Goal: Information Seeking & Learning: Learn about a topic

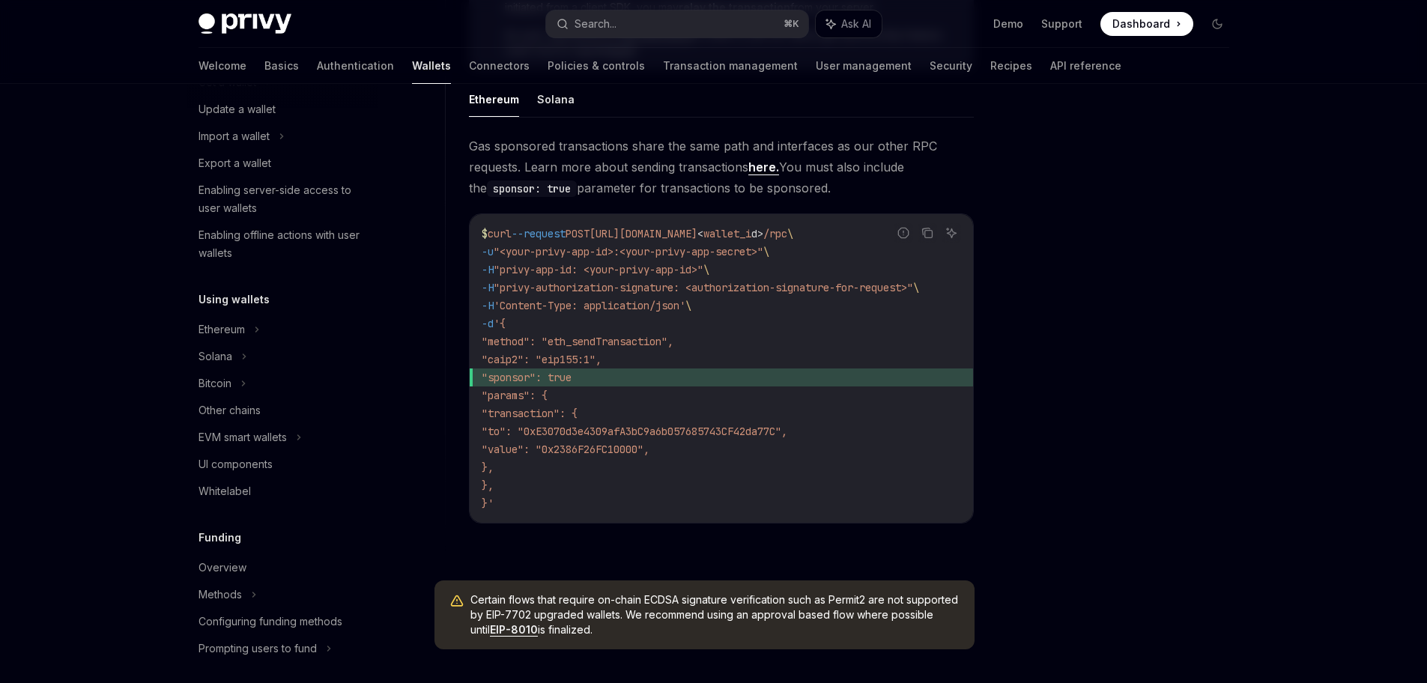
scroll to position [1115, 0]
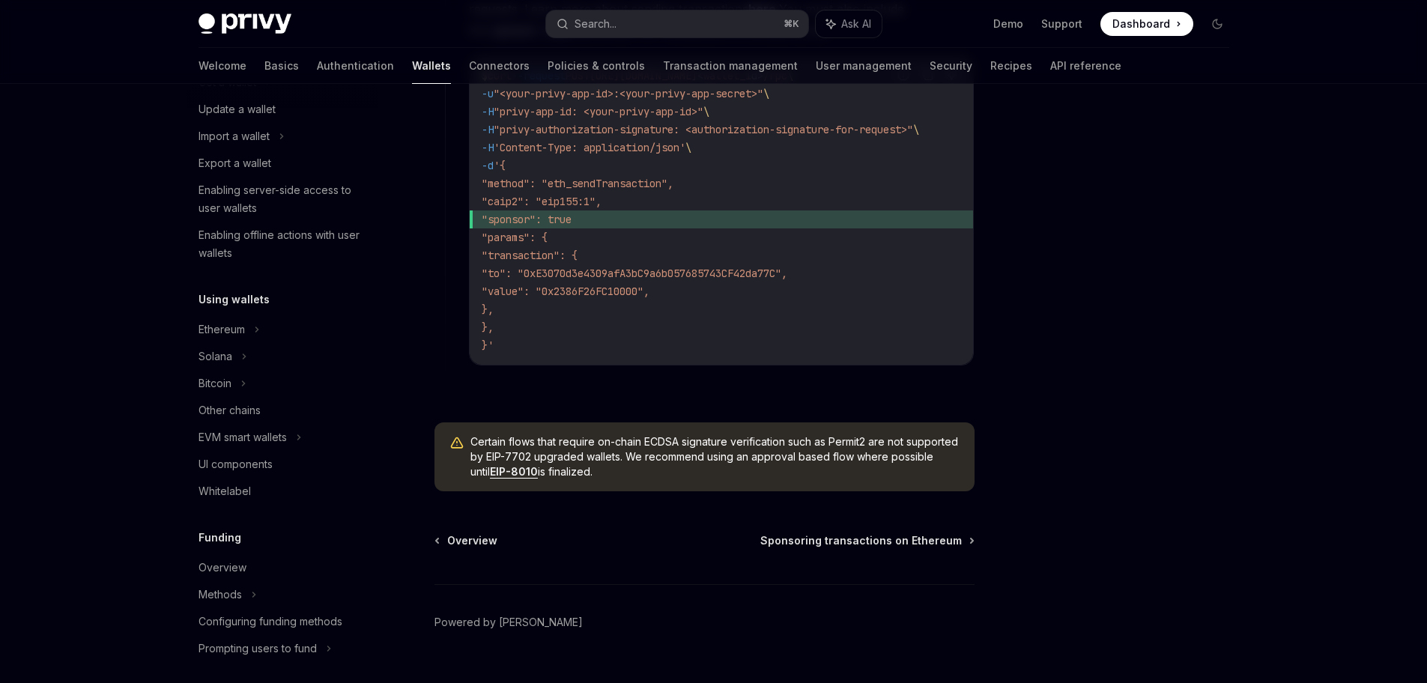
click at [538, 479] on link "EIP-8010" at bounding box center [514, 471] width 48 height 13
click at [855, 545] on span "Sponsoring transactions on Ethereum" at bounding box center [860, 540] width 201 height 15
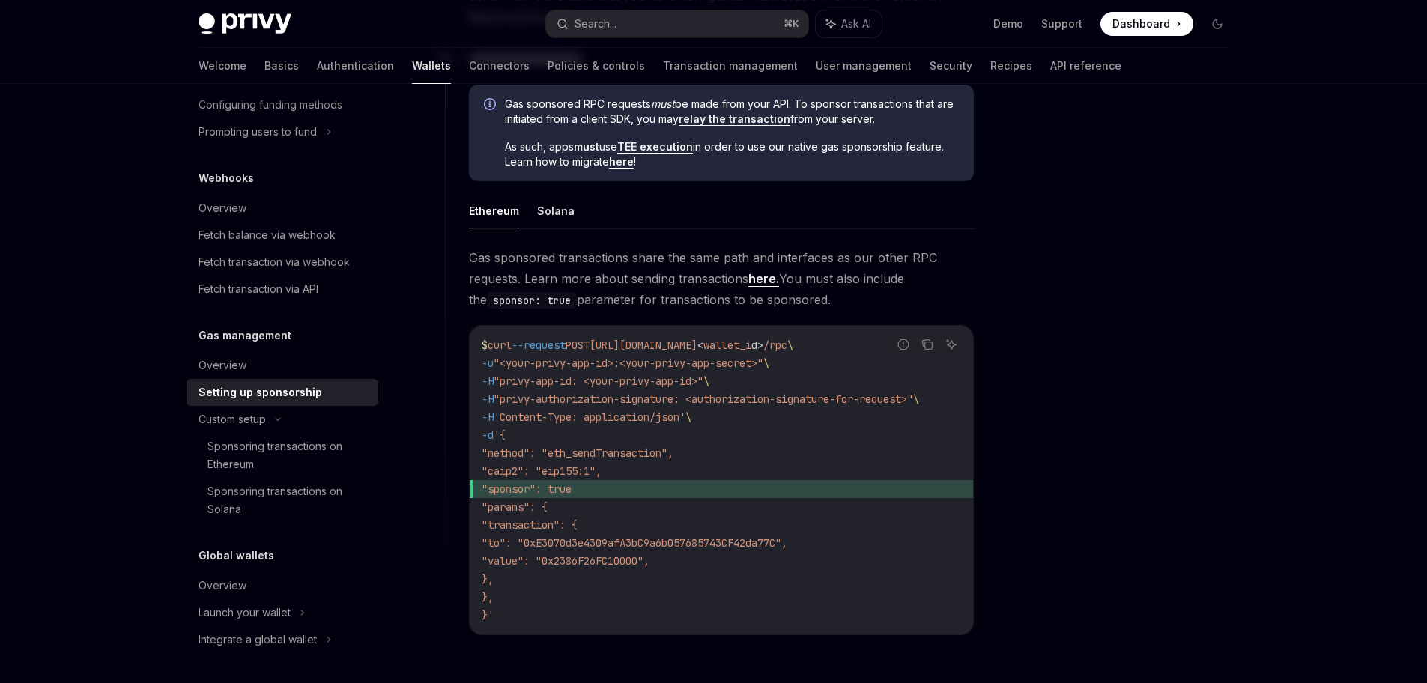
scroll to position [1152, 0]
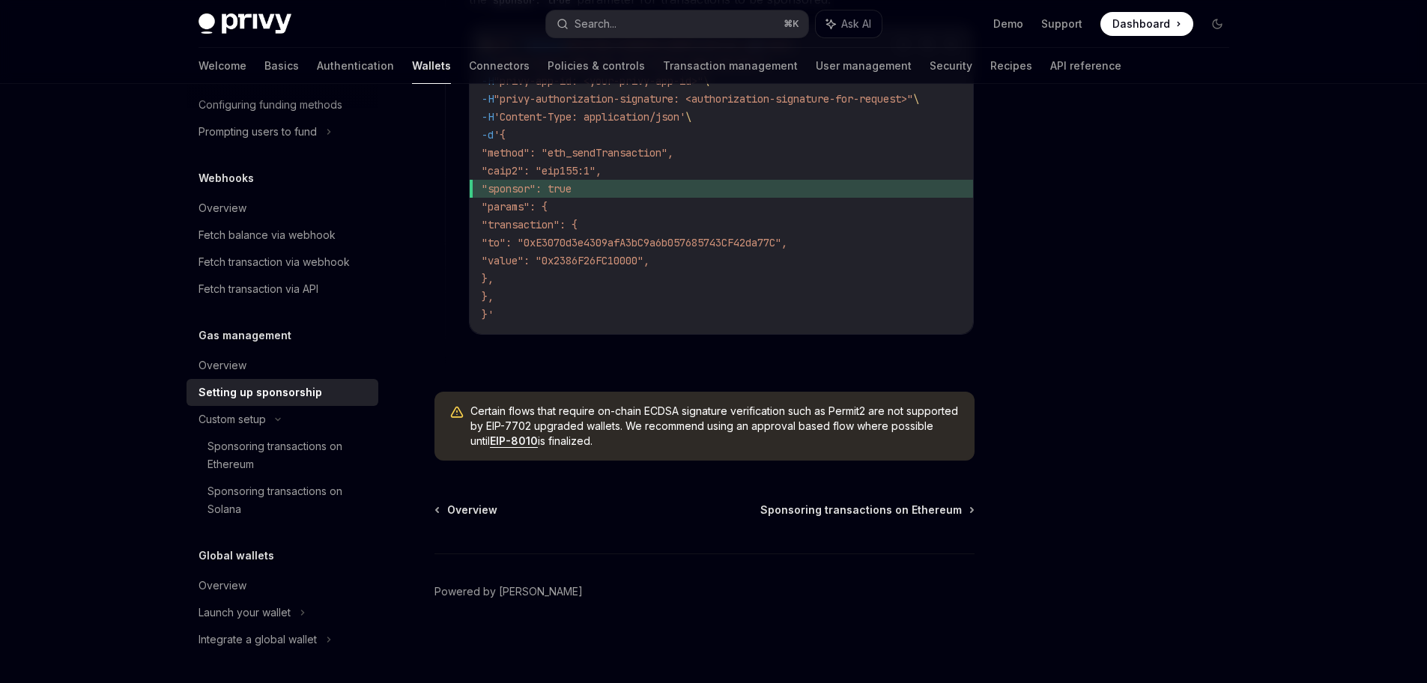
click at [816, 72] on link "User management" at bounding box center [864, 66] width 96 height 36
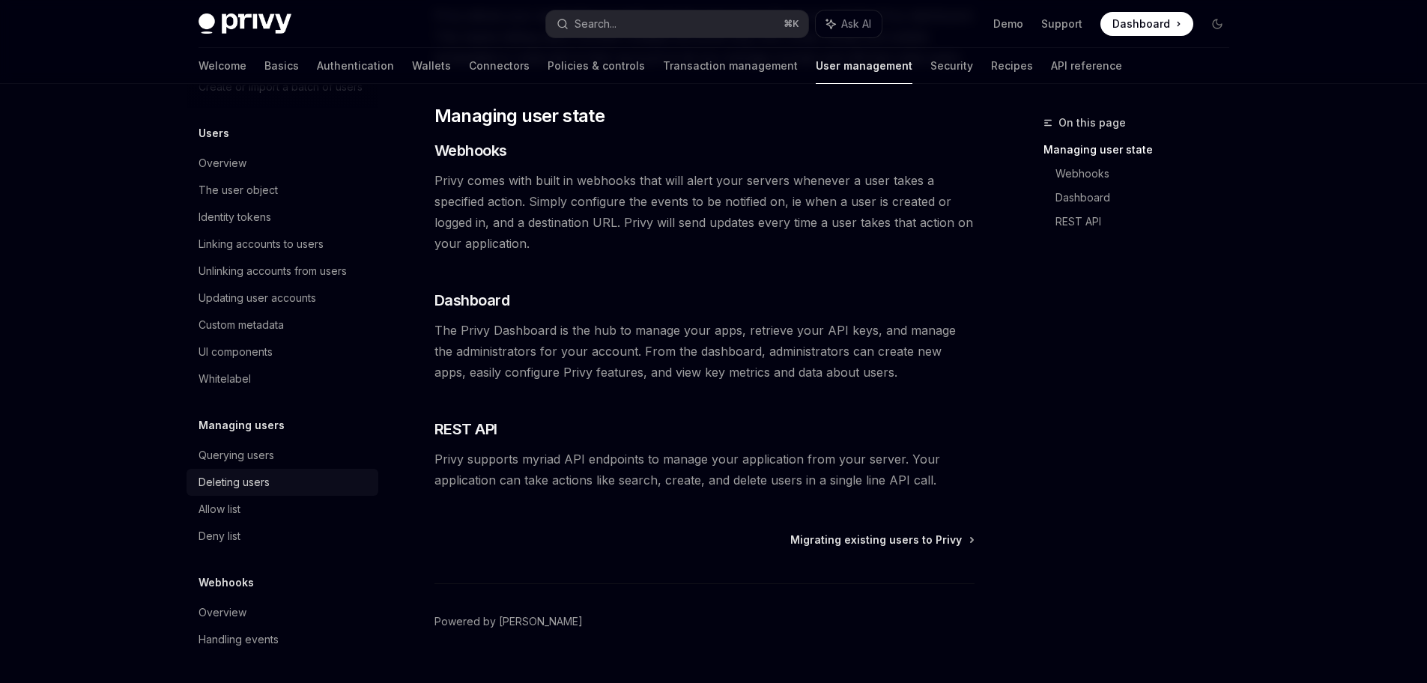
scroll to position [86, 0]
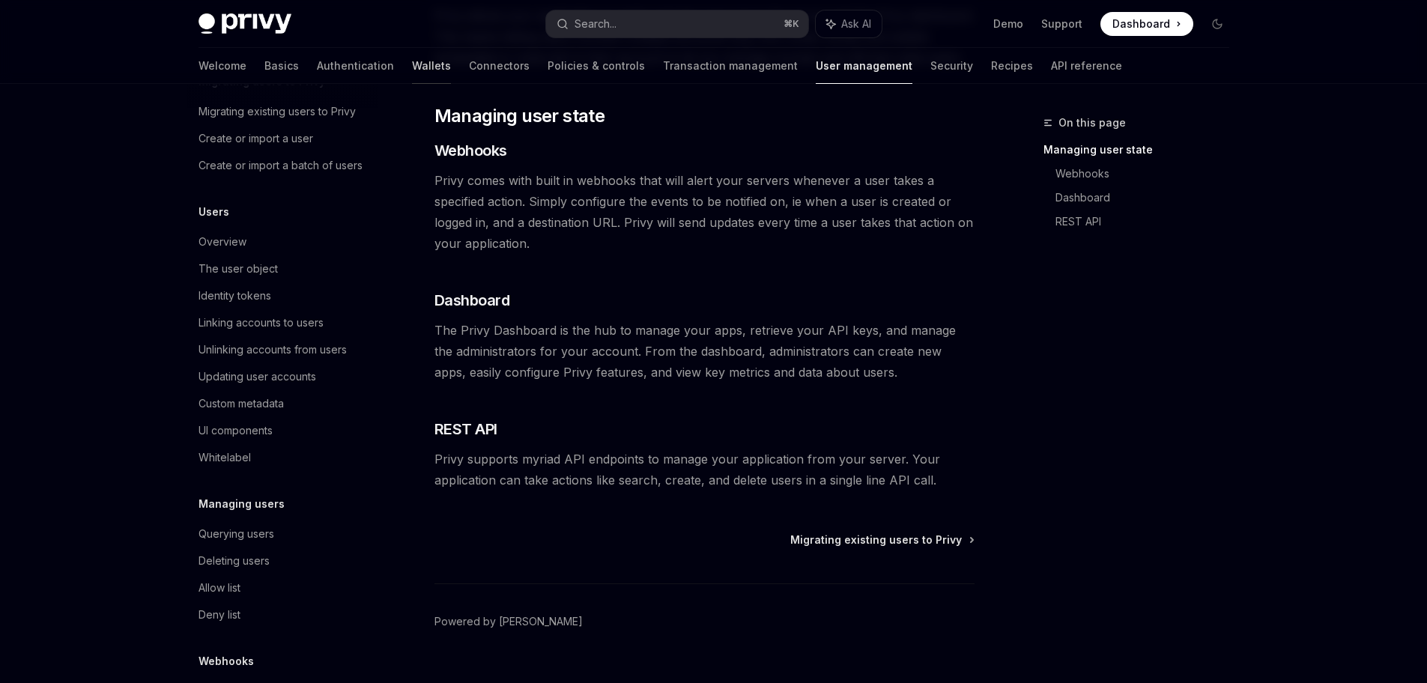
click at [412, 61] on link "Wallets" at bounding box center [431, 66] width 39 height 36
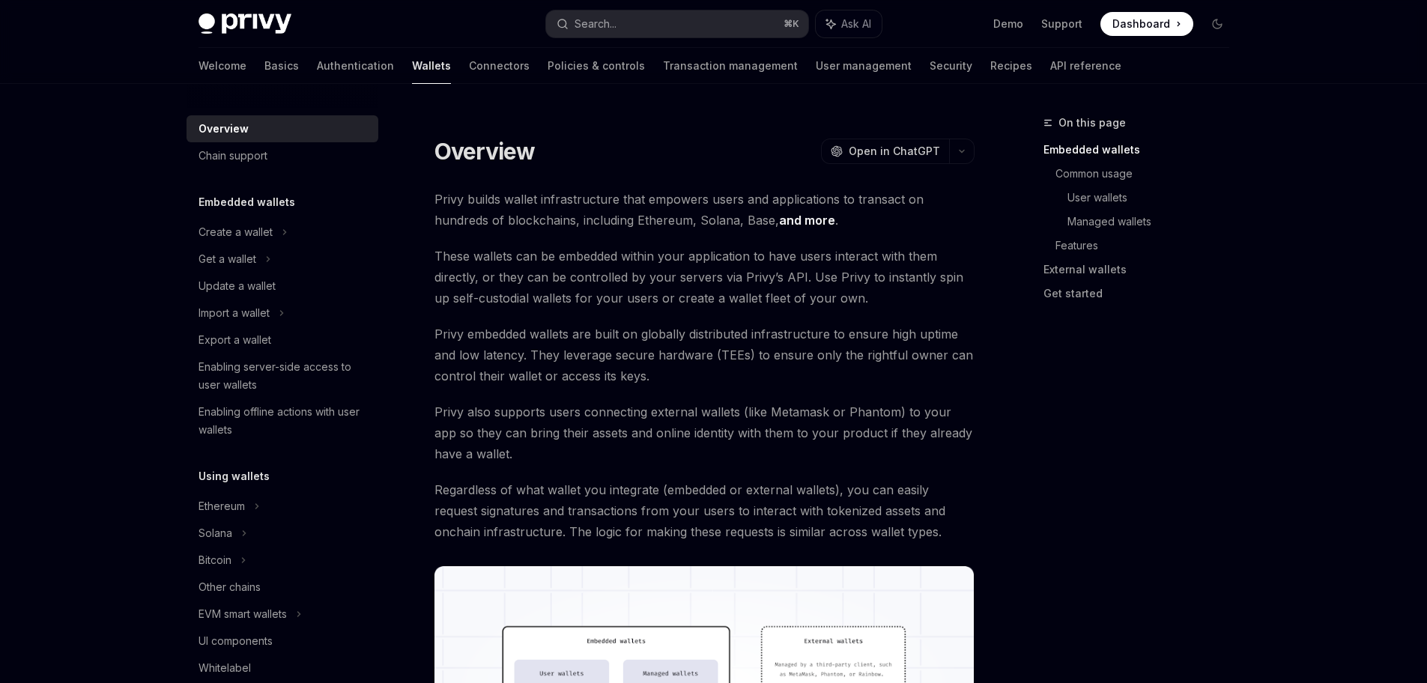
click at [468, 51] on div "Welcome Basics Authentication Wallets Connectors Policies & controls Transactio…" at bounding box center [659, 66] width 923 height 36
click at [469, 61] on link "Connectors" at bounding box center [499, 66] width 61 height 36
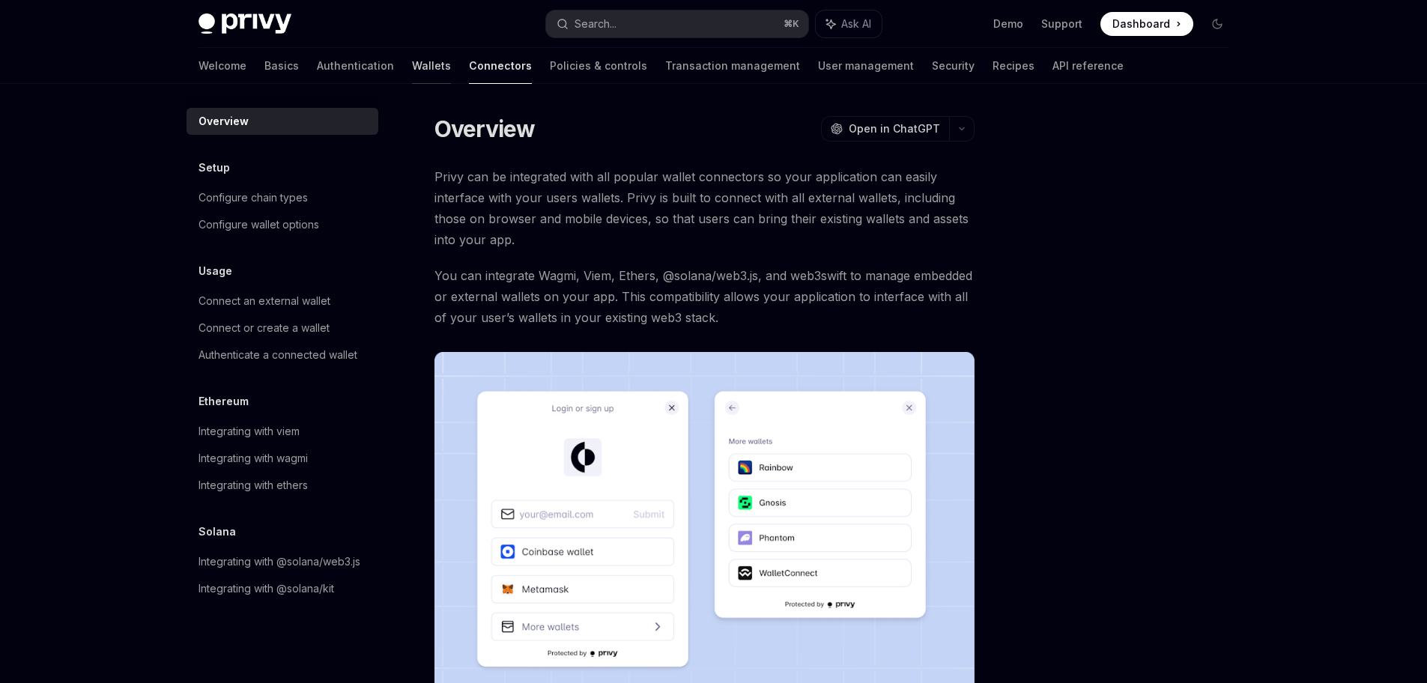
click at [412, 66] on link "Wallets" at bounding box center [431, 66] width 39 height 36
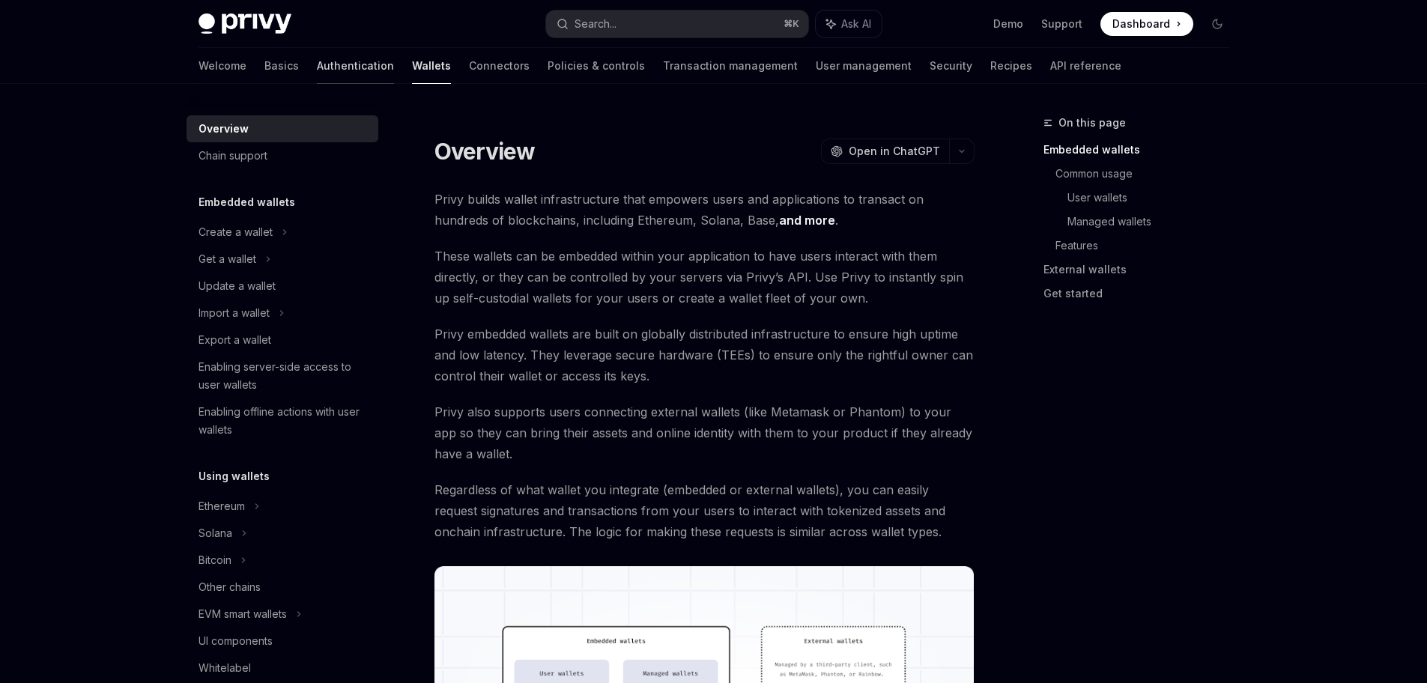
click at [317, 64] on link "Authentication" at bounding box center [355, 66] width 77 height 36
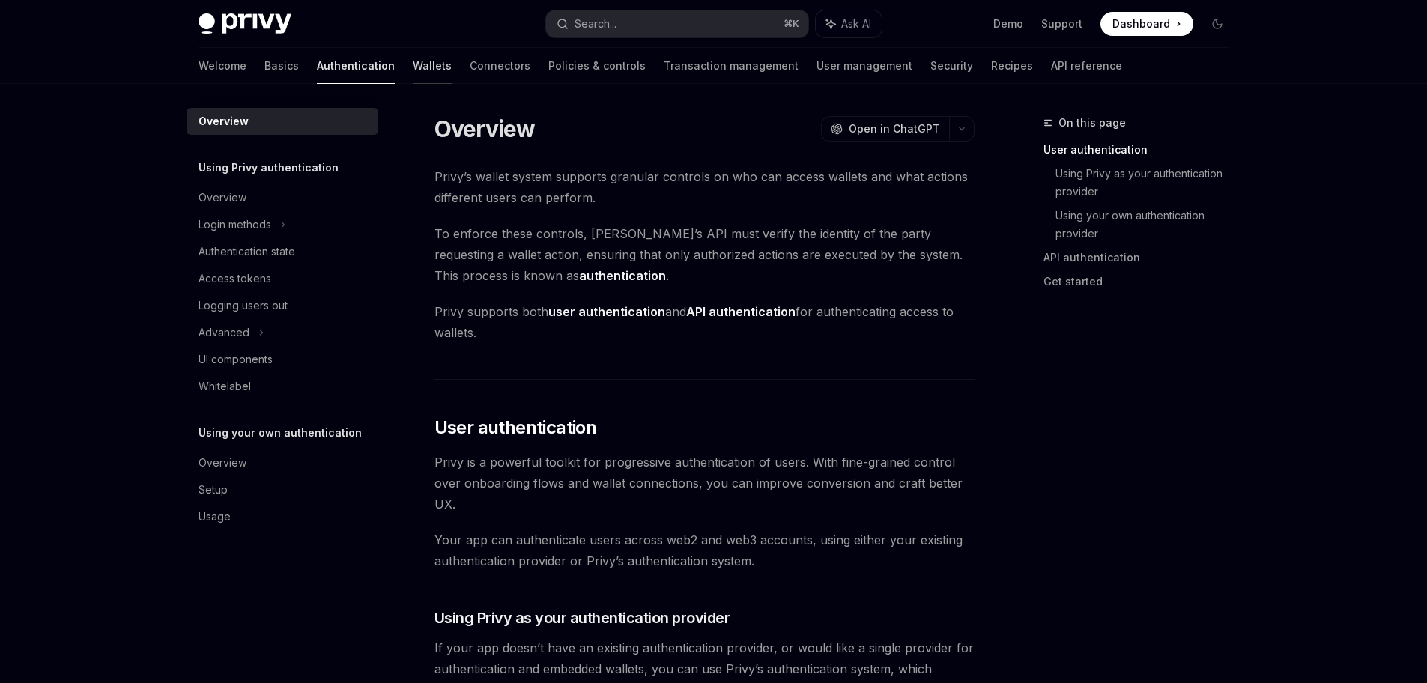
click at [413, 67] on link "Wallets" at bounding box center [432, 66] width 39 height 36
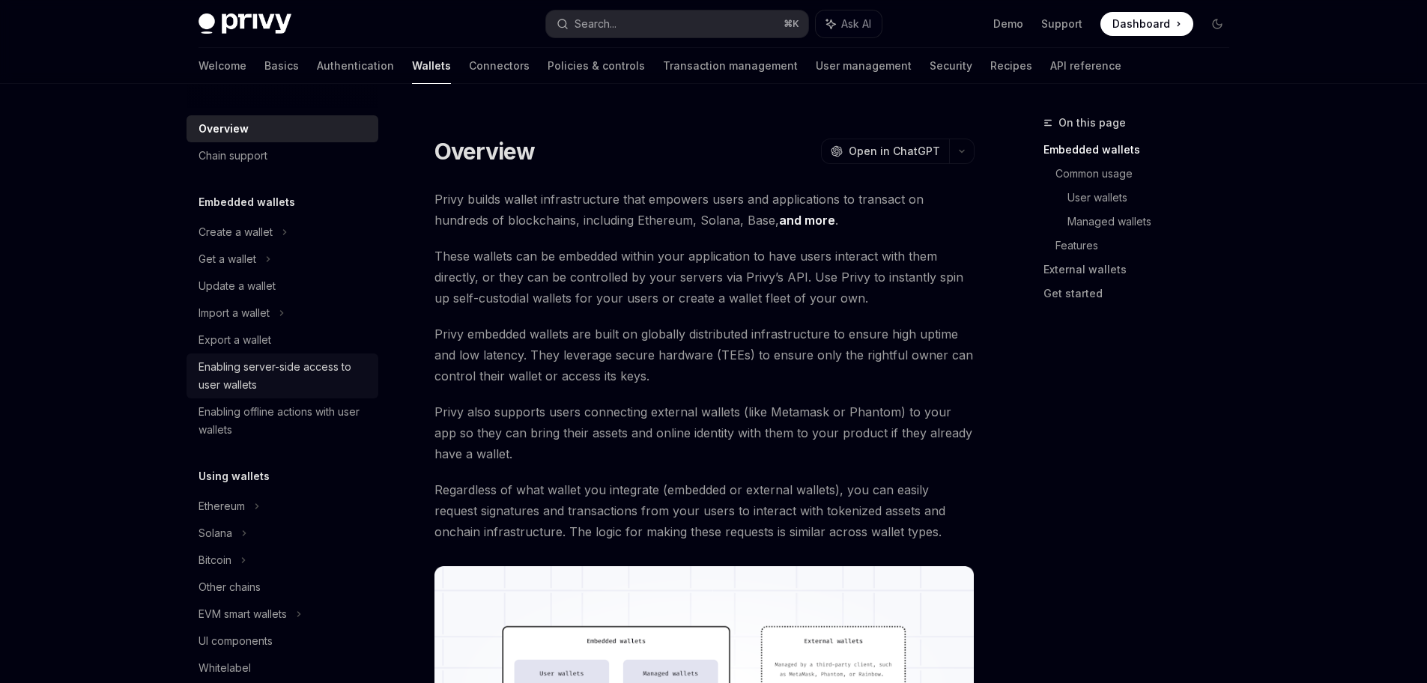
click at [330, 369] on div "Enabling server-side access to user wallets" at bounding box center [283, 376] width 171 height 36
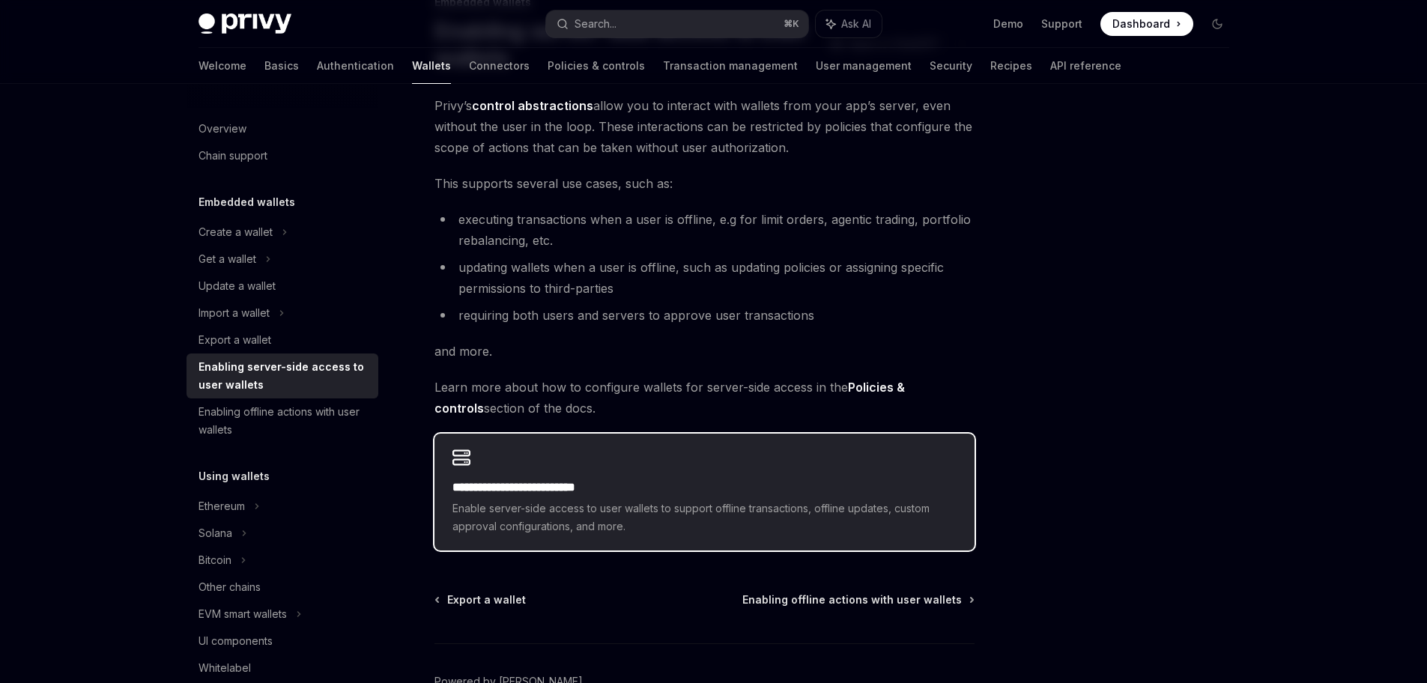
scroll to position [130, 0]
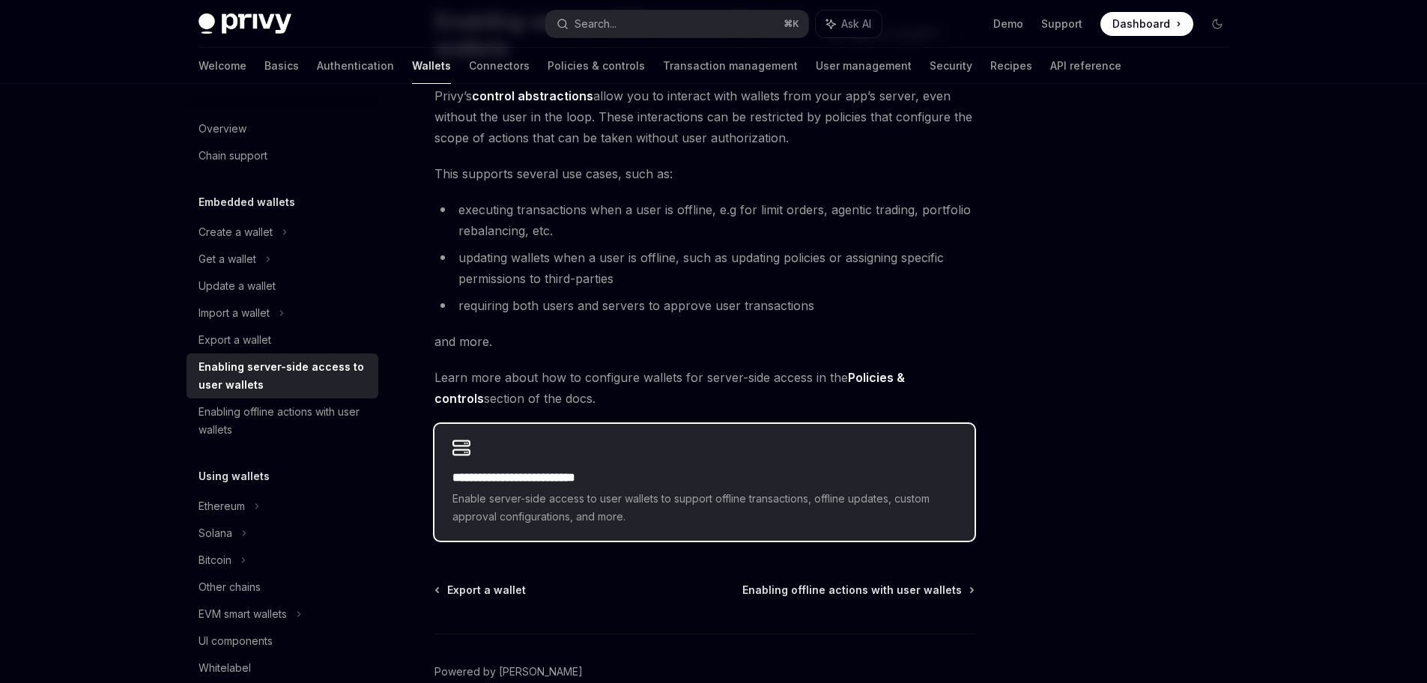
click at [795, 494] on span "Enable server-side access to user wallets to support offline transactions, offl…" at bounding box center [704, 508] width 504 height 36
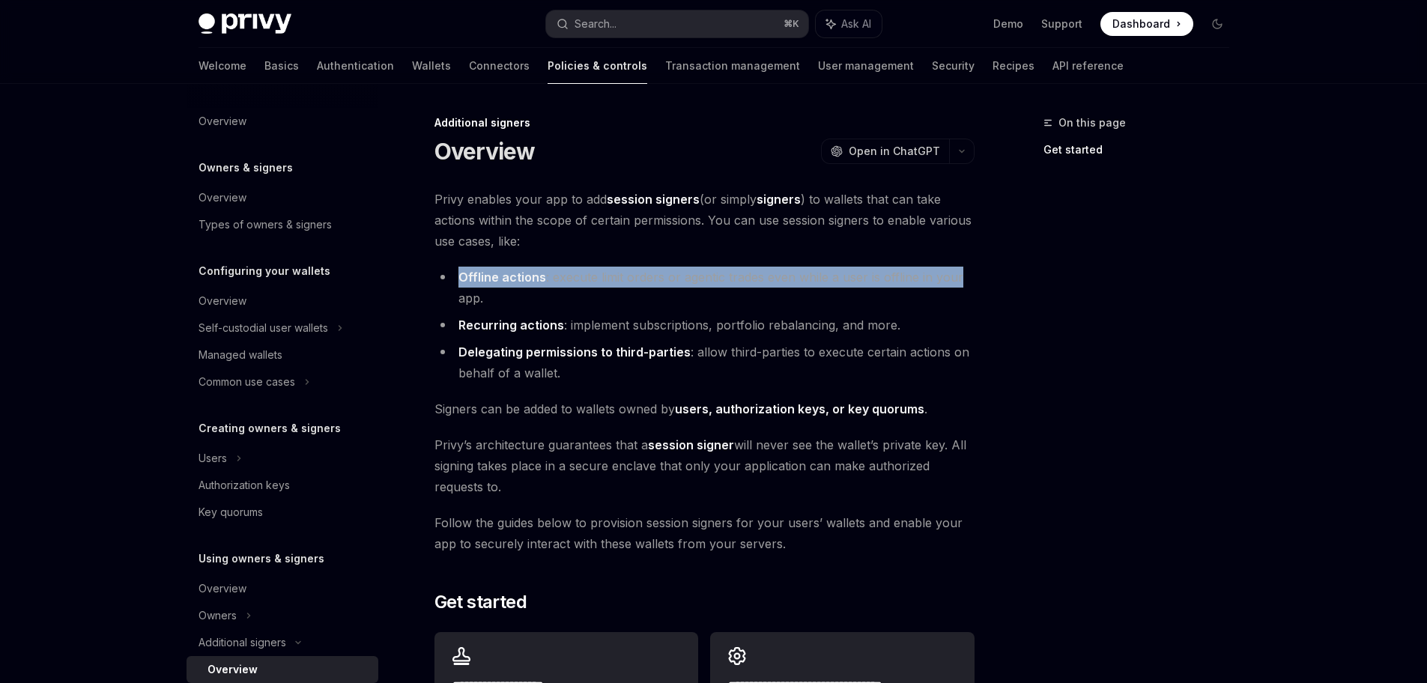
drag, startPoint x: 459, startPoint y: 278, endPoint x: 903, endPoint y: 273, distance: 444.2
click at [939, 271] on li "Offline actions : execute limit orders or agentic trades even while a user is o…" at bounding box center [704, 288] width 540 height 42
click at [709, 283] on li "Offline actions : execute limit orders or agentic trades even while a user is o…" at bounding box center [704, 288] width 540 height 42
drag, startPoint x: 681, startPoint y: 284, endPoint x: 962, endPoint y: 291, distance: 281.7
click at [962, 291] on li "Offline actions : execute limit orders or agentic trades even while a user is o…" at bounding box center [704, 288] width 540 height 42
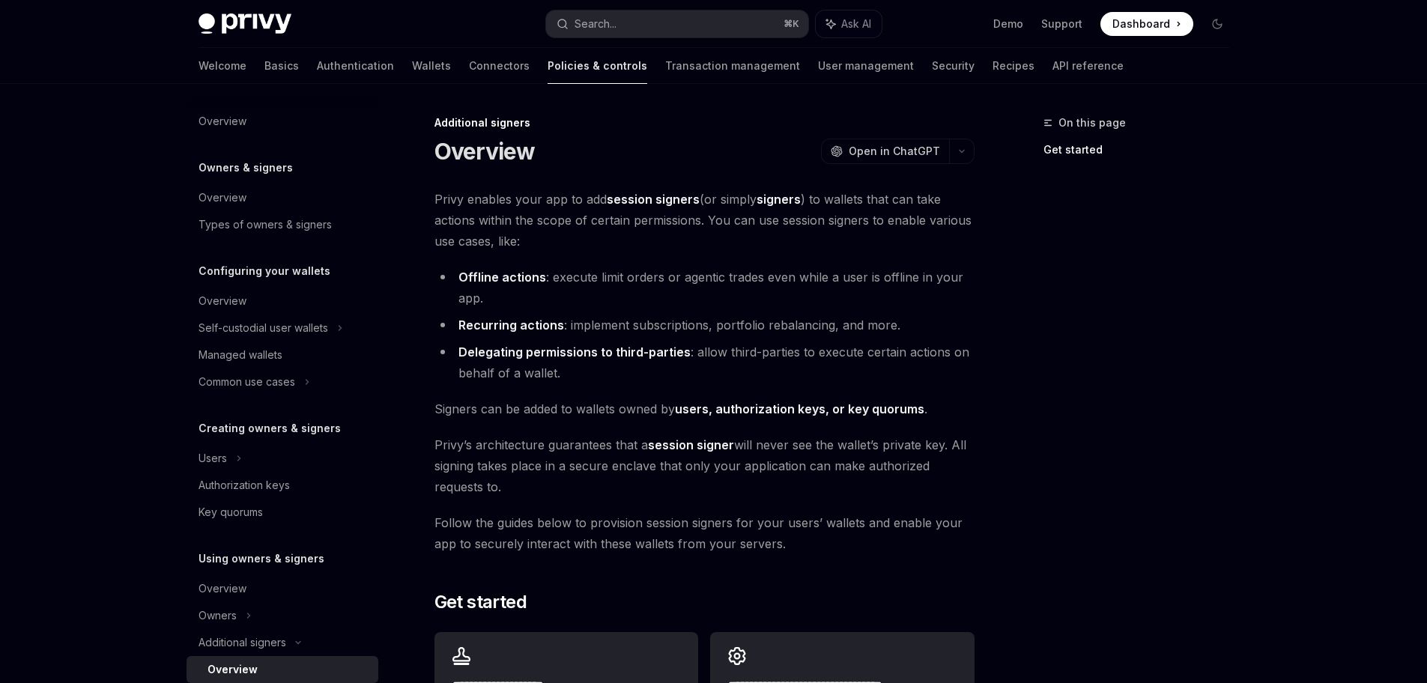
click at [956, 293] on li "Offline actions : execute limit orders or agentic trades even while a user is o…" at bounding box center [704, 288] width 540 height 42
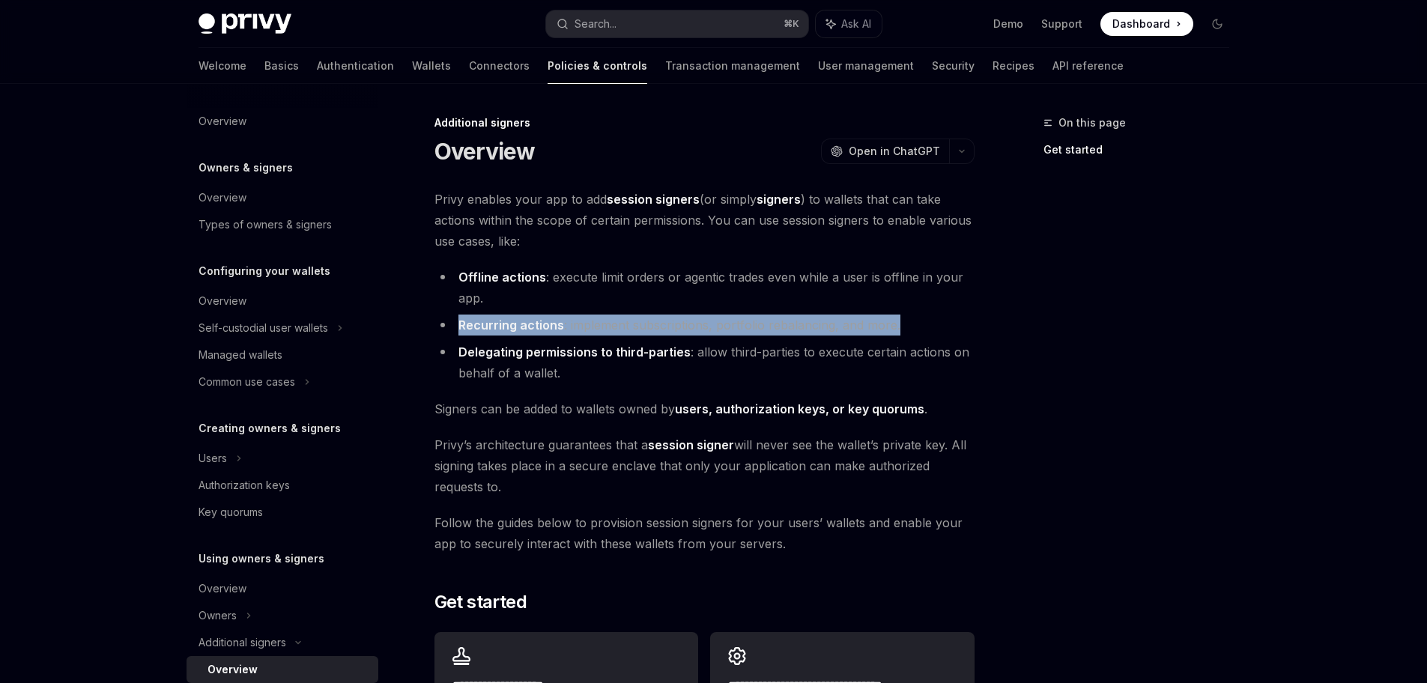
drag, startPoint x: 452, startPoint y: 329, endPoint x: 973, endPoint y: 315, distance: 520.7
click at [973, 315] on li "Recurring actions : implement subscriptions, portfolio rebalancing, and more." at bounding box center [704, 325] width 540 height 21
click at [974, 315] on div "**********" at bounding box center [564, 555] width 827 height 882
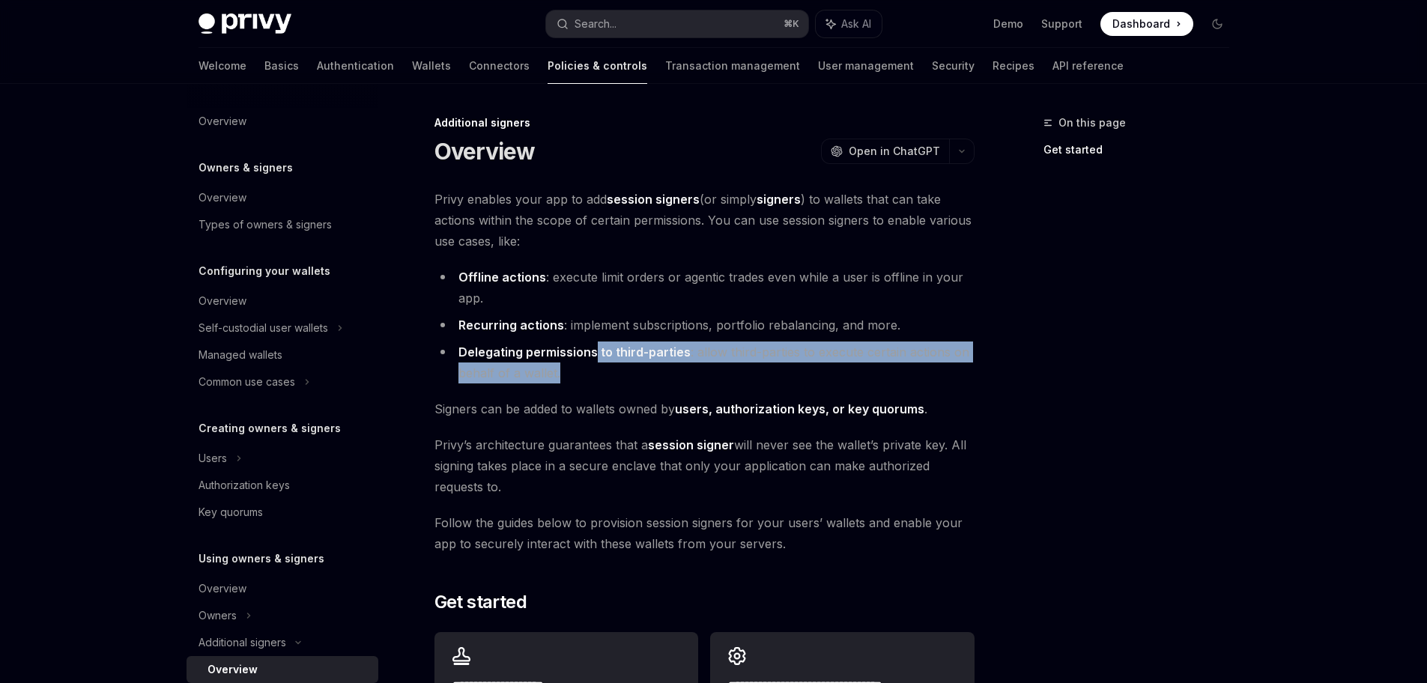
drag, startPoint x: 595, startPoint y: 351, endPoint x: 706, endPoint y: 367, distance: 112.8
click at [709, 367] on li "Delegating permissions to third-parties : allow third-parties to execute certai…" at bounding box center [704, 363] width 540 height 42
click at [691, 366] on li "Delegating permissions to third-parties : allow third-parties to execute certai…" at bounding box center [704, 363] width 540 height 42
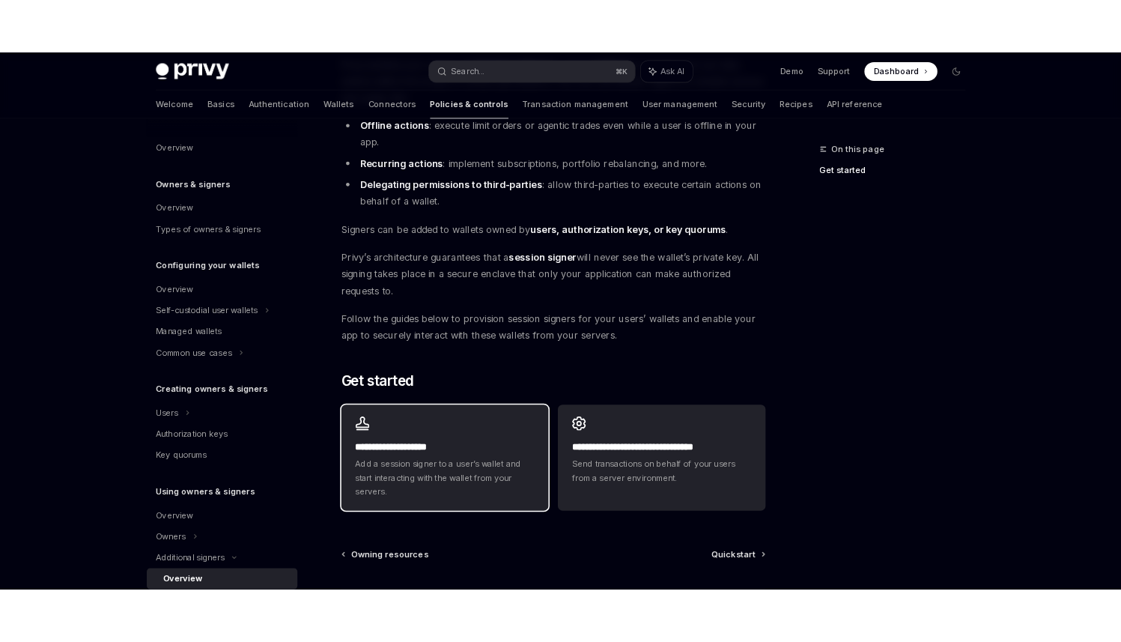
scroll to position [194, 0]
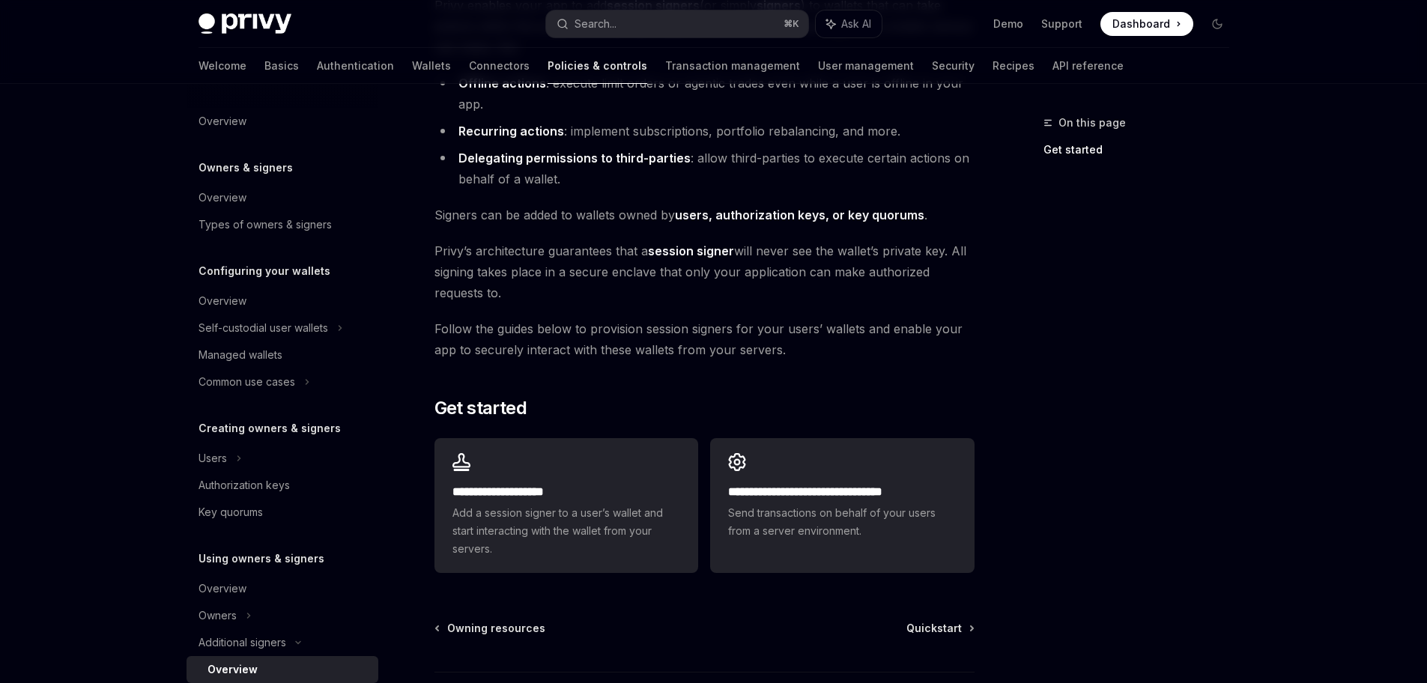
type textarea "*"
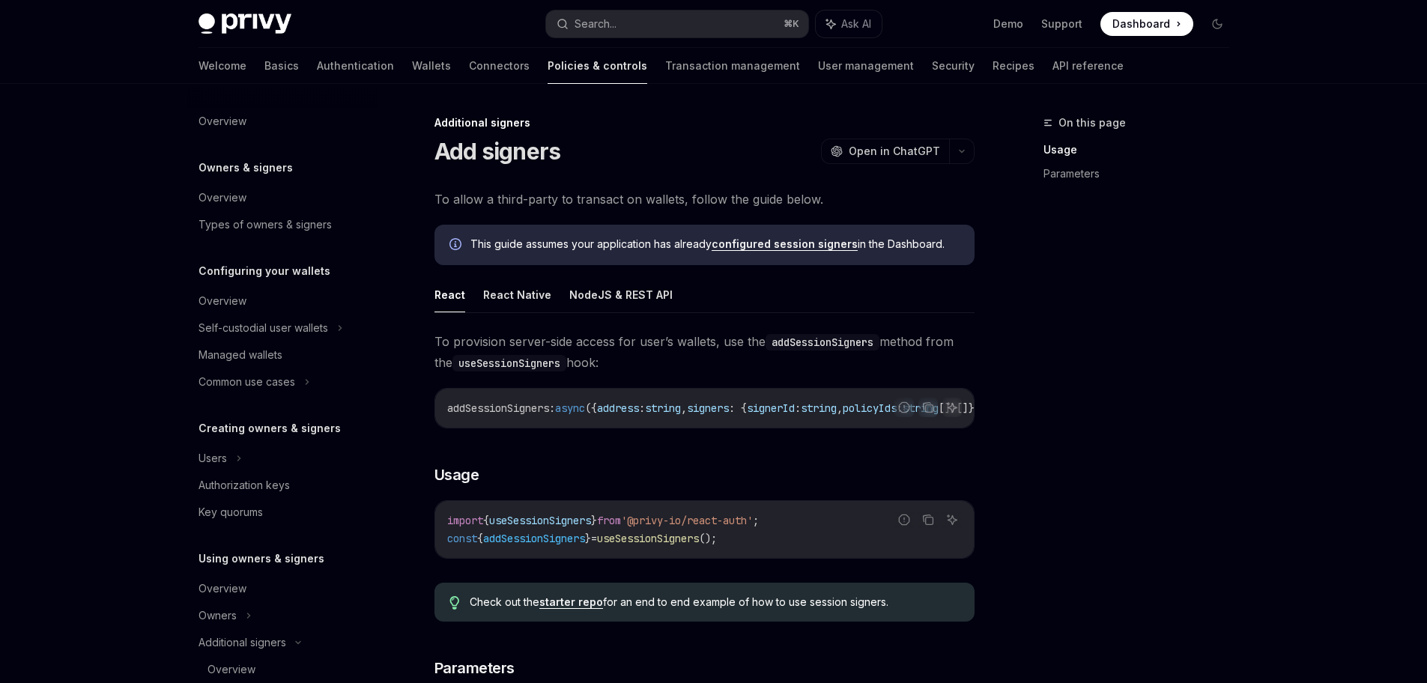
scroll to position [367, 0]
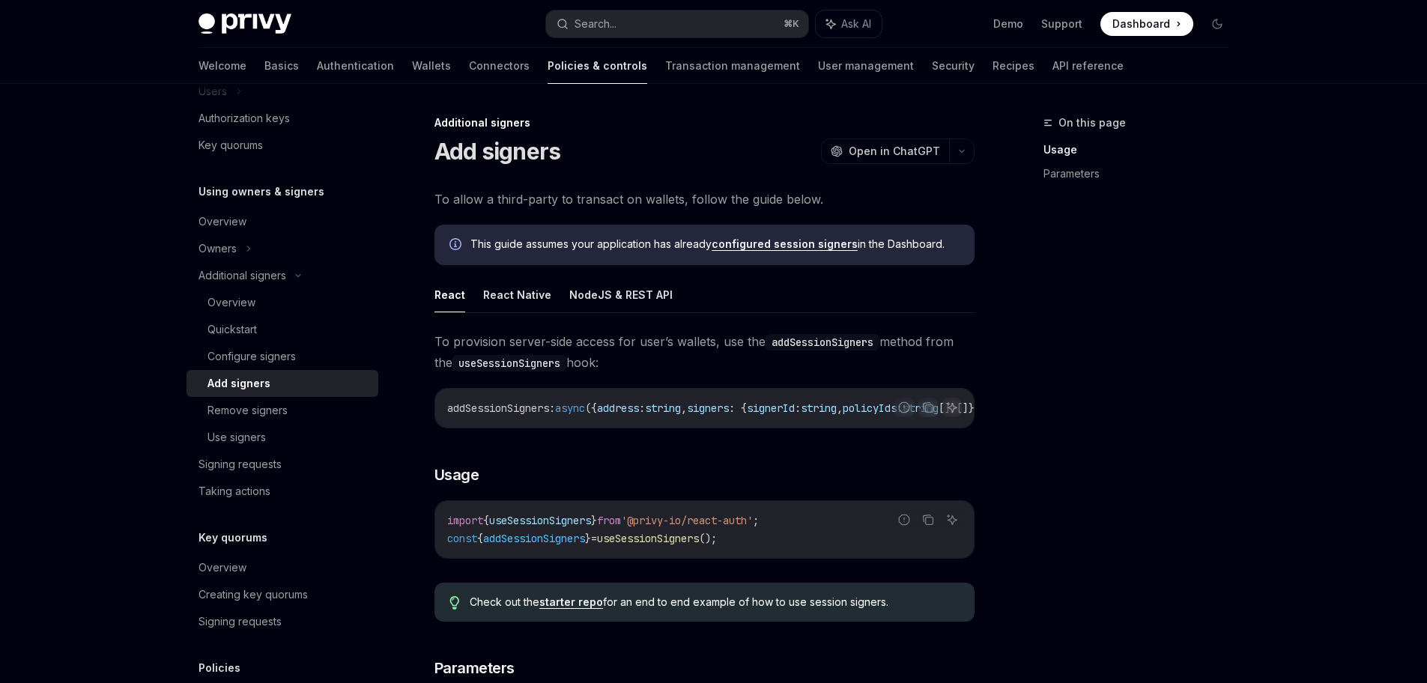
click at [554, 410] on span ":" at bounding box center [552, 407] width 6 height 13
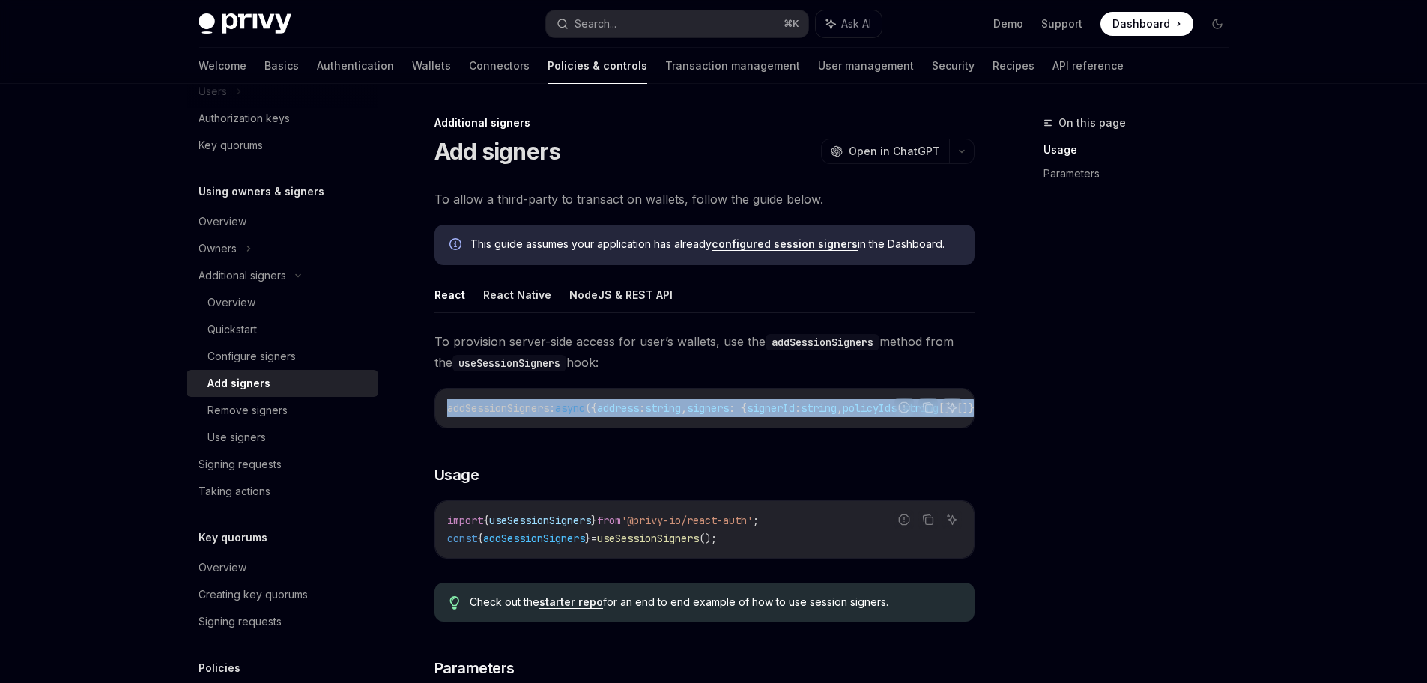
click at [554, 410] on span ":" at bounding box center [552, 407] width 6 height 13
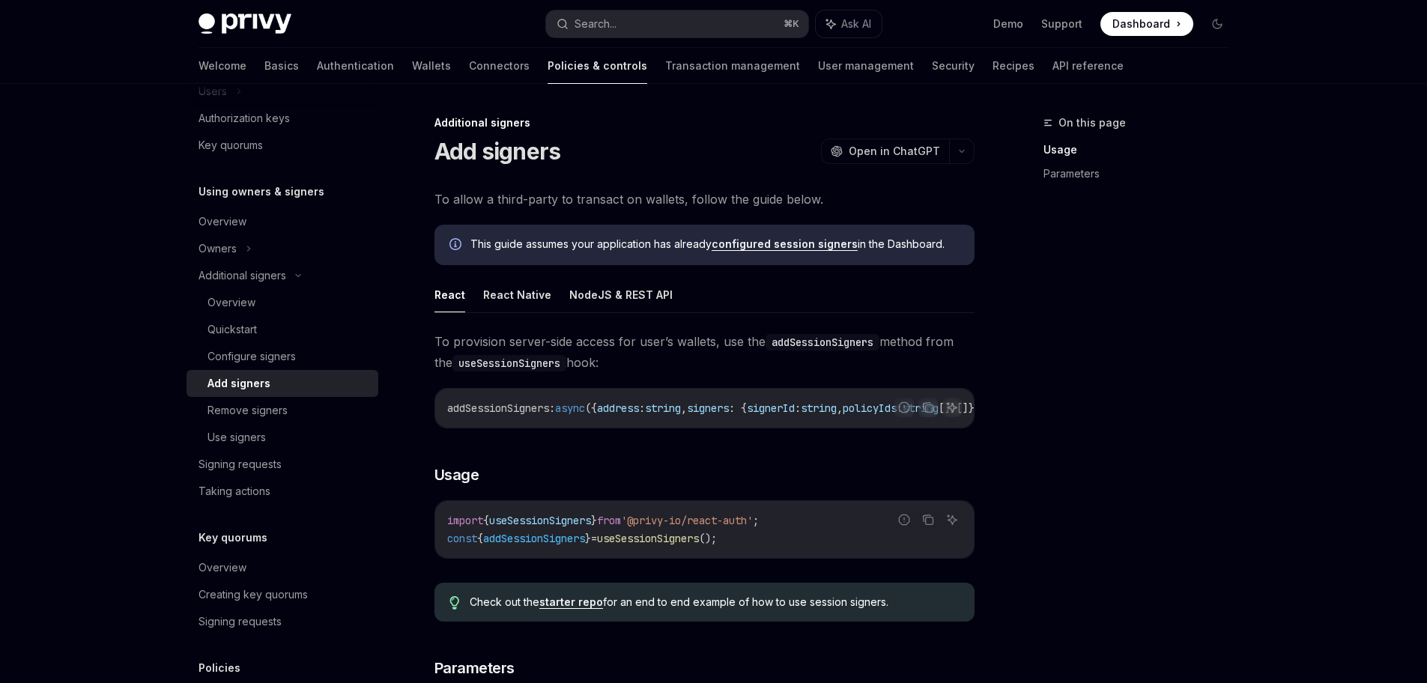
click at [567, 527] on span "useSessionSigners" at bounding box center [540, 520] width 102 height 13
copy code "import { useSessionSigners } from '@privy-io/react-auth' ;"
click at [579, 26] on div "Search..." at bounding box center [595, 24] width 42 height 18
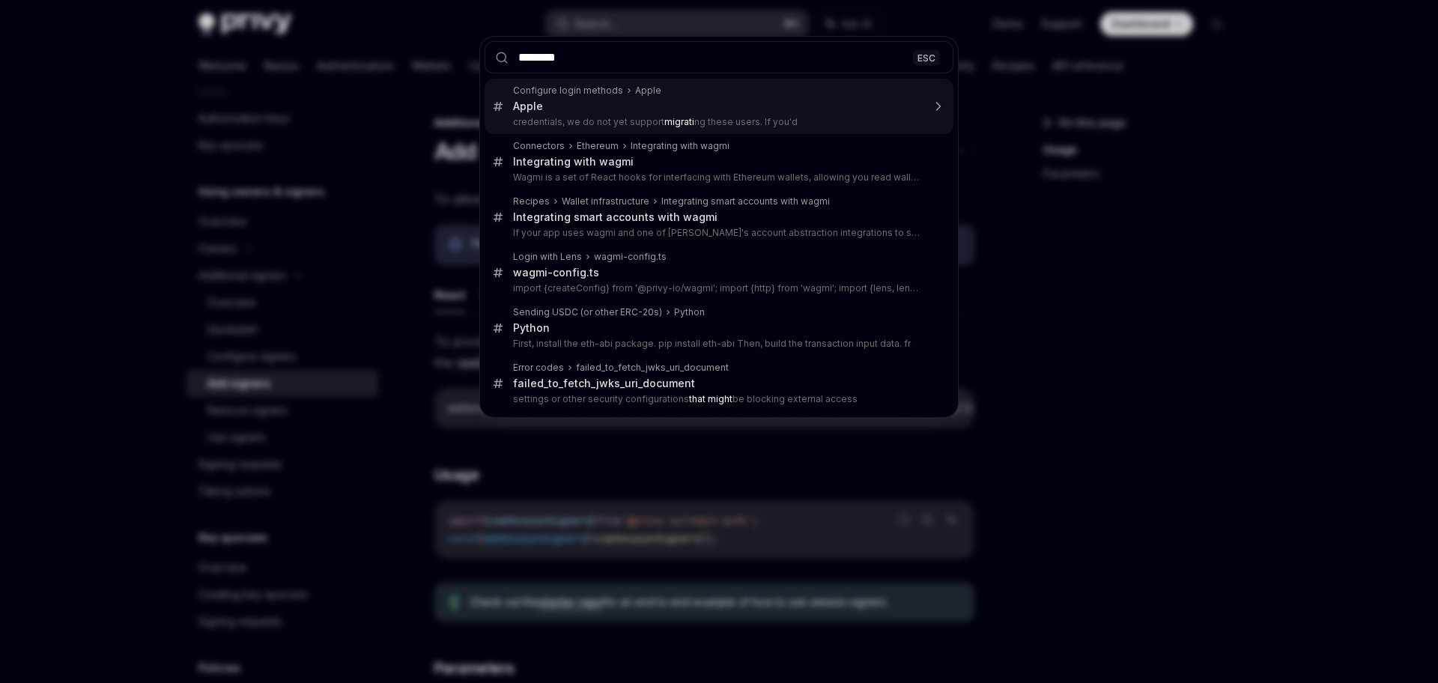
type input "*********"
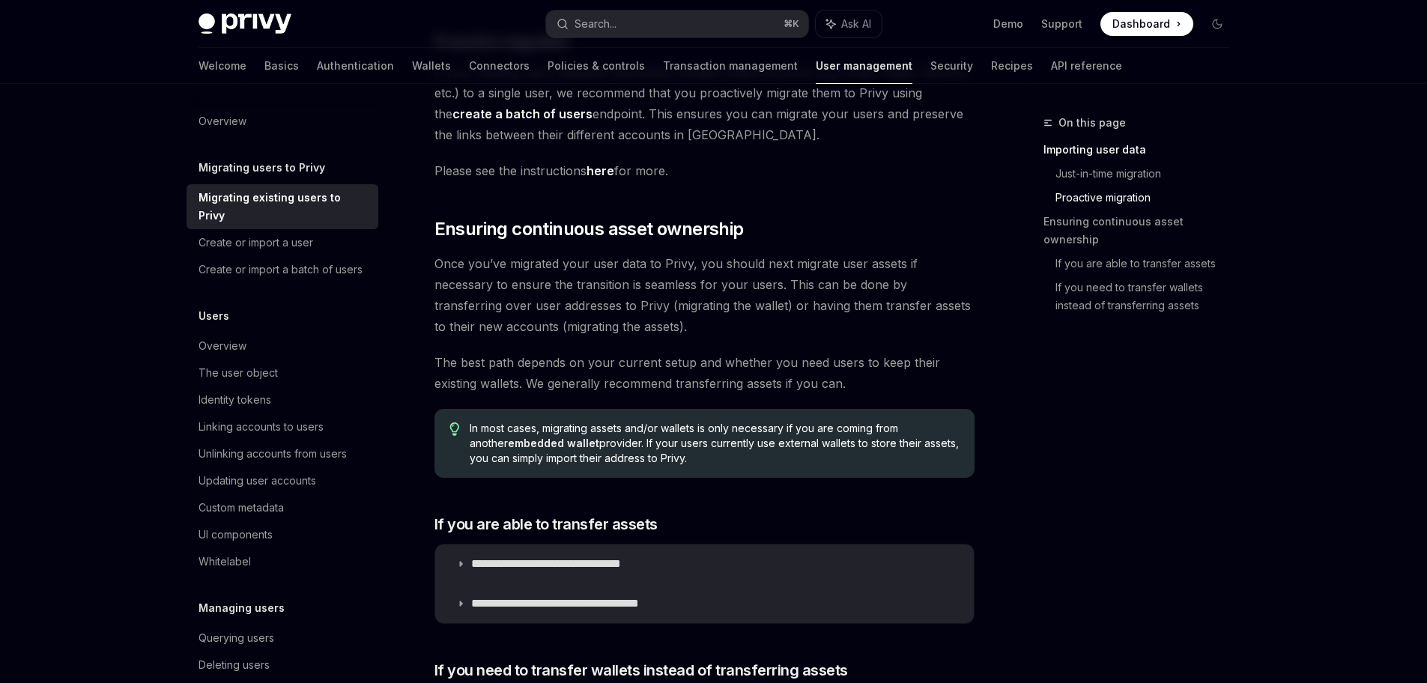
scroll to position [1473, 0]
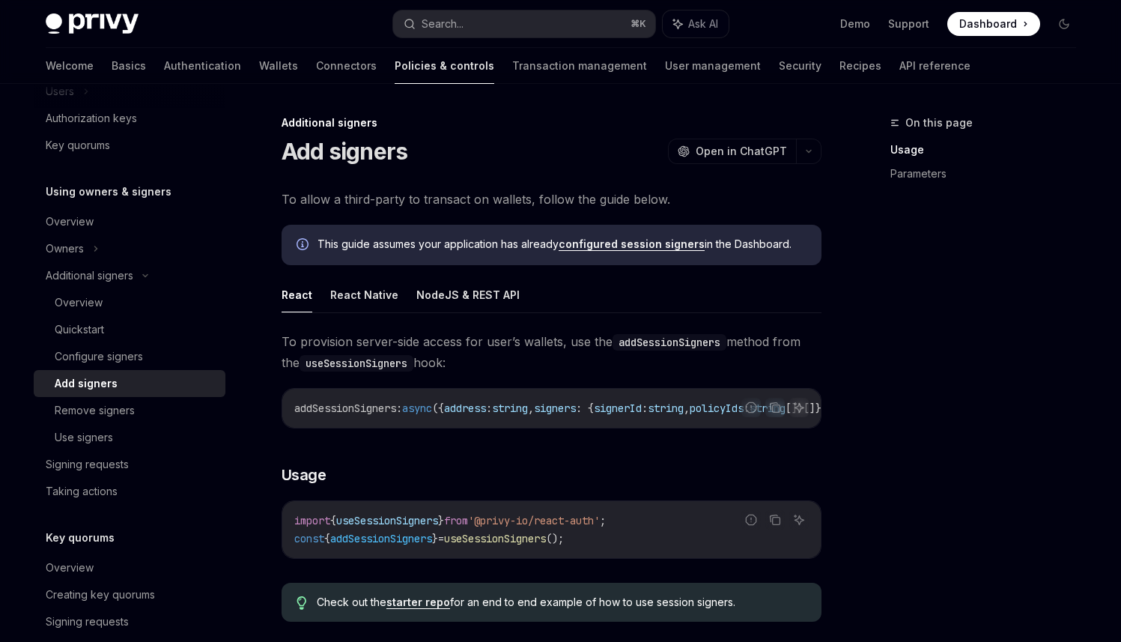
click at [432, 545] on span "addSessionSigners" at bounding box center [381, 538] width 102 height 13
click at [618, 539] on code "import { useSessionSigners } from '@privy-io/react-auth' ; const { addSessionSi…" at bounding box center [551, 530] width 515 height 36
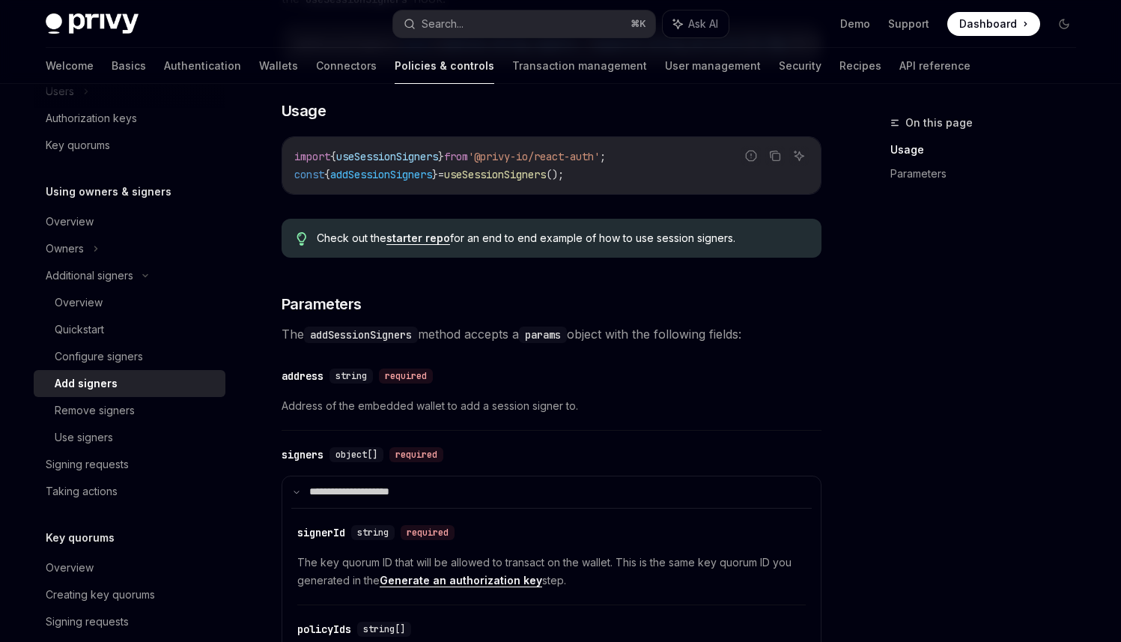
scroll to position [374, 0]
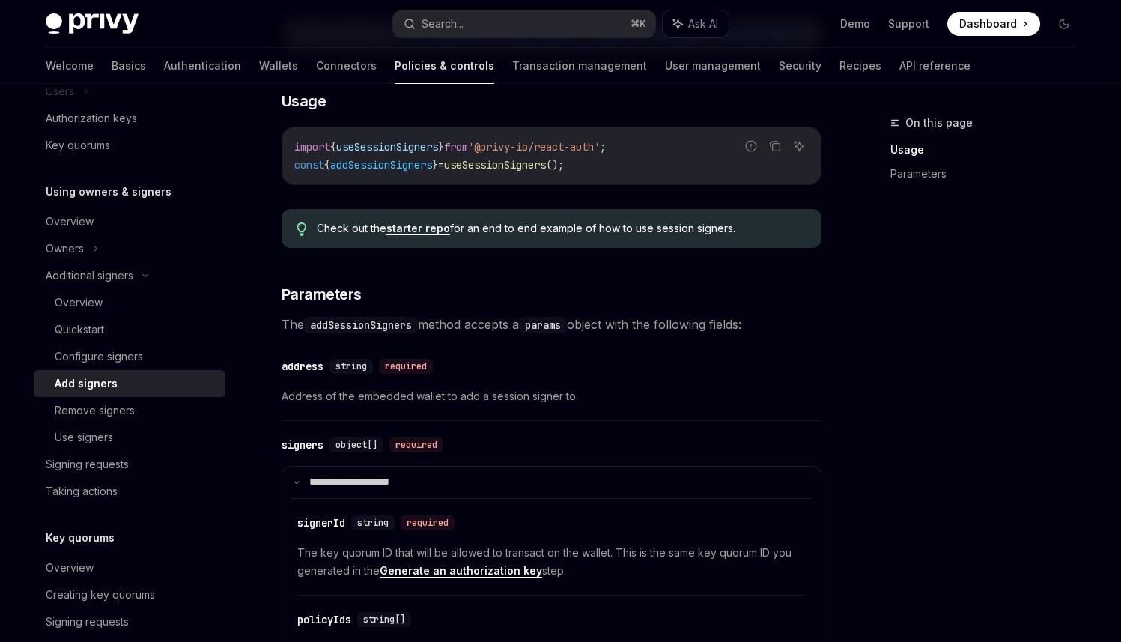
click at [422, 235] on link "starter repo" at bounding box center [418, 228] width 64 height 13
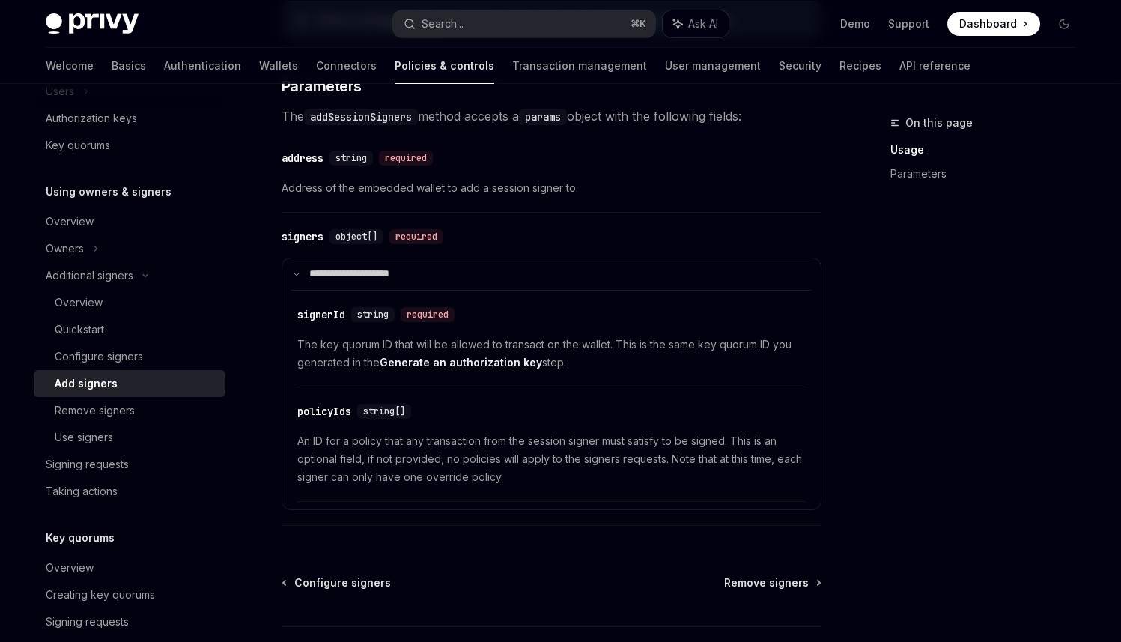
scroll to position [701, 0]
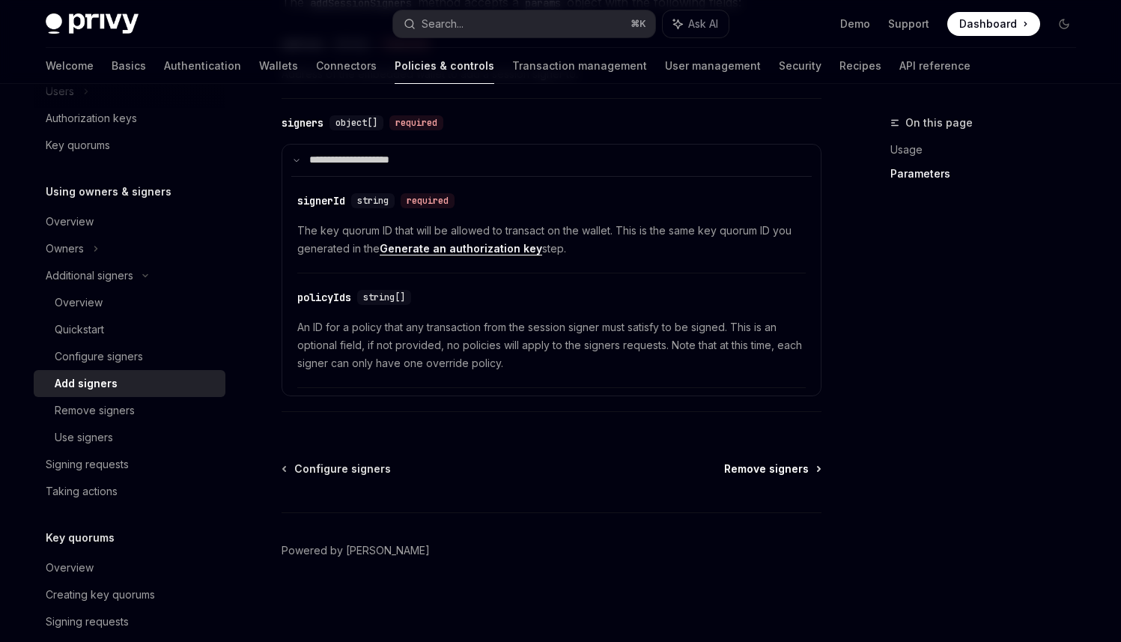
click at [783, 472] on span "Remove signers" at bounding box center [766, 468] width 85 height 15
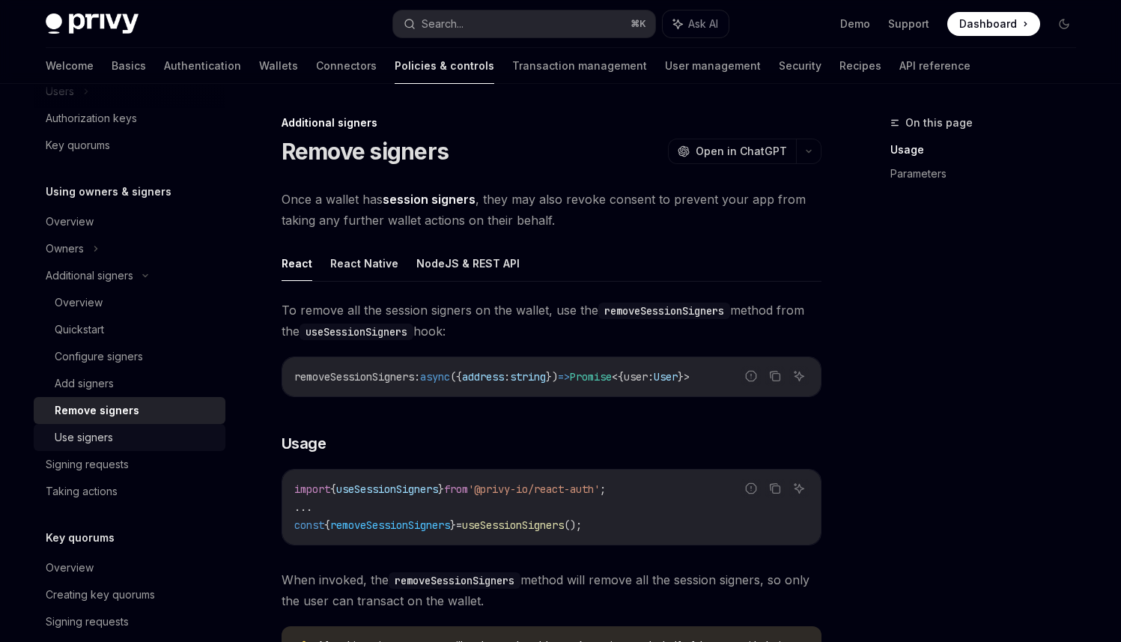
click at [118, 438] on div "Use signers" at bounding box center [136, 437] width 162 height 18
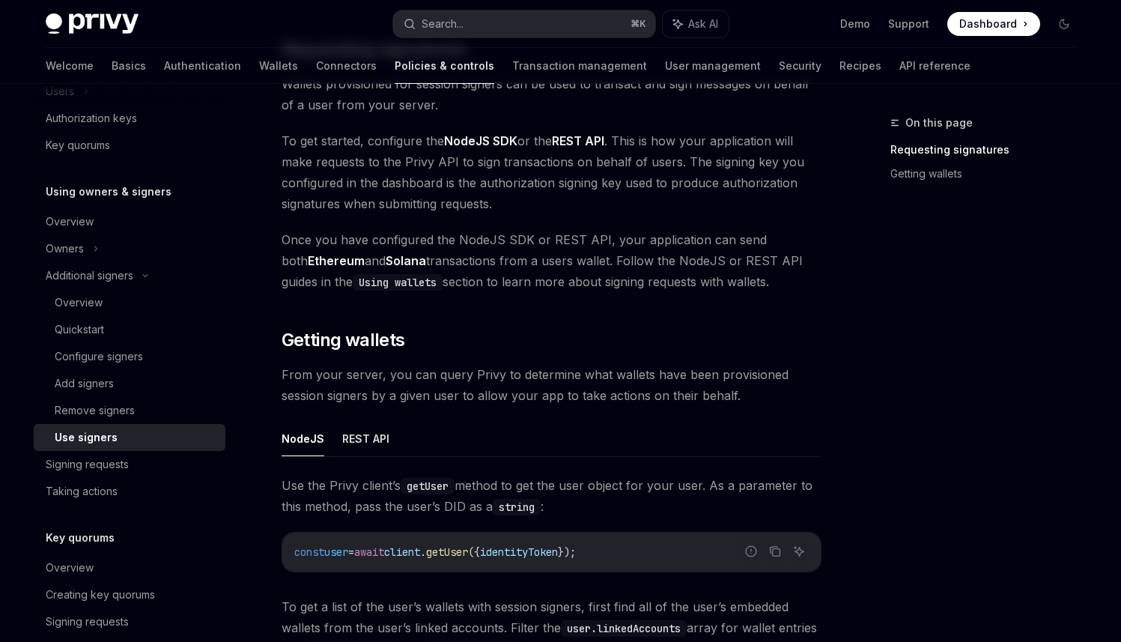
scroll to position [260, 0]
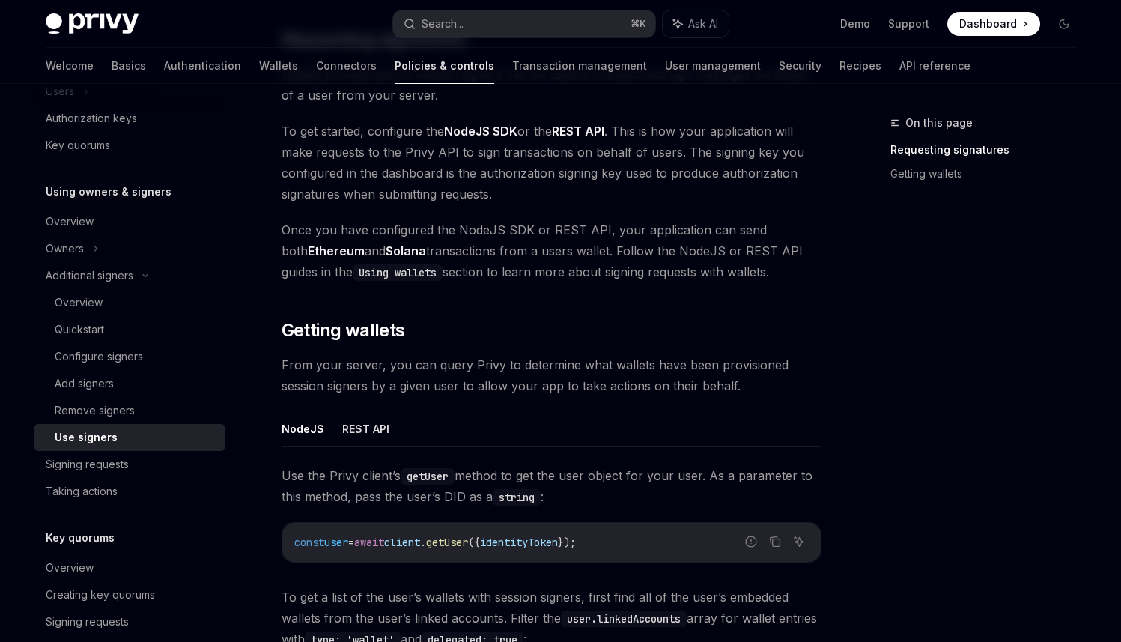
click at [532, 538] on span "identityToken" at bounding box center [519, 542] width 78 height 13
copy code "const user = await client . getUser ({ identityToken });"
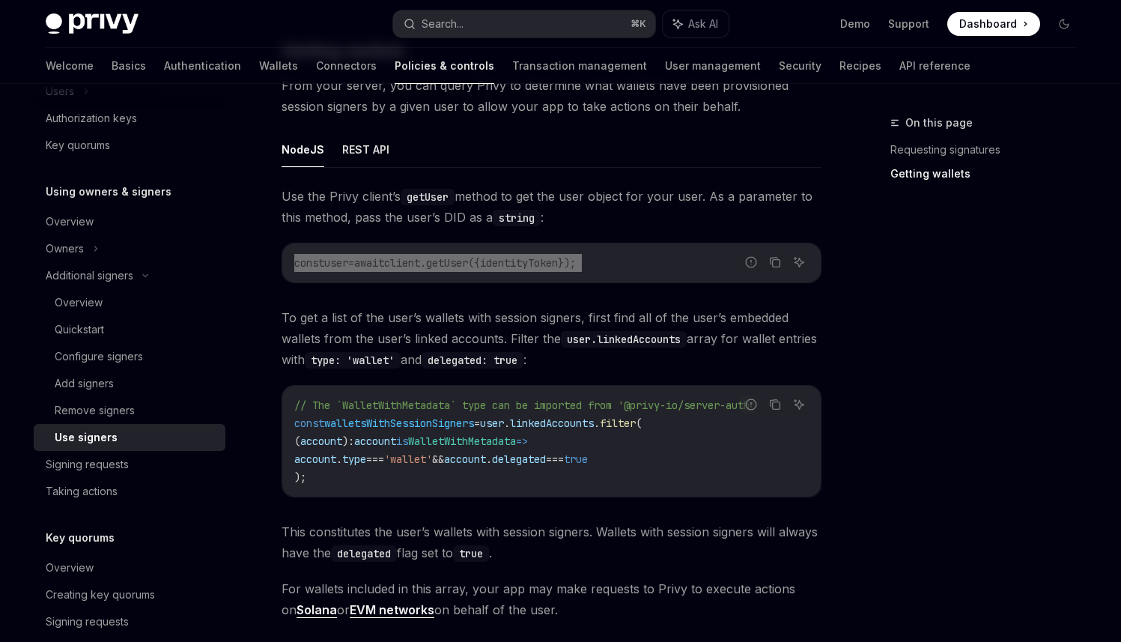
scroll to position [549, 0]
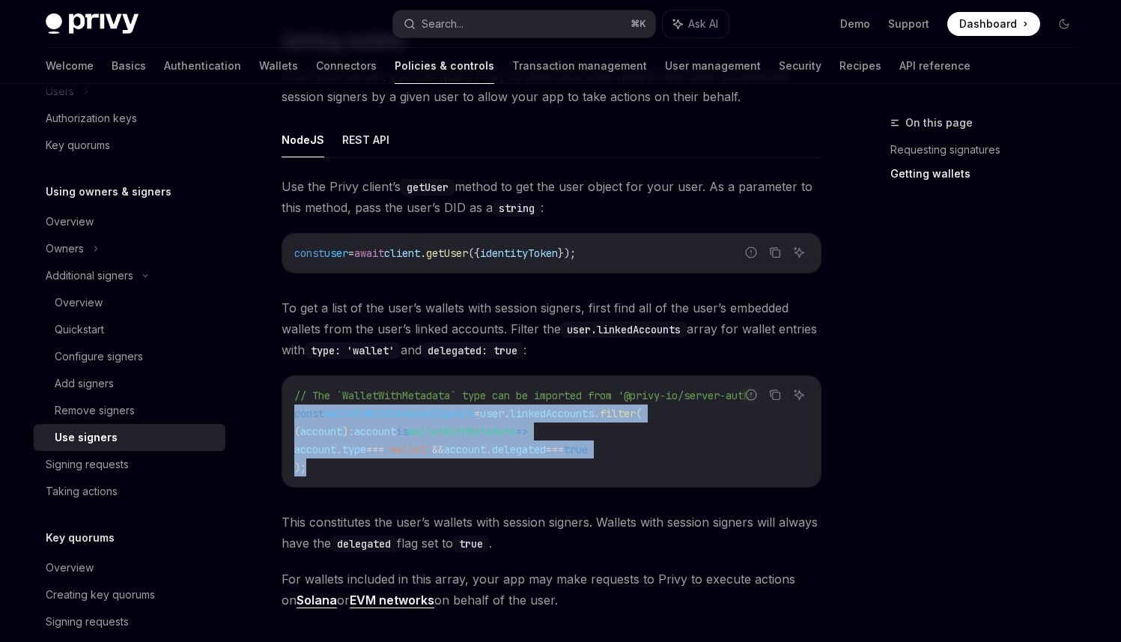
drag, startPoint x: 351, startPoint y: 464, endPoint x: 293, endPoint y: 416, distance: 75.6
click at [267, 418] on div "Additional signers Use signers OpenAI Open in ChatGPT OpenAI Open in ChatGPT On…" at bounding box center [411, 199] width 827 height 1268
copy code "const walletsWithSessionSigners = user . linkedAccounts . filter ( ( account ) …"
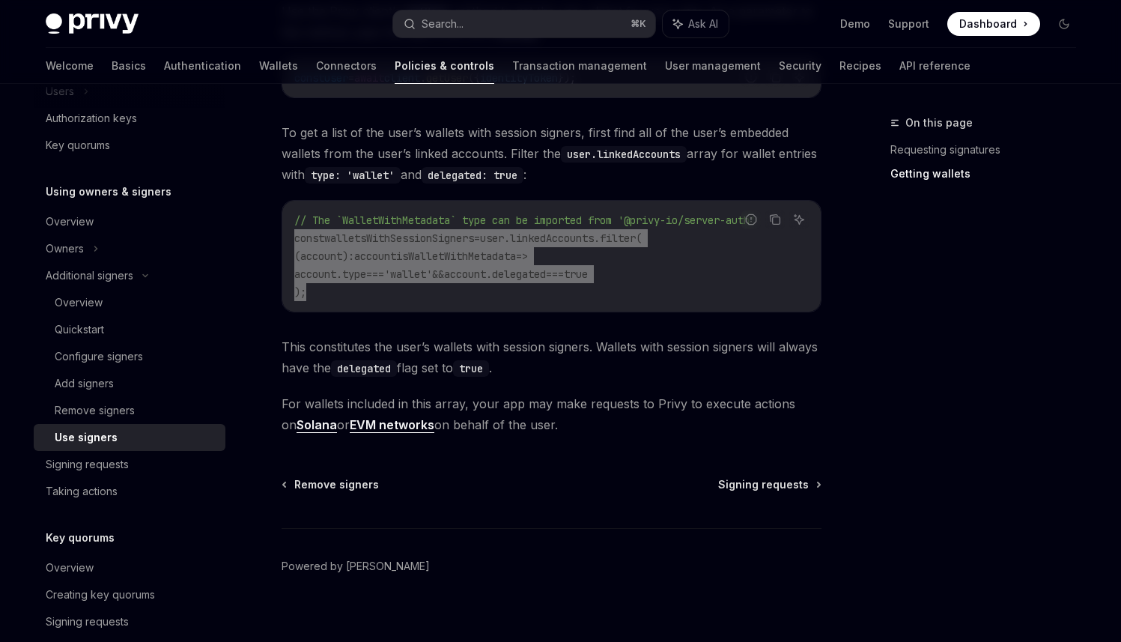
scroll to position [734, 0]
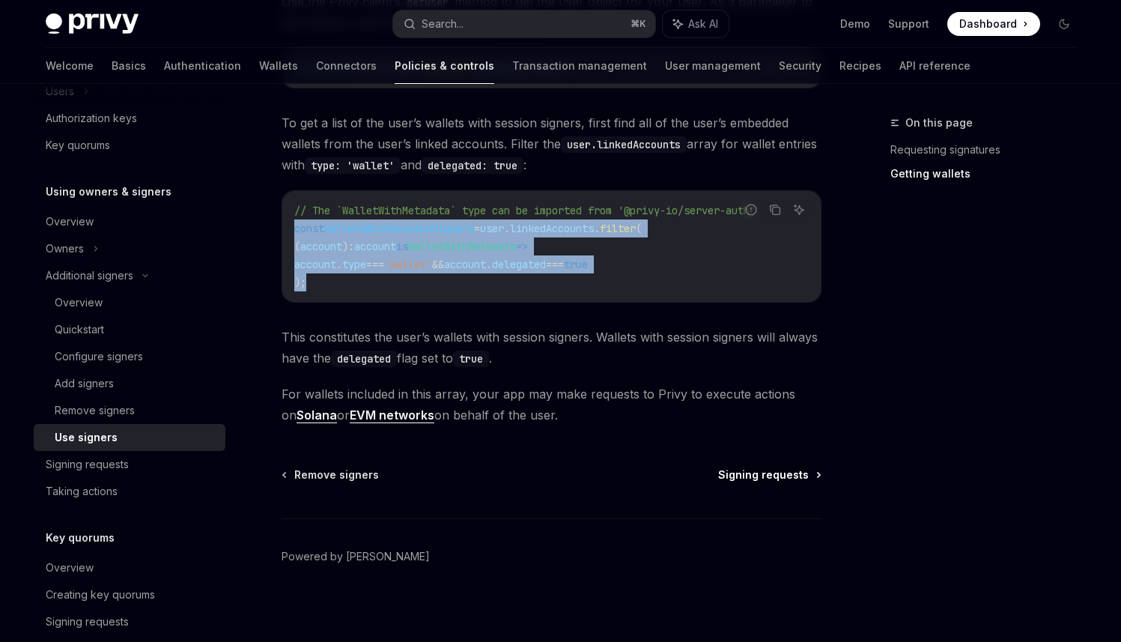
click at [796, 480] on span "Signing requests" at bounding box center [763, 474] width 91 height 15
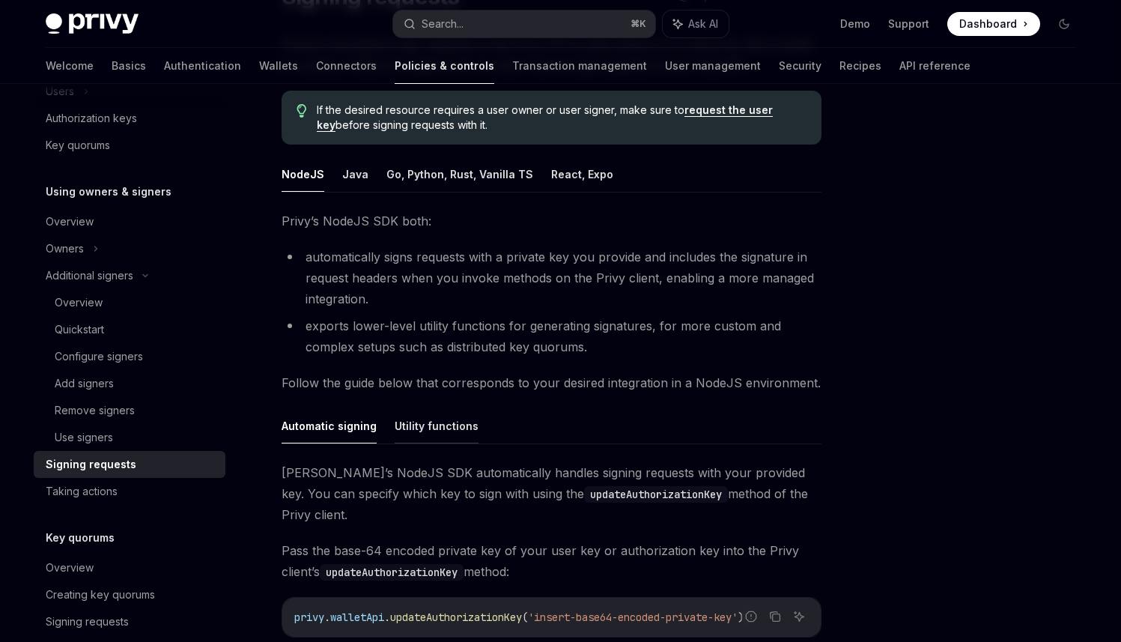
scroll to position [288, 0]
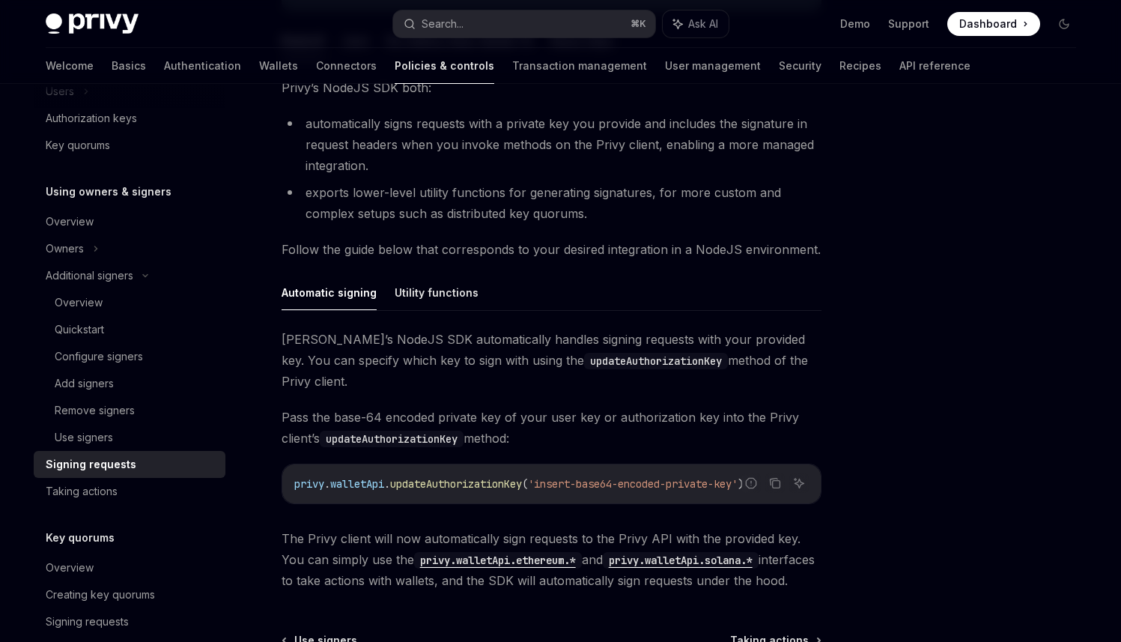
click at [605, 476] on div "privy . walletApi . updateAuthorizationKey ( 'insert-base64-encoded-private-key…" at bounding box center [551, 483] width 539 height 39
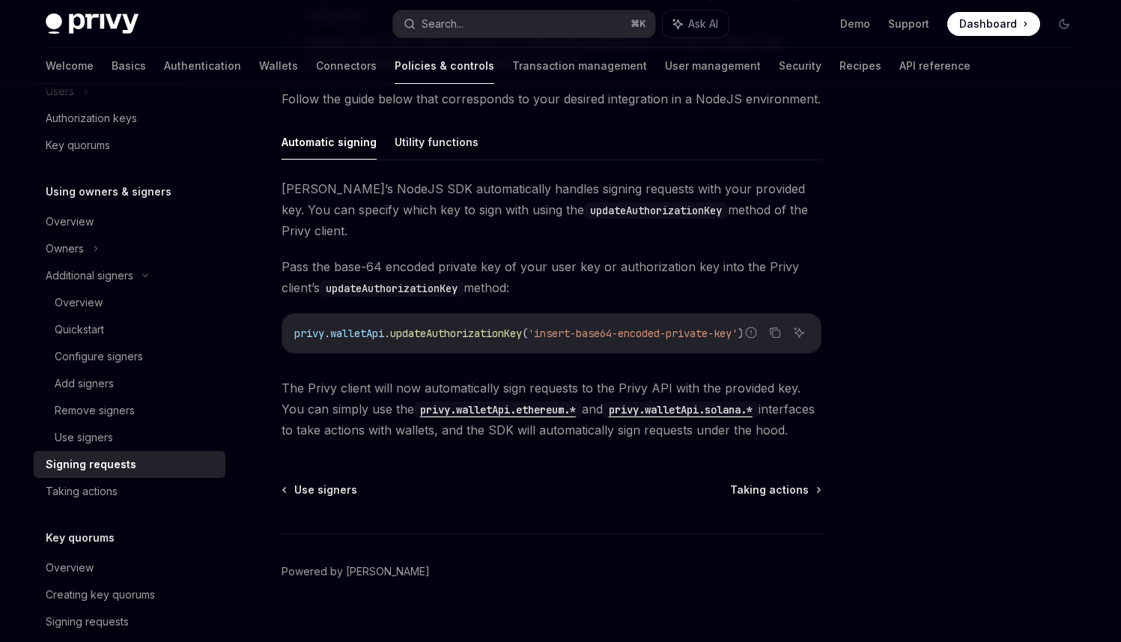
scroll to position [340, 0]
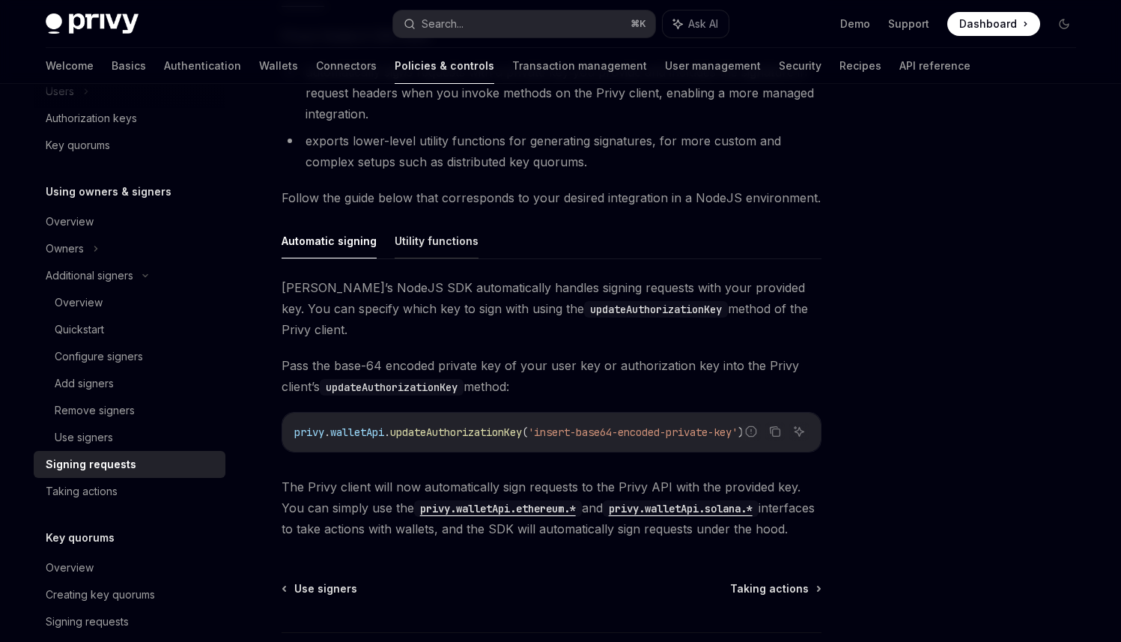
click at [426, 250] on button "Utility functions" at bounding box center [437, 240] width 84 height 35
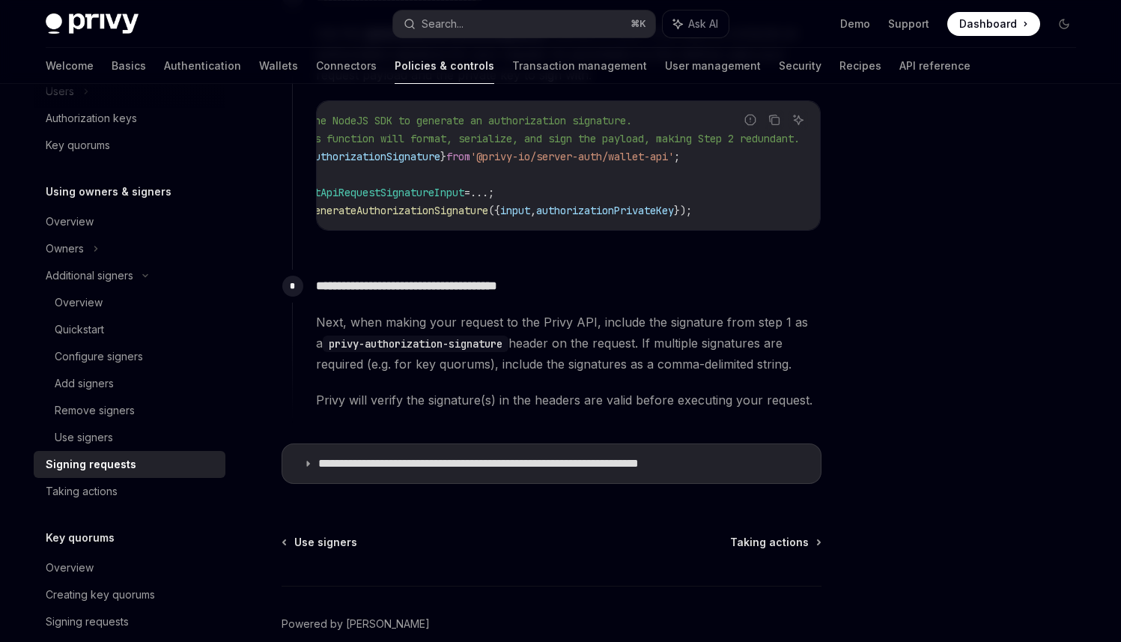
scroll to position [817, 0]
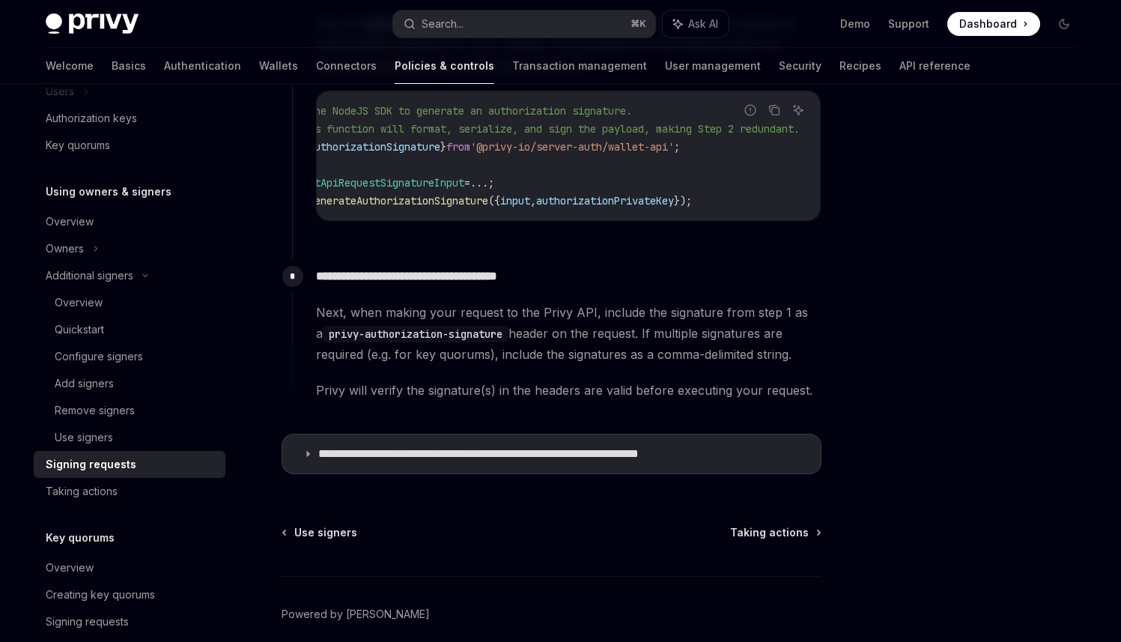
click at [697, 480] on div "**********" at bounding box center [552, 141] width 540 height 683
click at [690, 471] on summary "**********" at bounding box center [551, 453] width 539 height 39
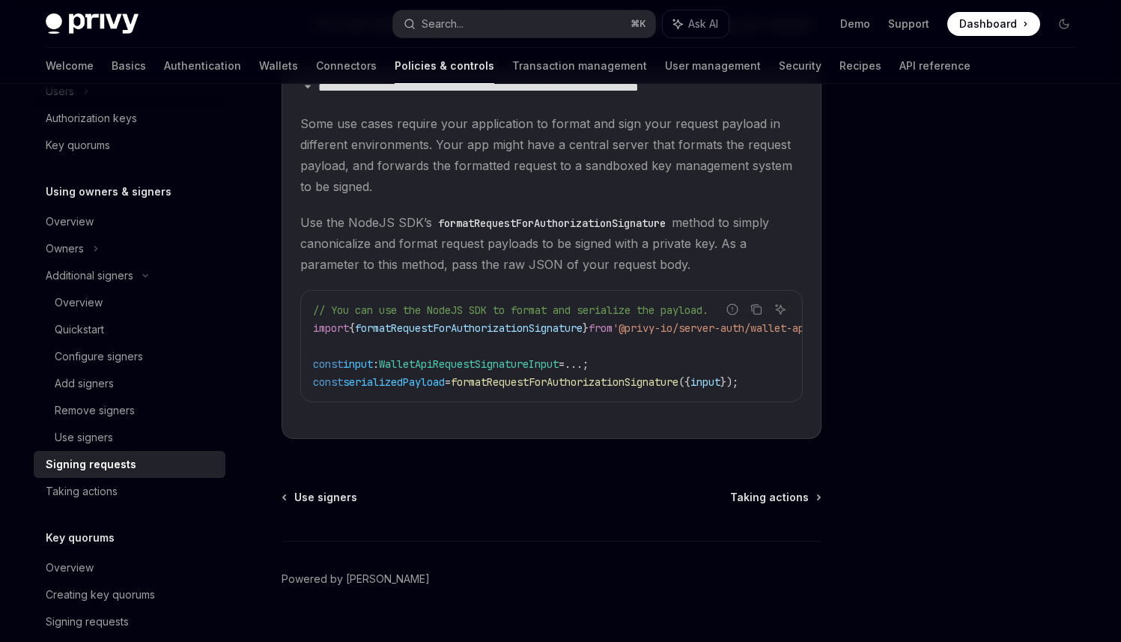
scroll to position [1224, 0]
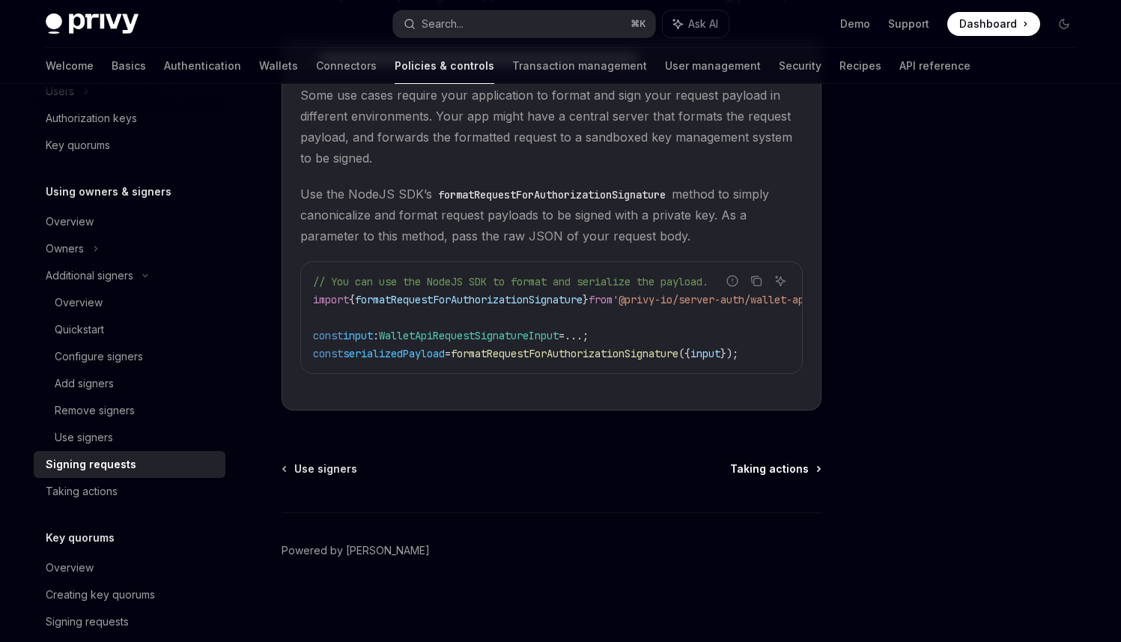
click at [774, 461] on span "Taking actions" at bounding box center [769, 468] width 79 height 15
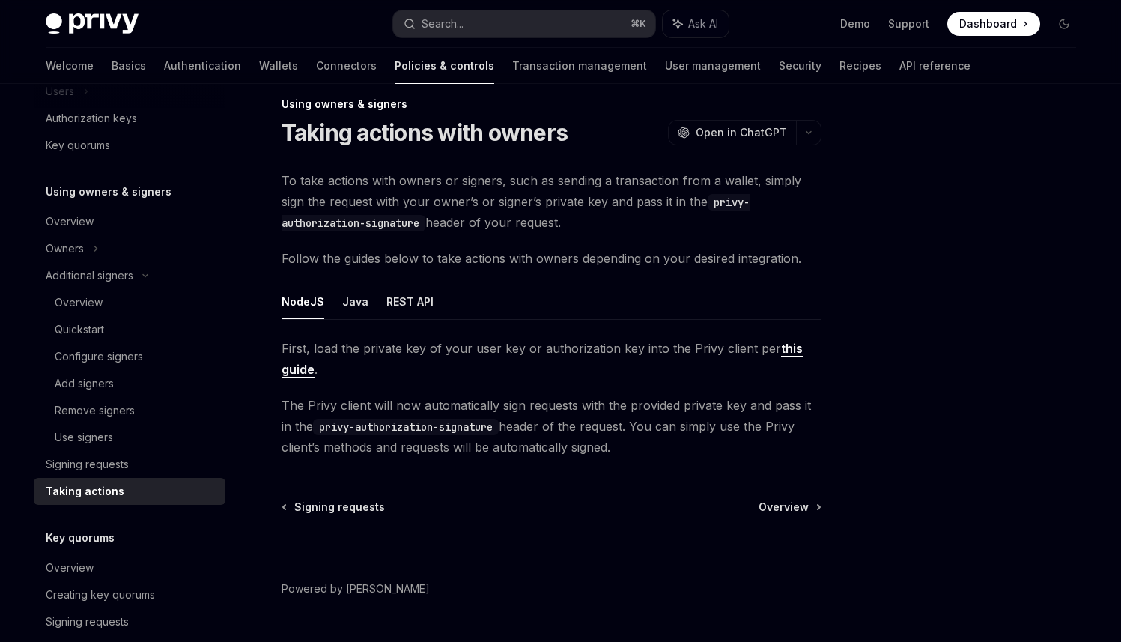
scroll to position [28, 0]
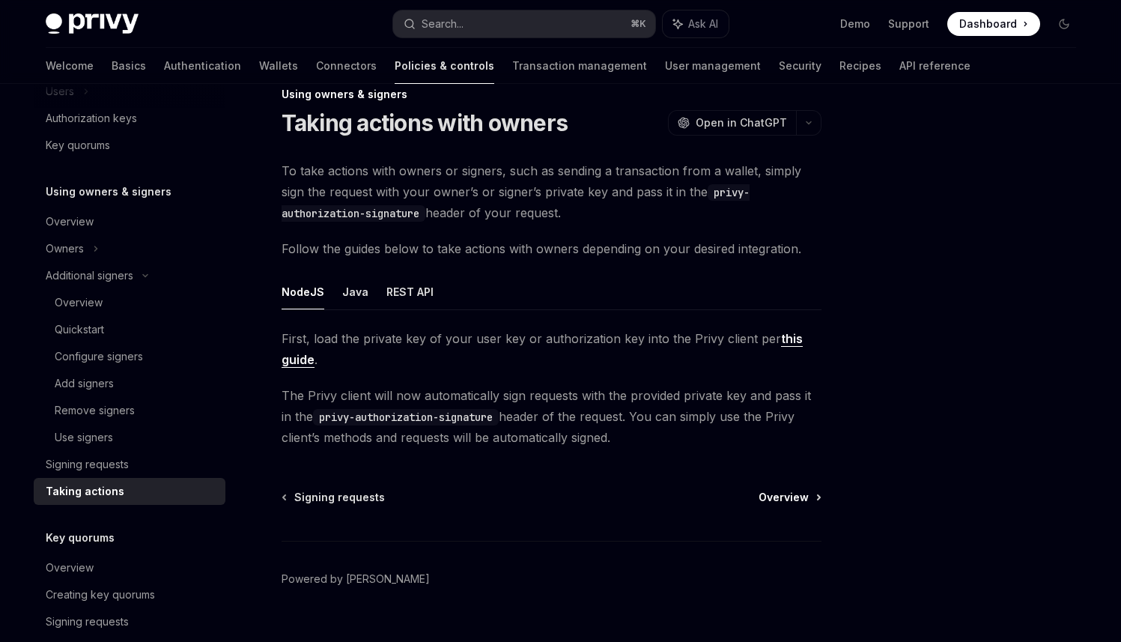
click at [786, 500] on span "Overview" at bounding box center [784, 497] width 50 height 15
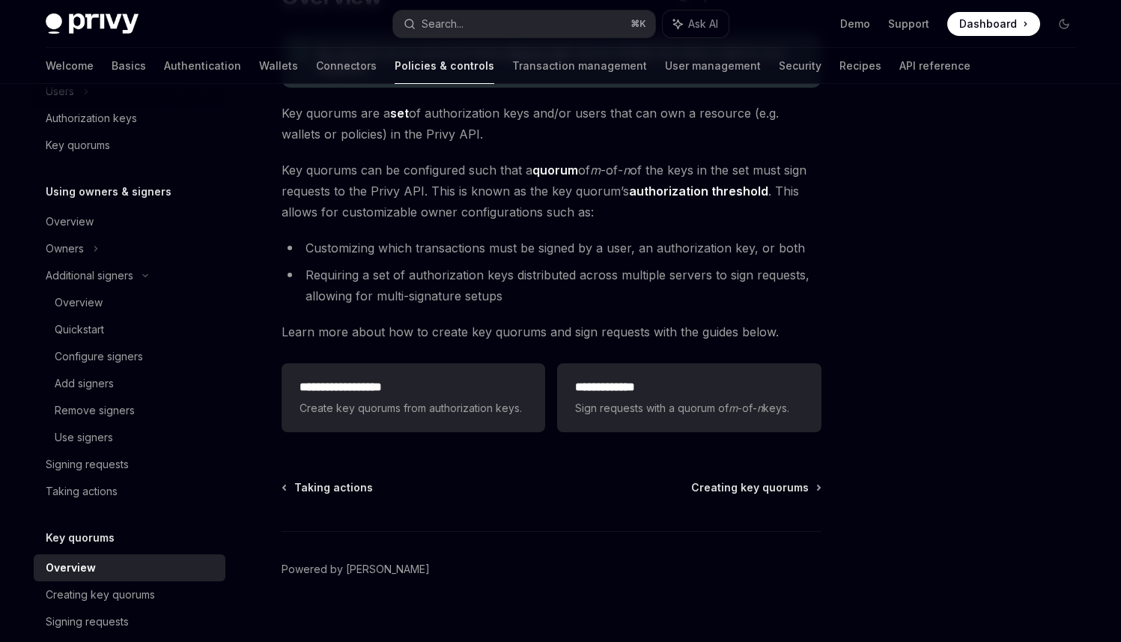
scroll to position [145, 0]
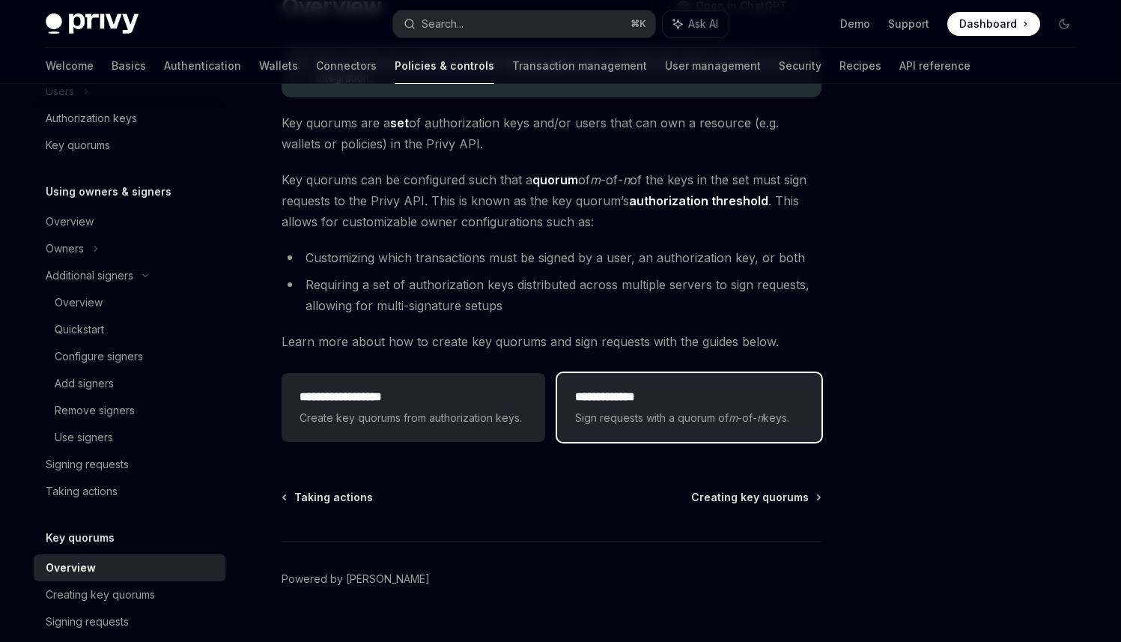
click at [651, 414] on span "Sign requests with a quorum of m -of- n keys." at bounding box center [689, 418] width 228 height 18
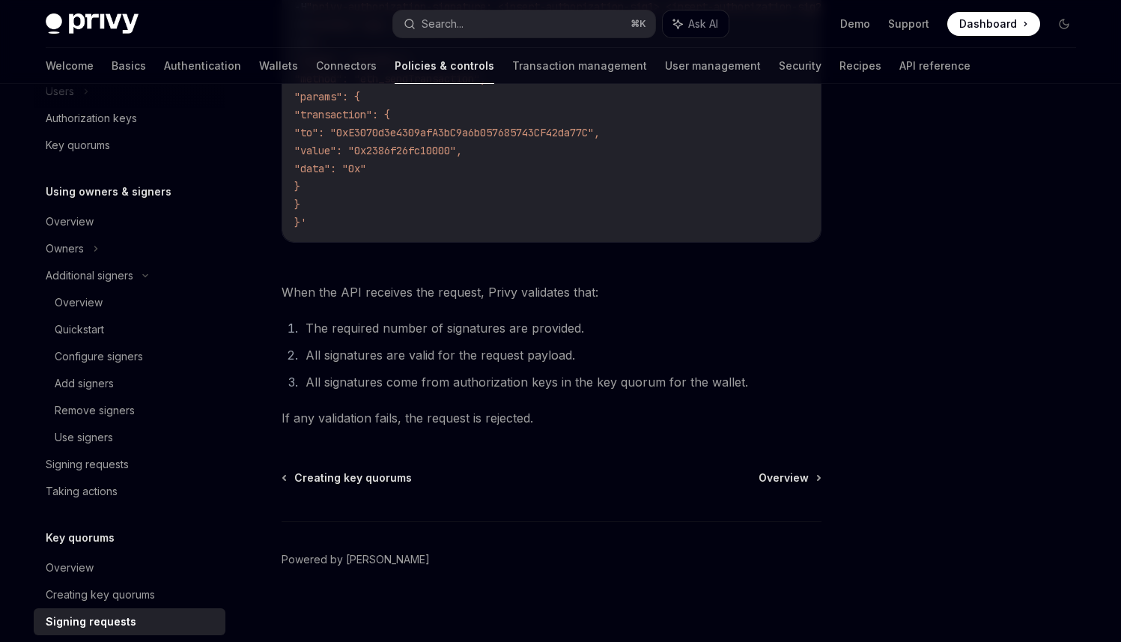
scroll to position [580, 0]
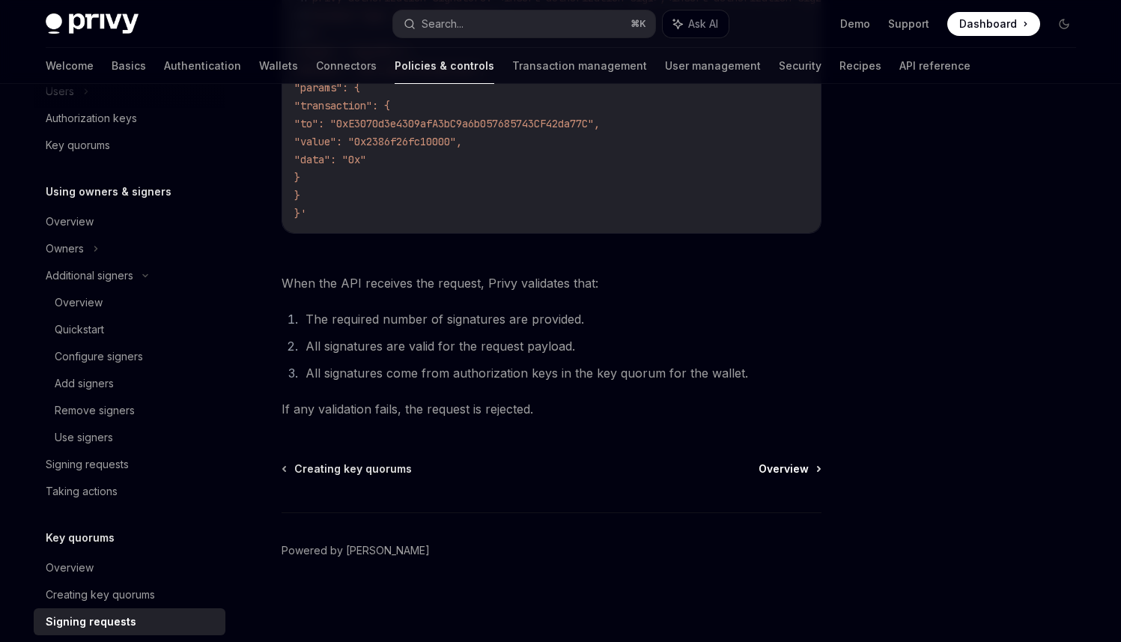
click at [762, 474] on span "Overview" at bounding box center [784, 468] width 50 height 15
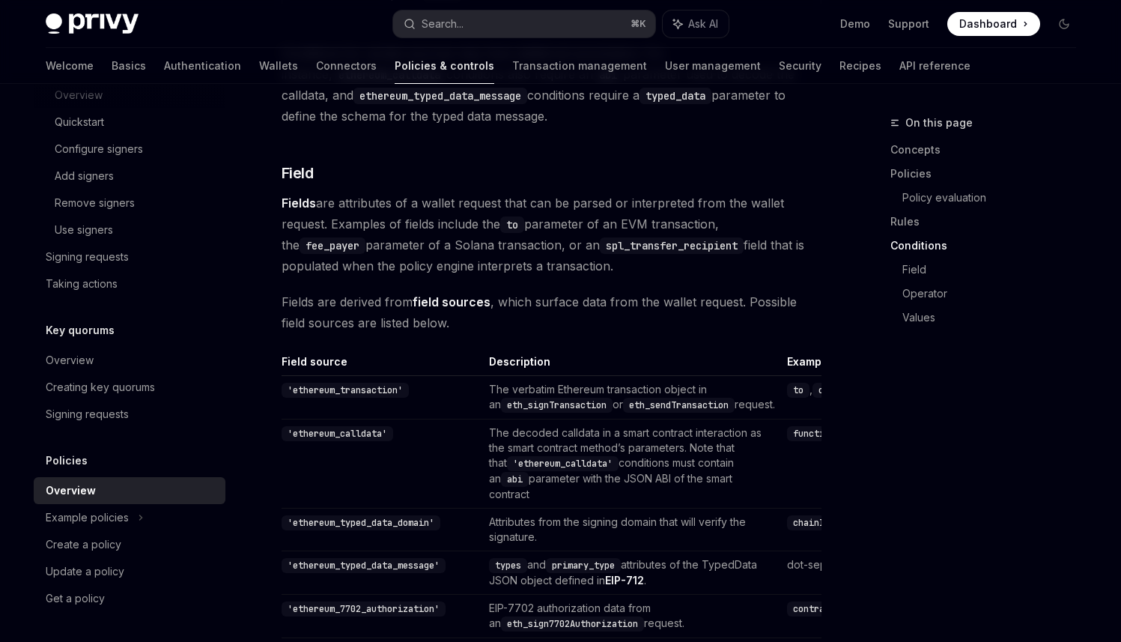
scroll to position [4474, 0]
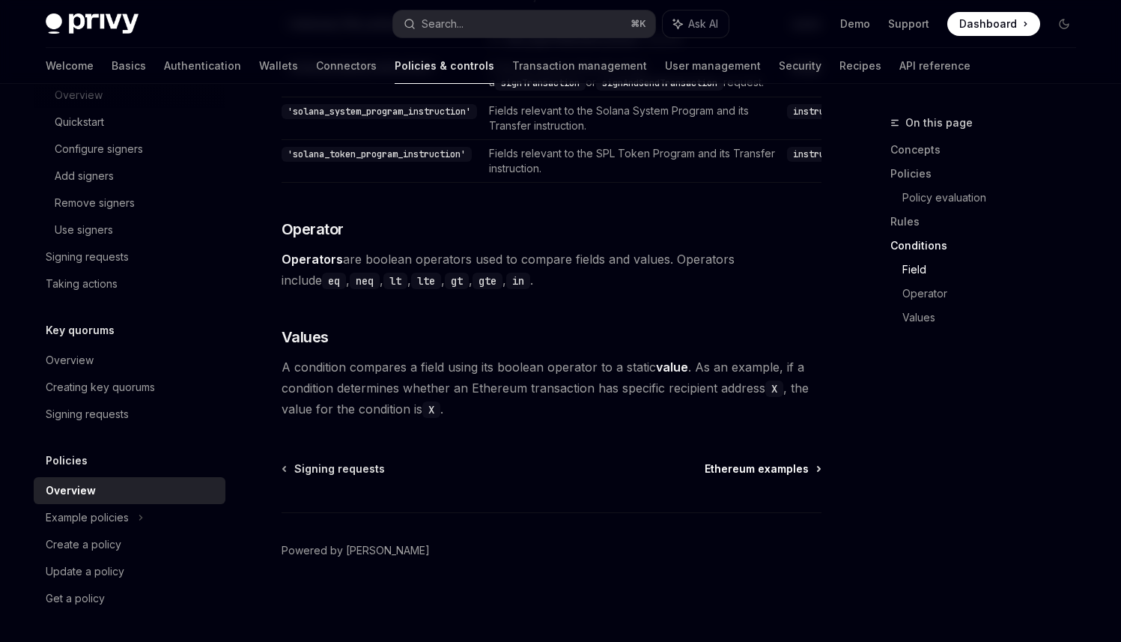
click at [743, 468] on span "Ethereum examples" at bounding box center [757, 468] width 104 height 15
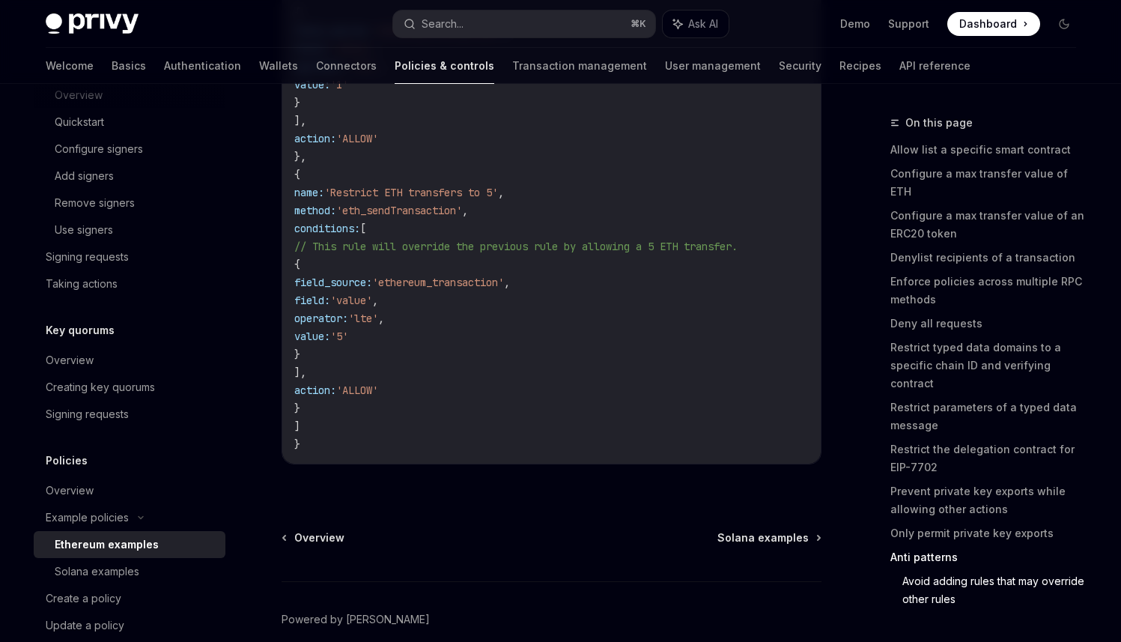
scroll to position [8290, 0]
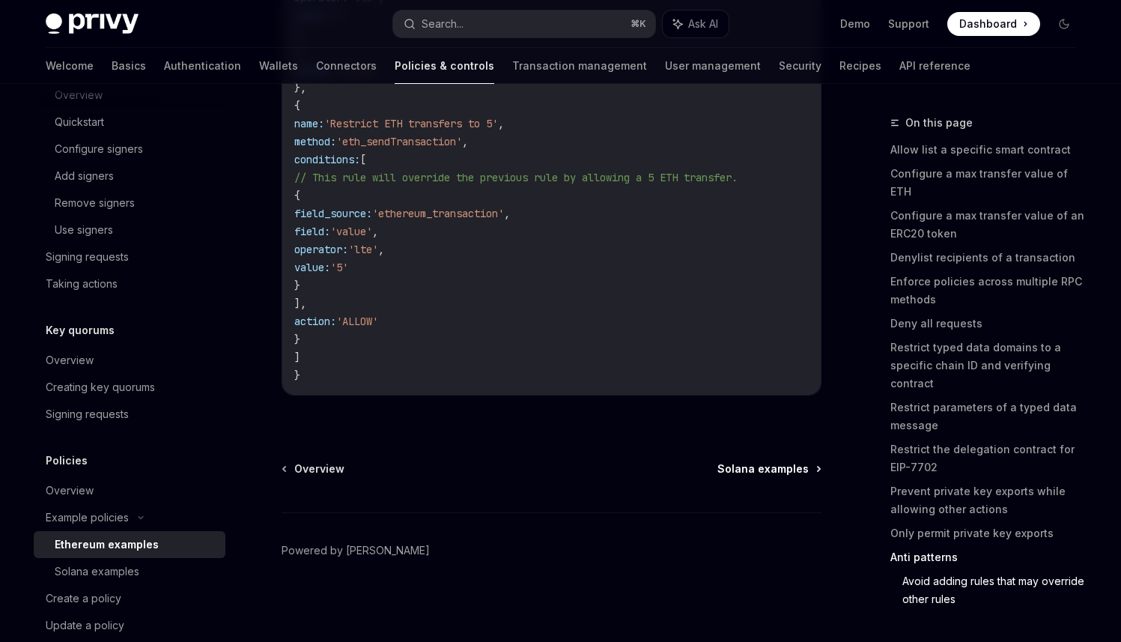
click at [816, 471] on link "Solana examples" at bounding box center [769, 468] width 103 height 15
type textarea "*"
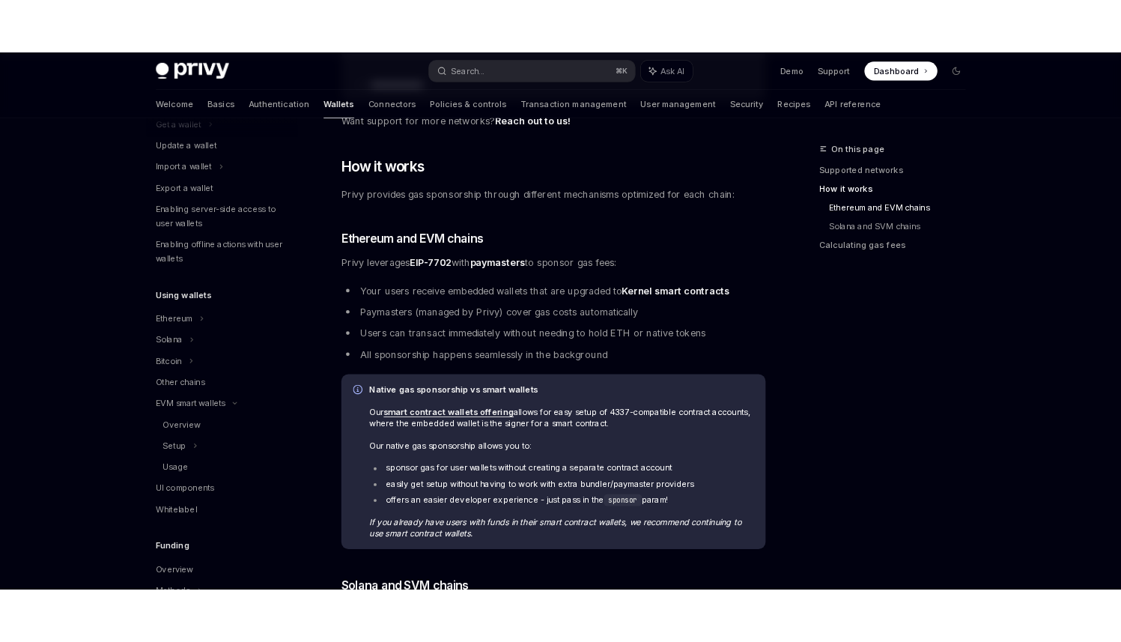
scroll to position [831, 0]
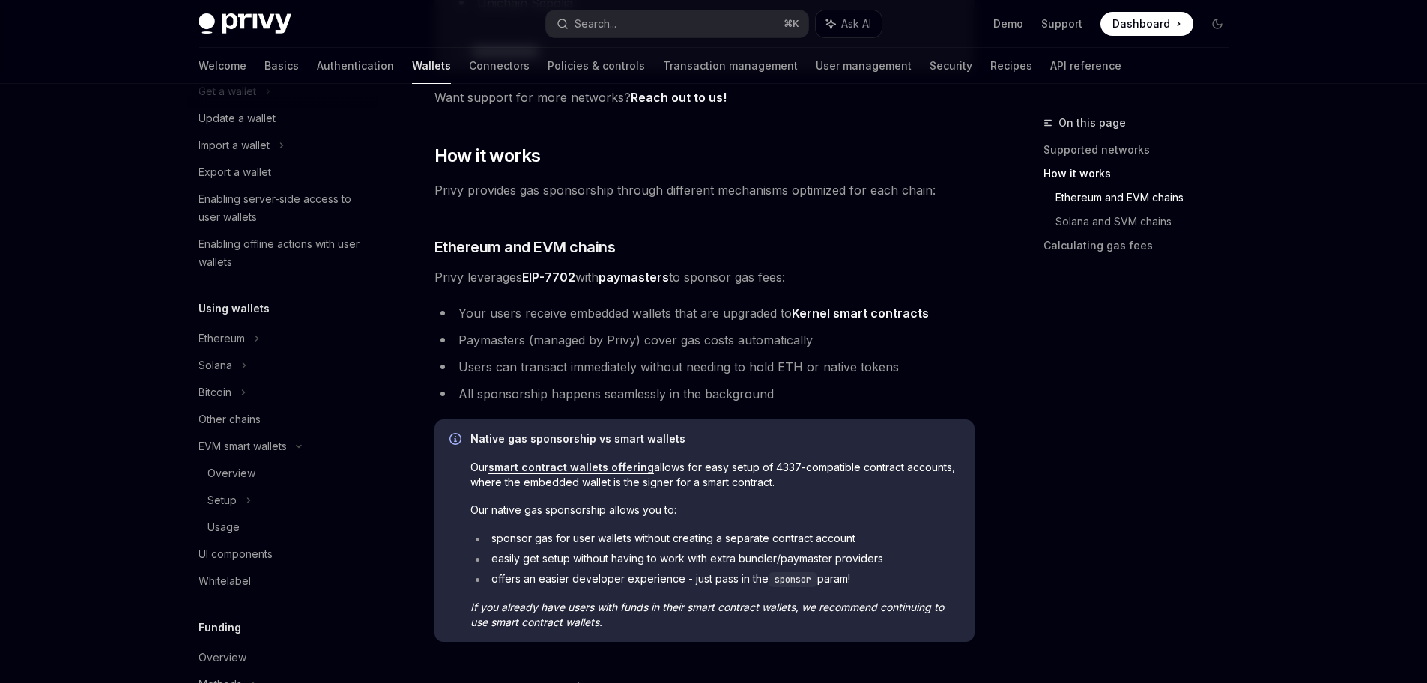
type textarea "*"
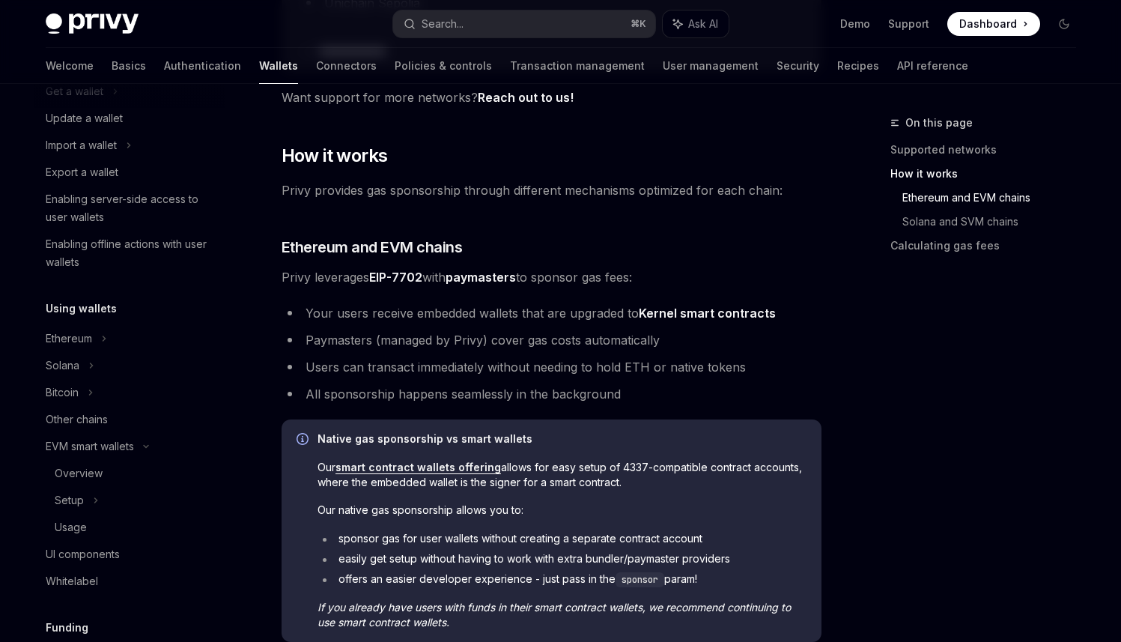
scroll to position [168, 0]
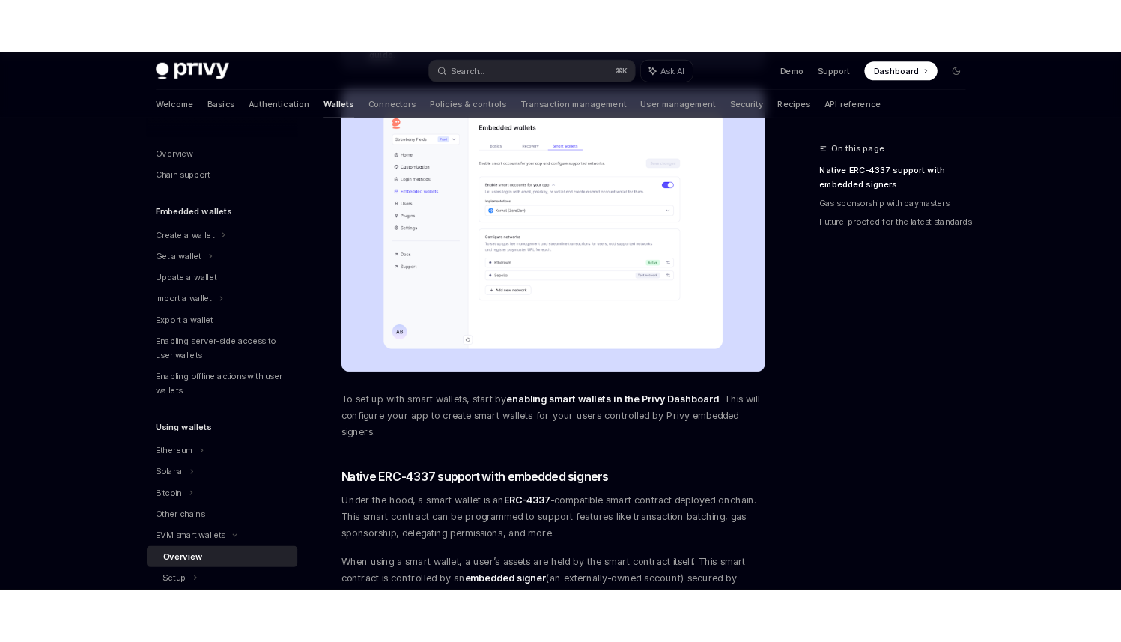
scroll to position [410, 0]
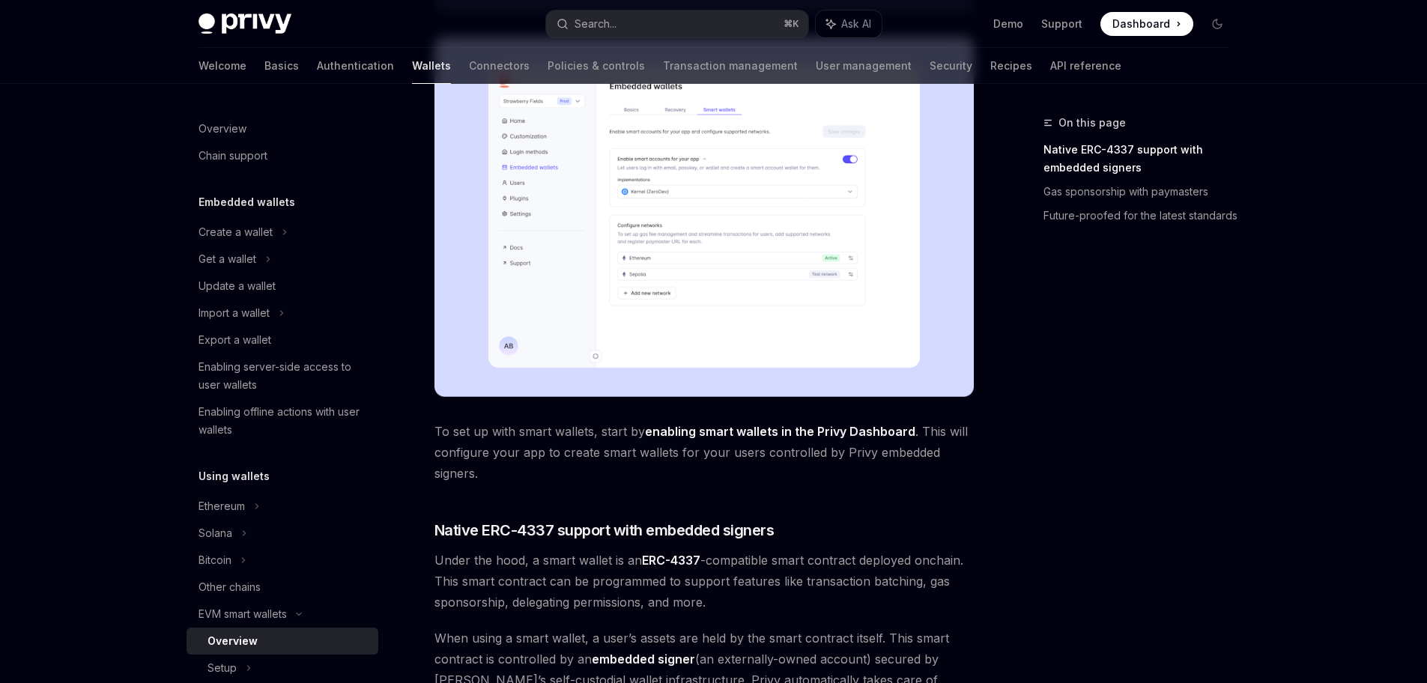
type textarea "*"
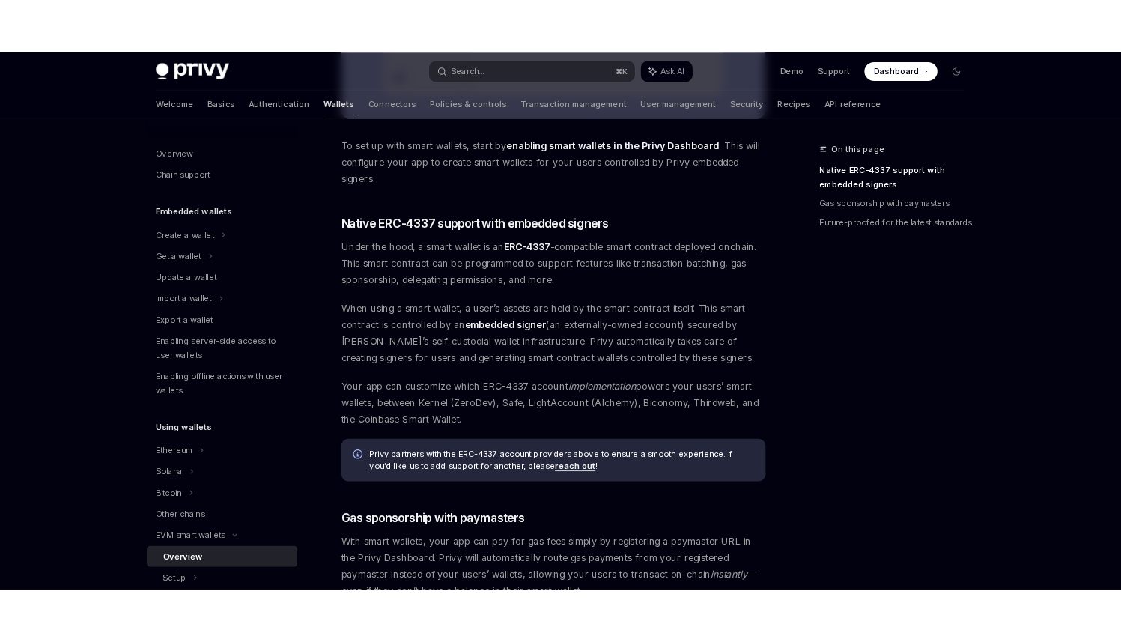
scroll to position [733, 0]
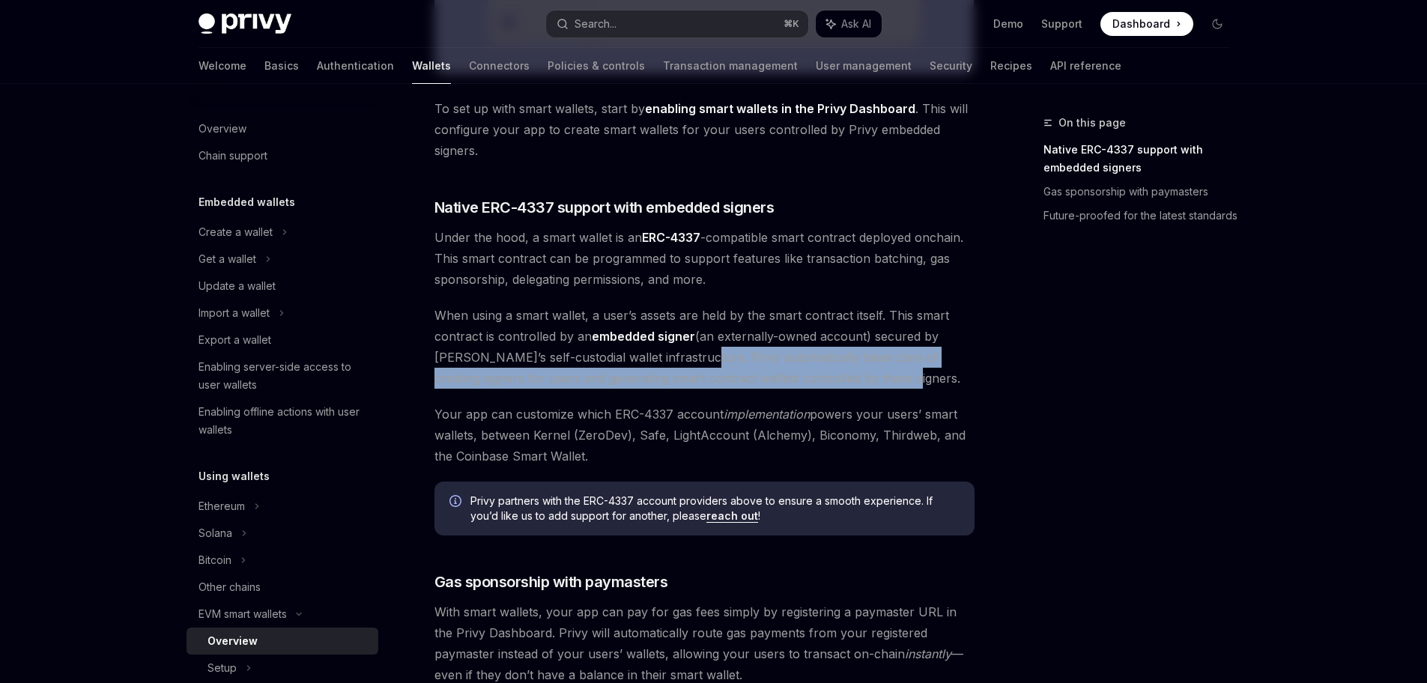
drag, startPoint x: 681, startPoint y: 359, endPoint x: 986, endPoint y: 375, distance: 305.3
click at [986, 375] on div "On this page Native ERC-4337 support with embedded signers Gas sponsorship with…" at bounding box center [713, 204] width 1055 height 1706
drag, startPoint x: 902, startPoint y: 386, endPoint x: 676, endPoint y: 365, distance: 227.2
click at [676, 365] on span "When using a smart wallet, a user’s assets are held by the smart contract itsel…" at bounding box center [704, 347] width 540 height 84
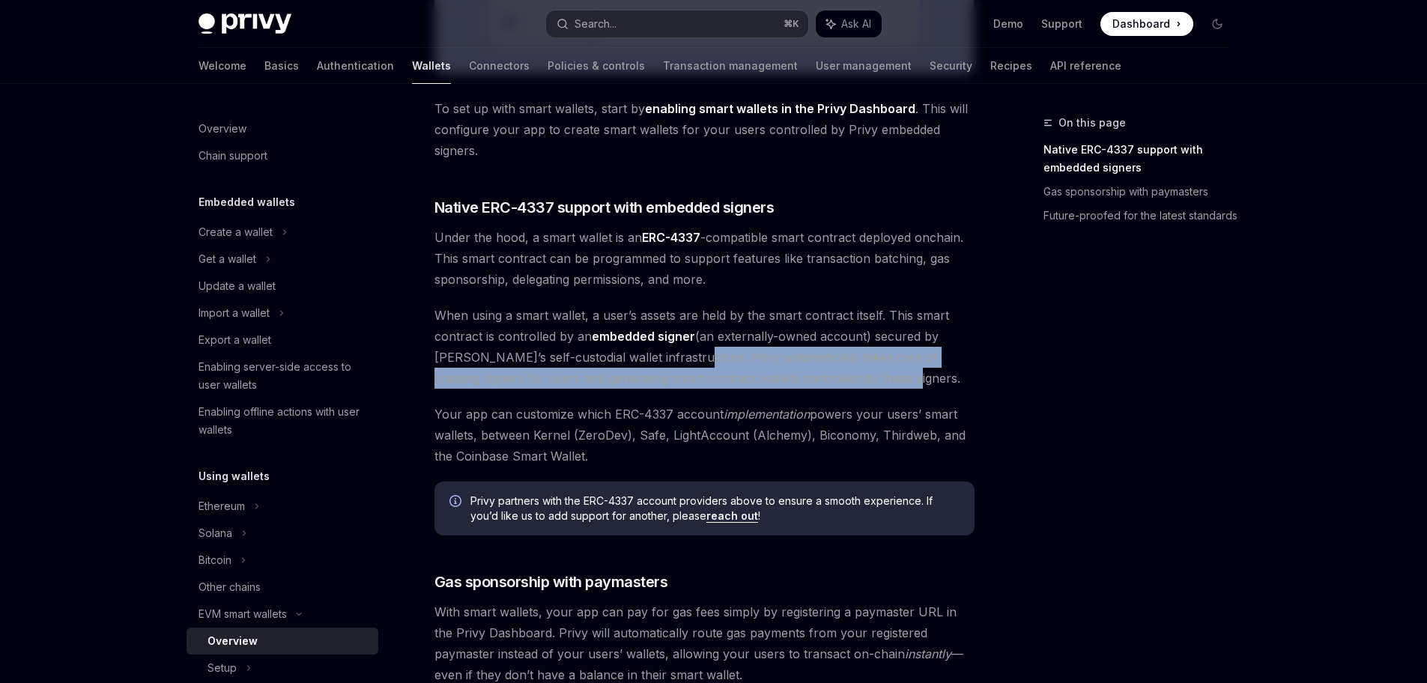
click at [676, 365] on span "When using a smart wallet, a user’s assets are held by the smart contract itsel…" at bounding box center [704, 347] width 540 height 84
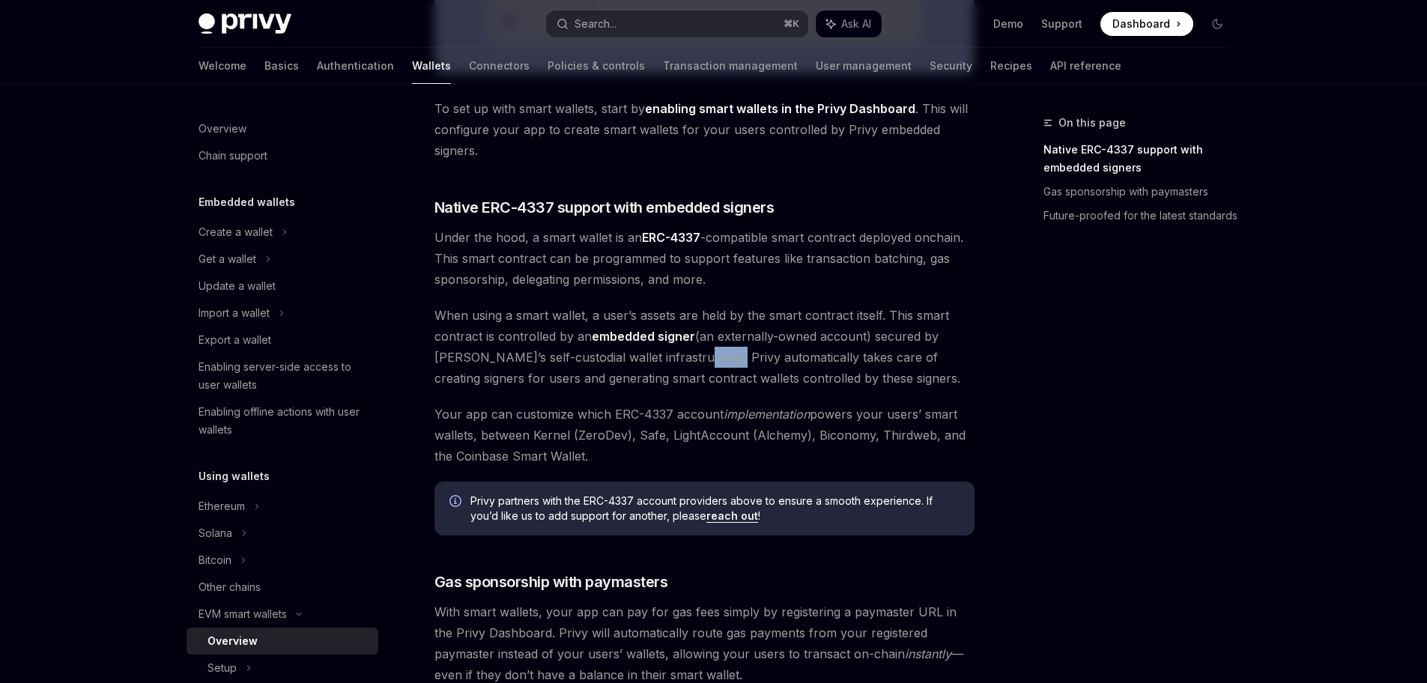
drag, startPoint x: 676, startPoint y: 365, endPoint x: 709, endPoint y: 366, distance: 33.7
click at [709, 366] on span "When using a smart wallet, a user’s assets are held by the smart contract itsel…" at bounding box center [704, 347] width 540 height 84
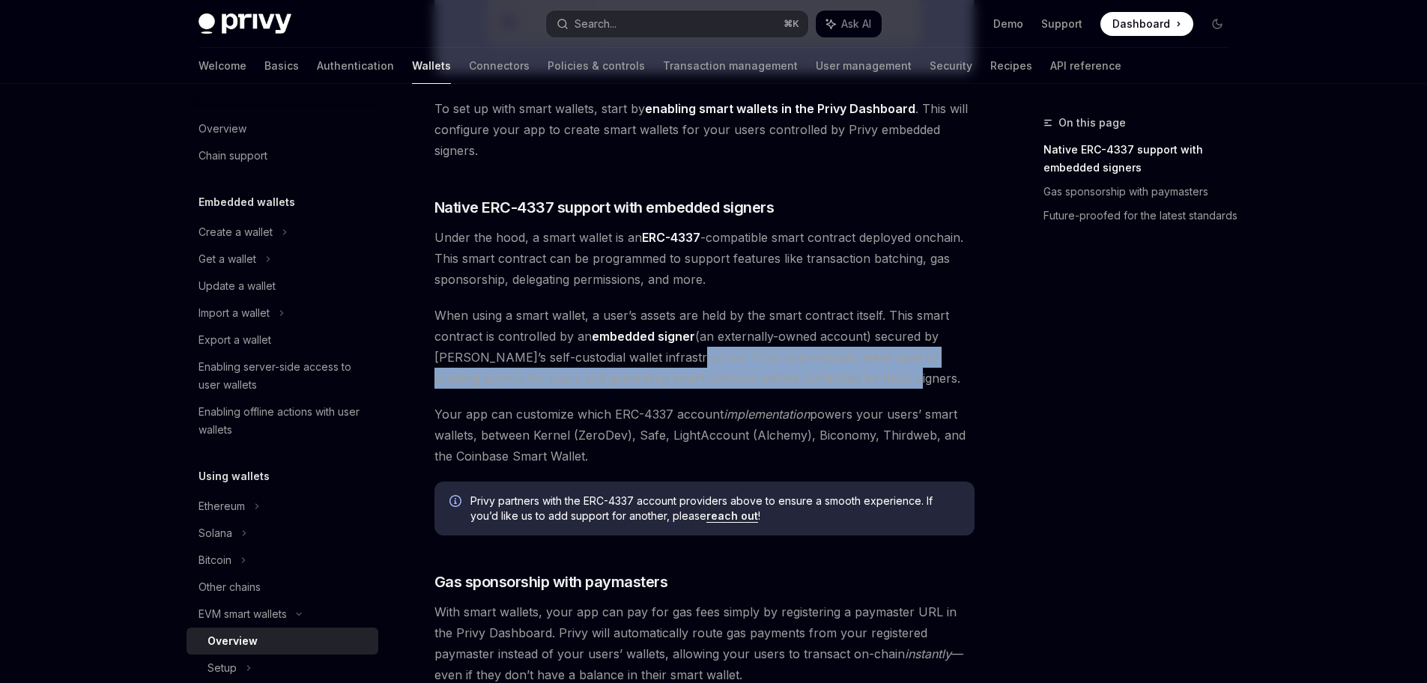
drag, startPoint x: 673, startPoint y: 361, endPoint x: 852, endPoint y: 386, distance: 180.8
click at [852, 386] on span "When using a smart wallet, a user’s assets are held by the smart contract itsel…" at bounding box center [704, 347] width 540 height 84
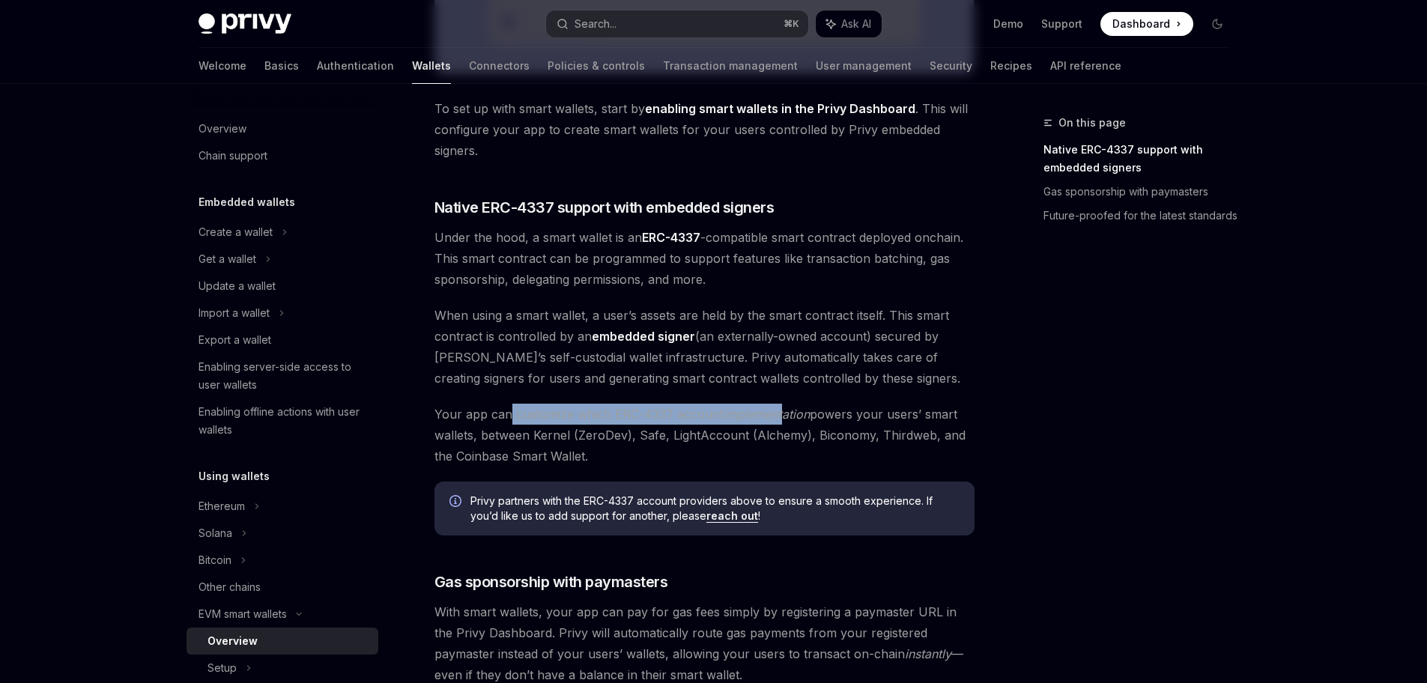
drag, startPoint x: 511, startPoint y: 411, endPoint x: 798, endPoint y: 420, distance: 287.8
click at [786, 420] on span "Your app can customize which ERC-4337 account implementation powers your users’…" at bounding box center [704, 435] width 540 height 63
click at [808, 418] on span "Your app can customize which ERC-4337 account implementation powers your users’…" at bounding box center [704, 435] width 540 height 63
type textarea "*"
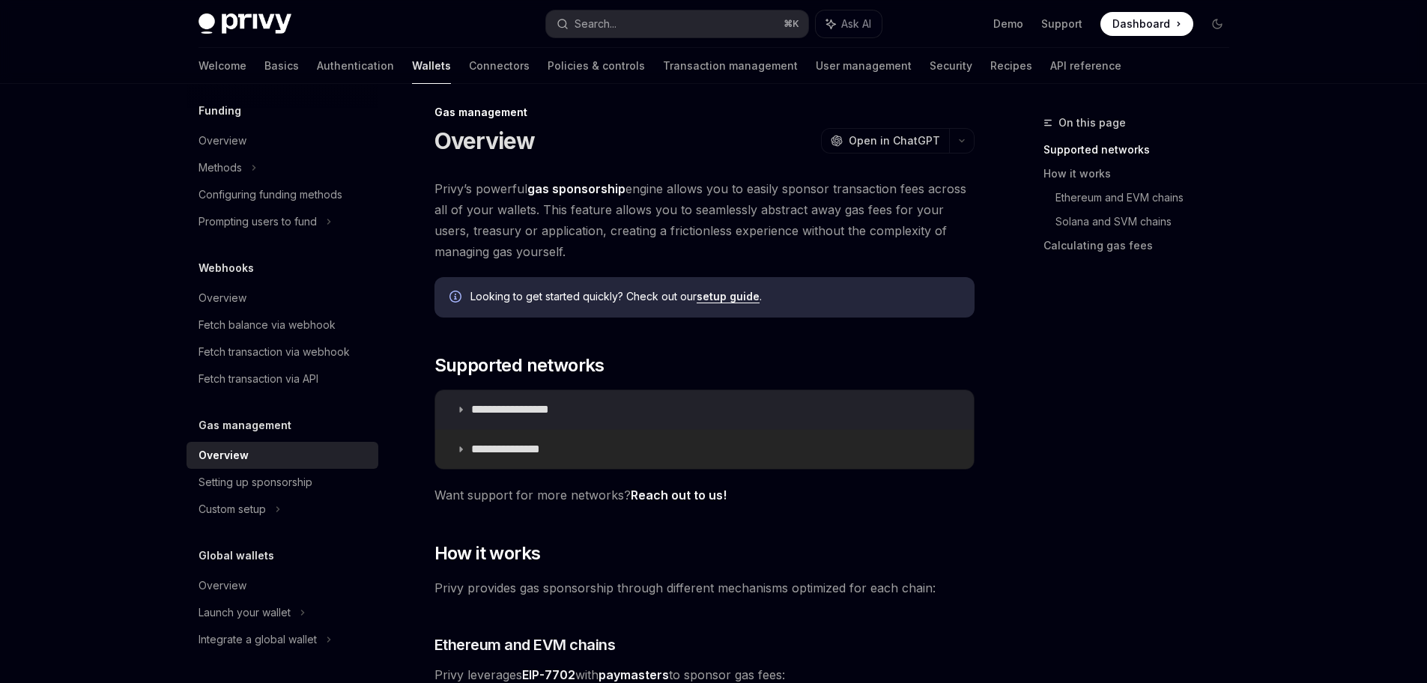
scroll to position [1, 0]
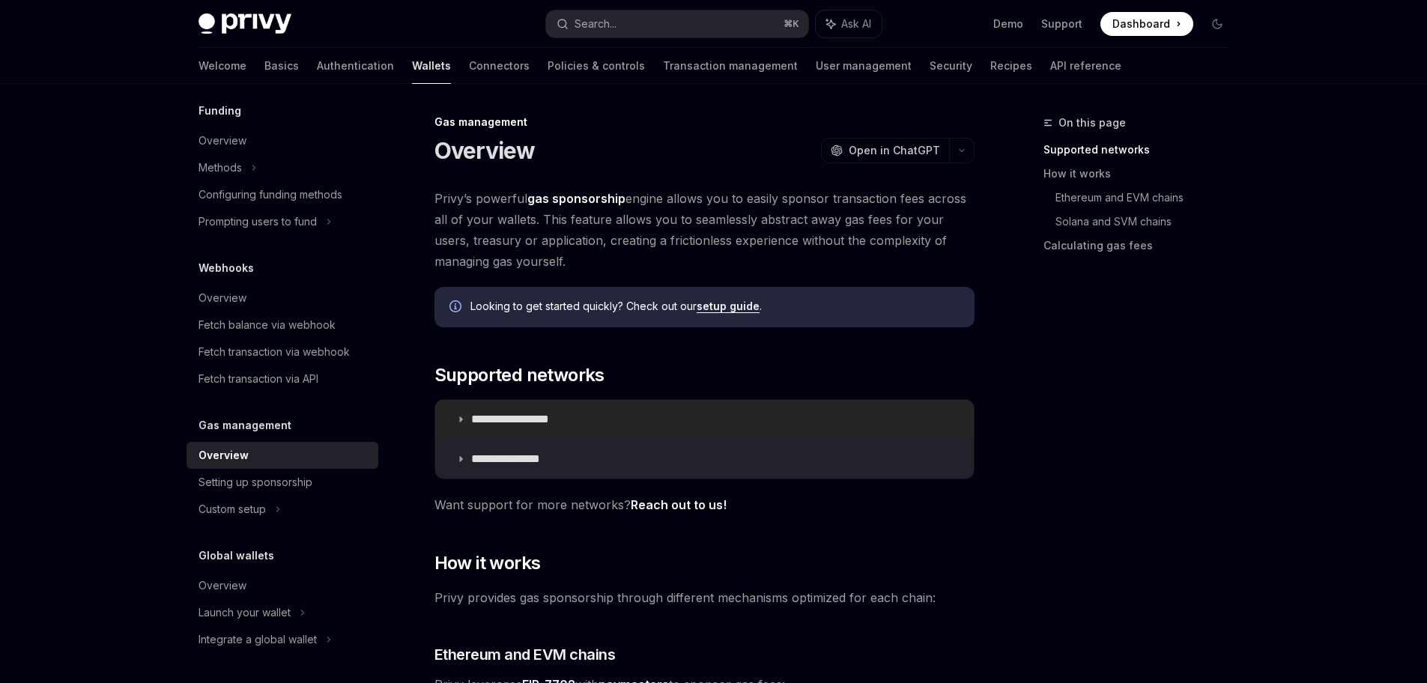
click at [535, 420] on p "**********" at bounding box center [527, 419] width 112 height 15
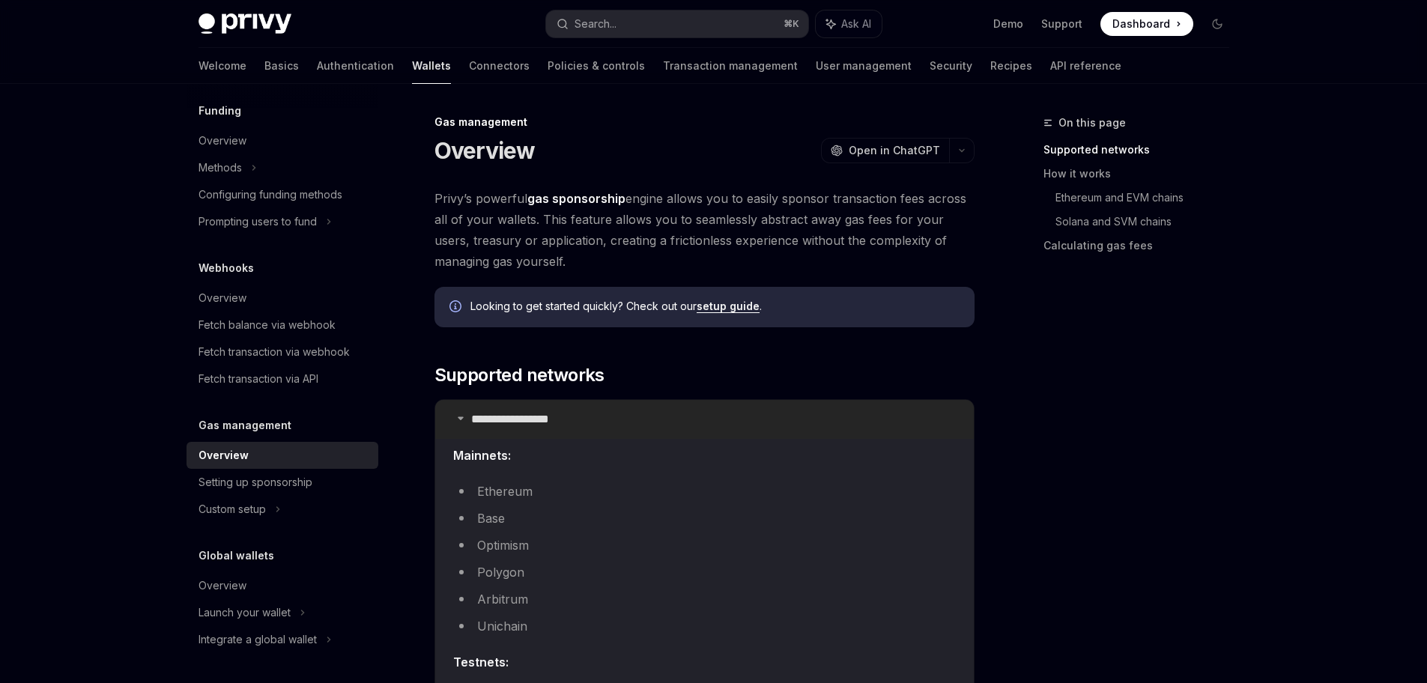
click at [535, 420] on p "**********" at bounding box center [527, 419] width 112 height 15
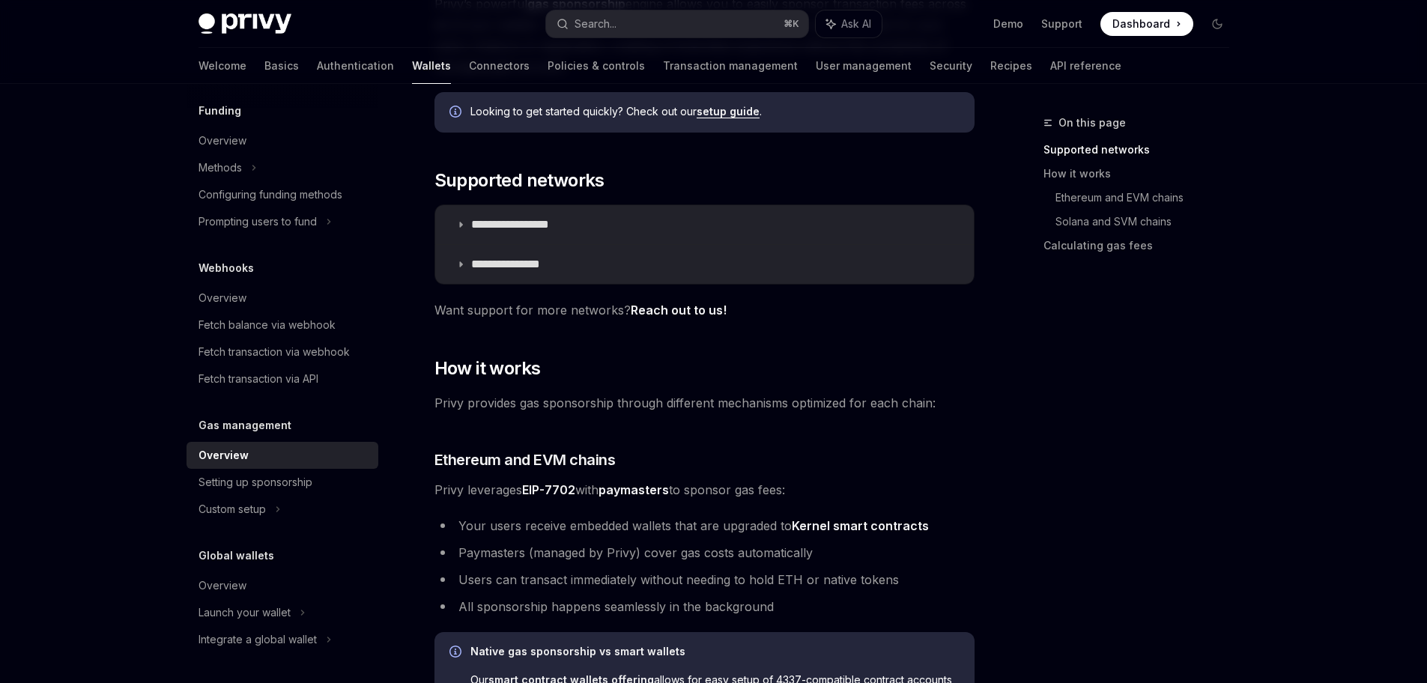
scroll to position [205, 0]
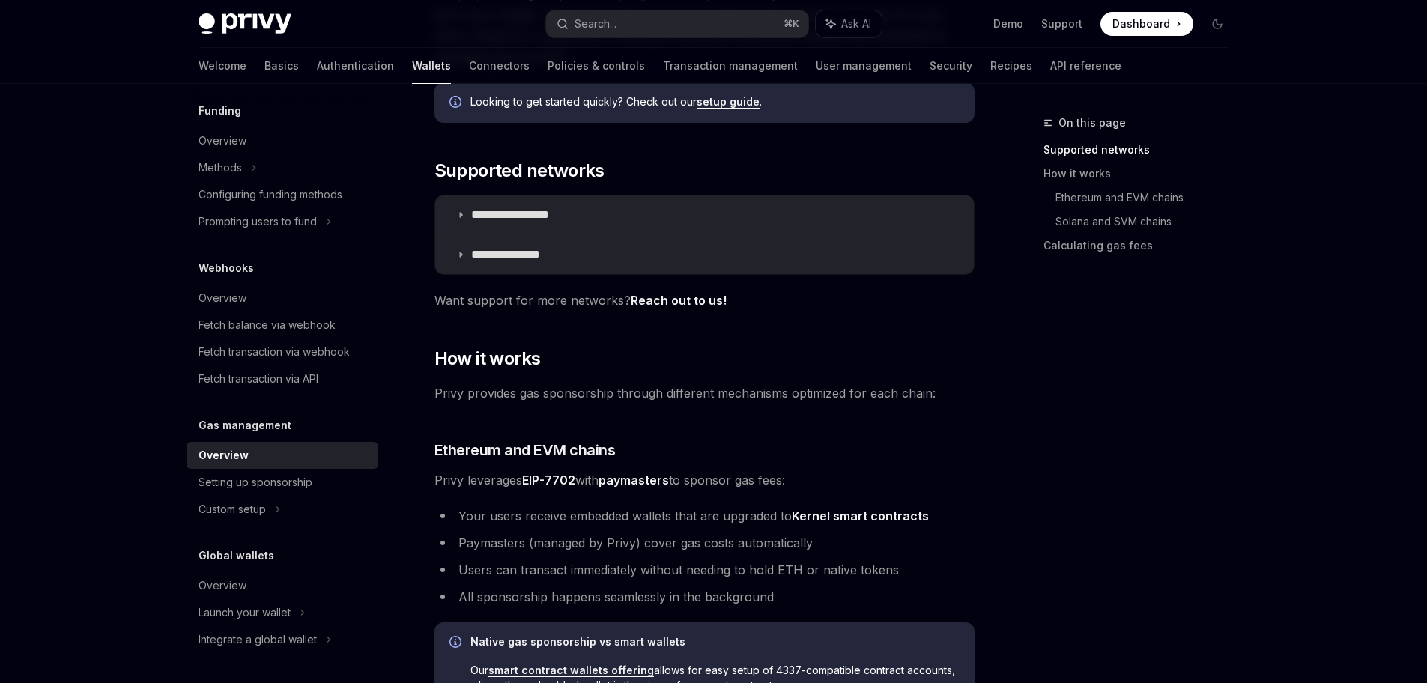
drag, startPoint x: 536, startPoint y: 401, endPoint x: 869, endPoint y: 381, distance: 333.9
click at [867, 380] on div "**********" at bounding box center [704, 657] width 540 height 1347
drag, startPoint x: 938, startPoint y: 393, endPoint x: 967, endPoint y: 397, distance: 28.7
click at [967, 397] on span "Privy provides gas sponsorship through different mechanisms optimized for each …" at bounding box center [704, 393] width 540 height 21
click at [962, 398] on span "Privy provides gas sponsorship through different mechanisms optimized for each …" at bounding box center [704, 393] width 540 height 21
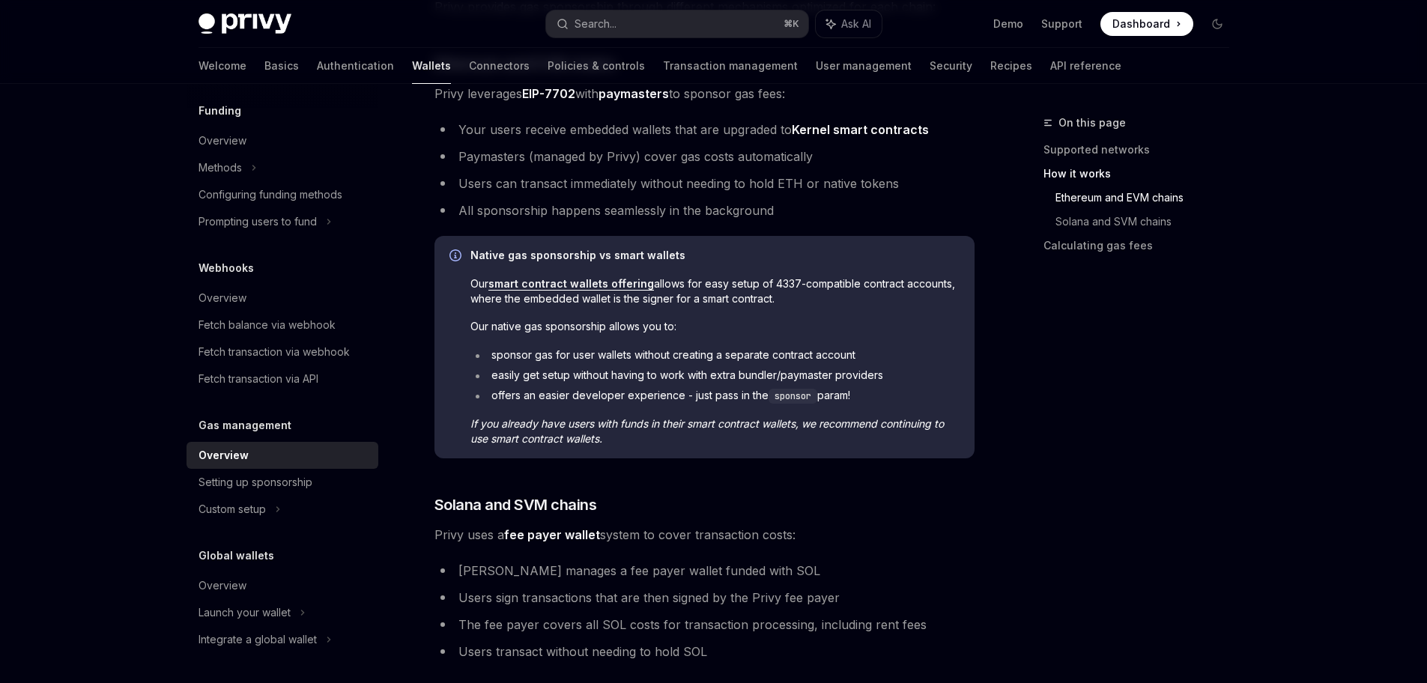
scroll to position [601, 0]
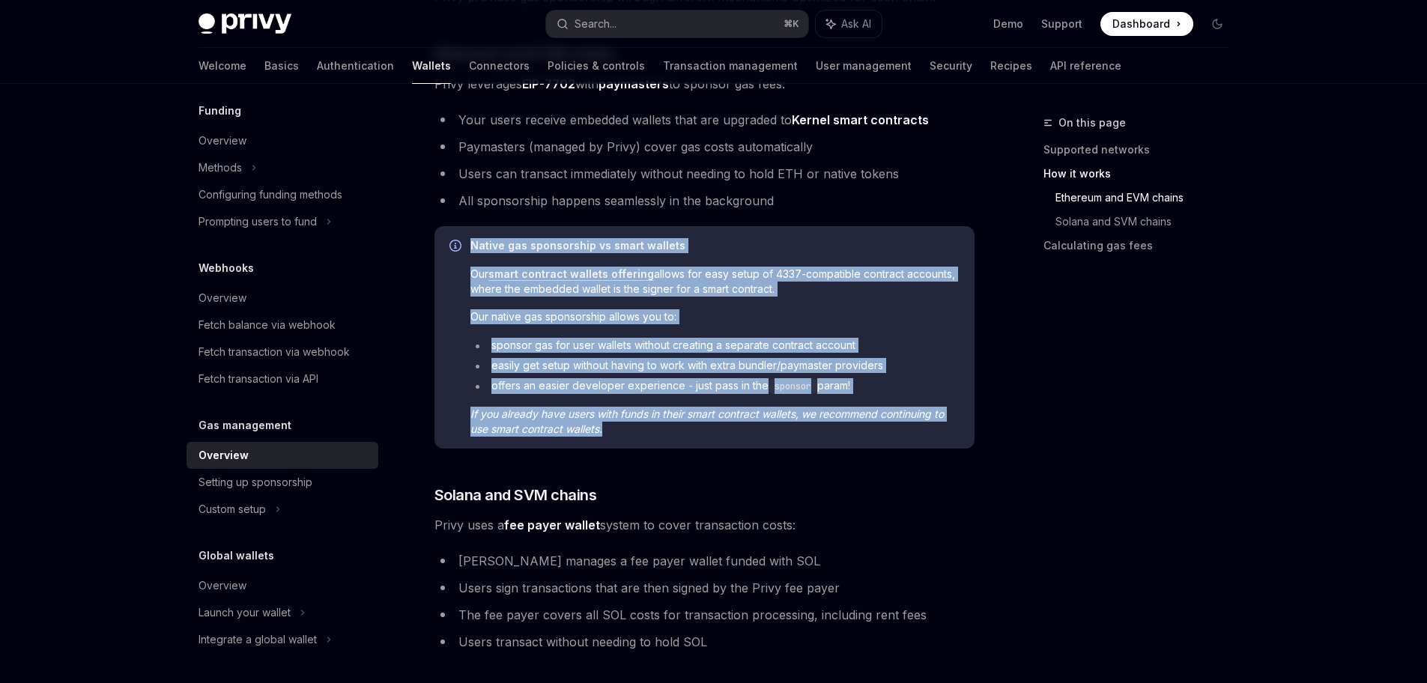
drag, startPoint x: 470, startPoint y: 241, endPoint x: 735, endPoint y: 432, distance: 326.8
click at [735, 432] on div "Native gas sponsorship vs smart wallets Our smart contract wallets offering all…" at bounding box center [714, 337] width 489 height 198
copy div "Native gas sponsorship vs smart wallets Our smart contract wallets offering all…"
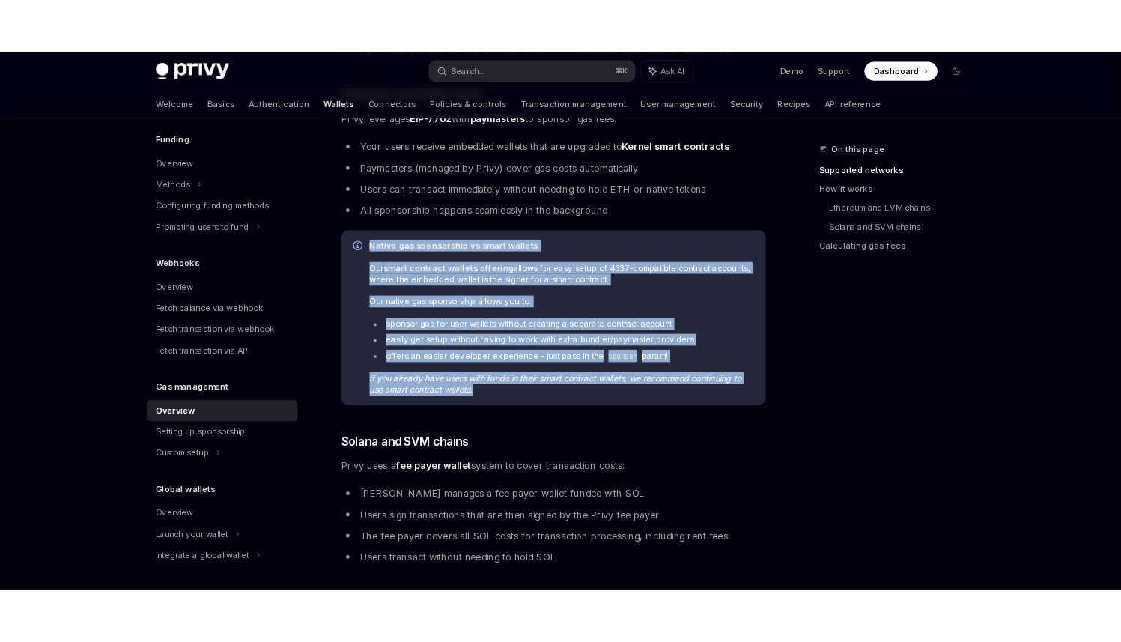
scroll to position [0, 0]
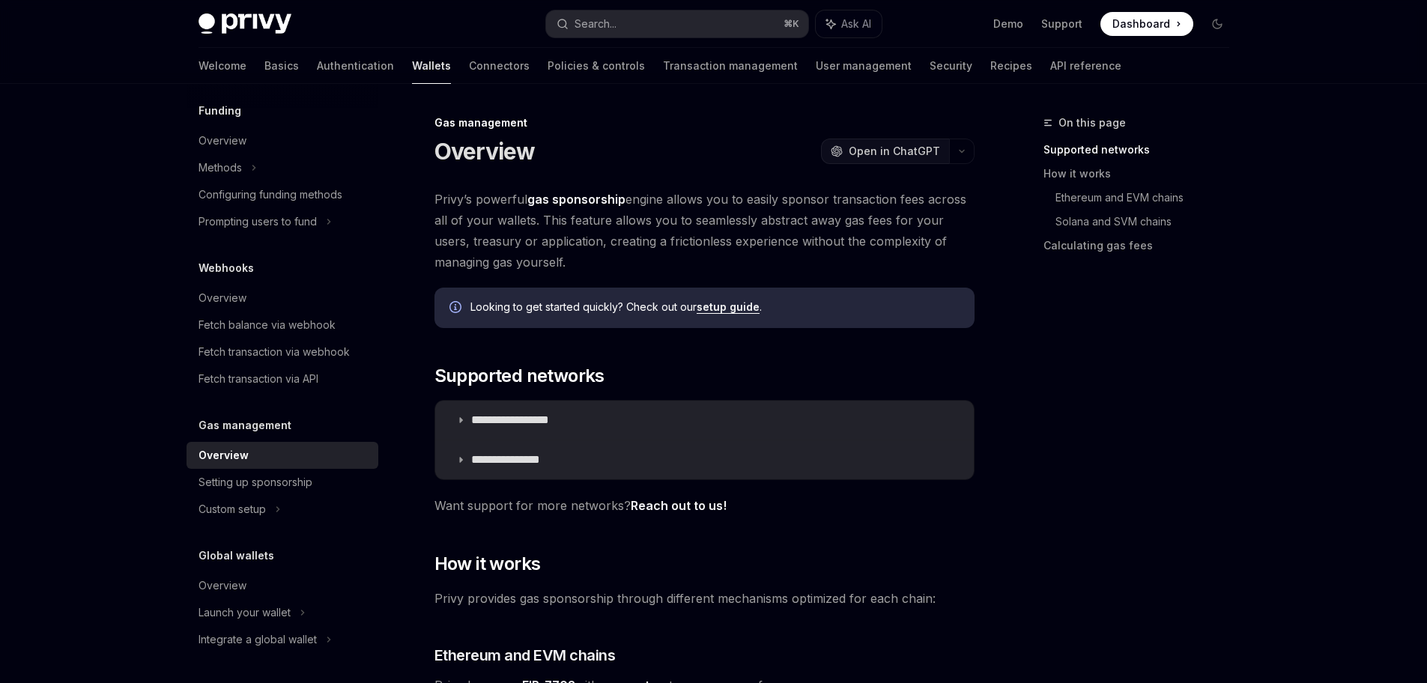
click at [873, 148] on span "Open in ChatGPT" at bounding box center [894, 151] width 91 height 15
type textarea "*"
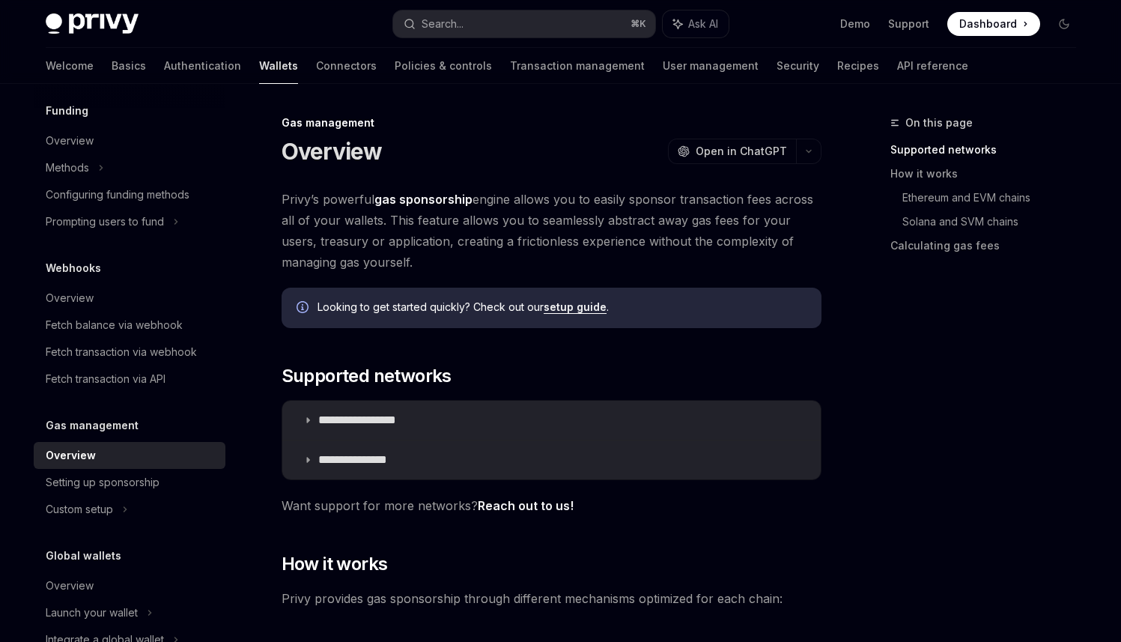
scroll to position [604, 0]
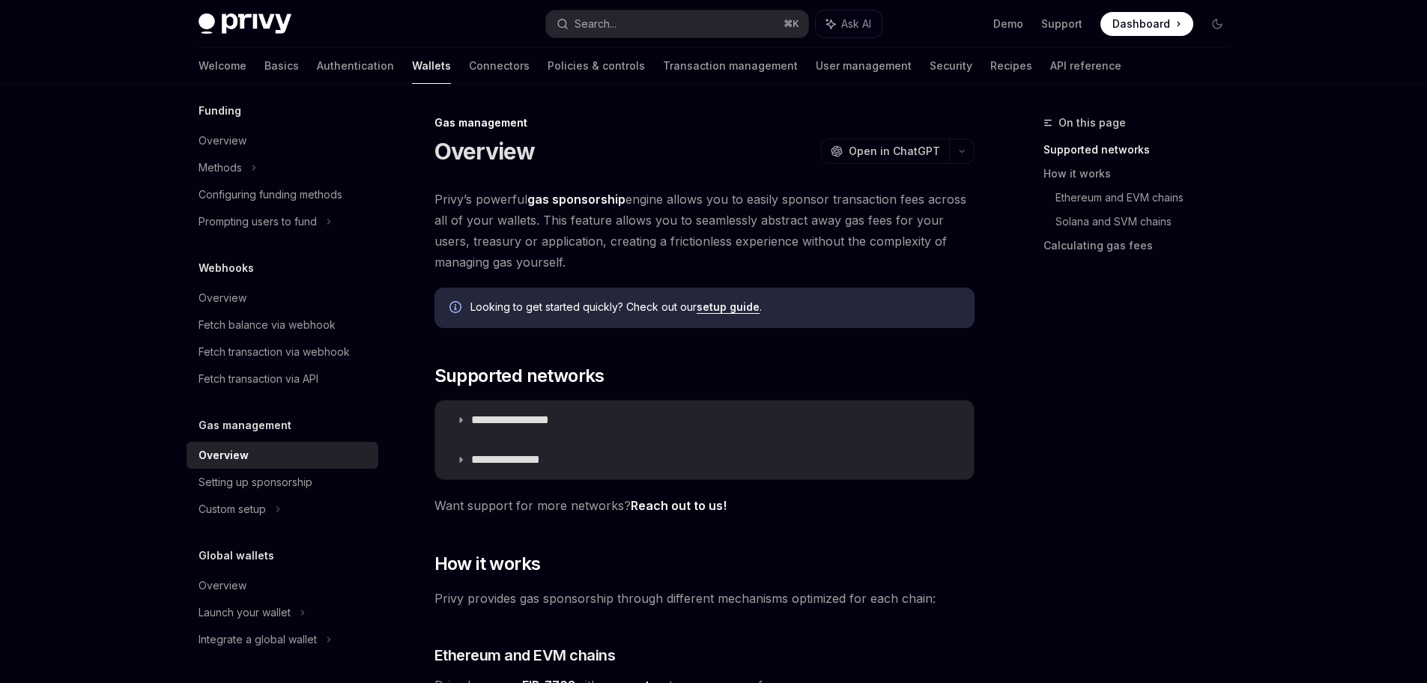
click at [732, 313] on link "setup guide" at bounding box center [728, 306] width 63 height 13
type textarea "*"
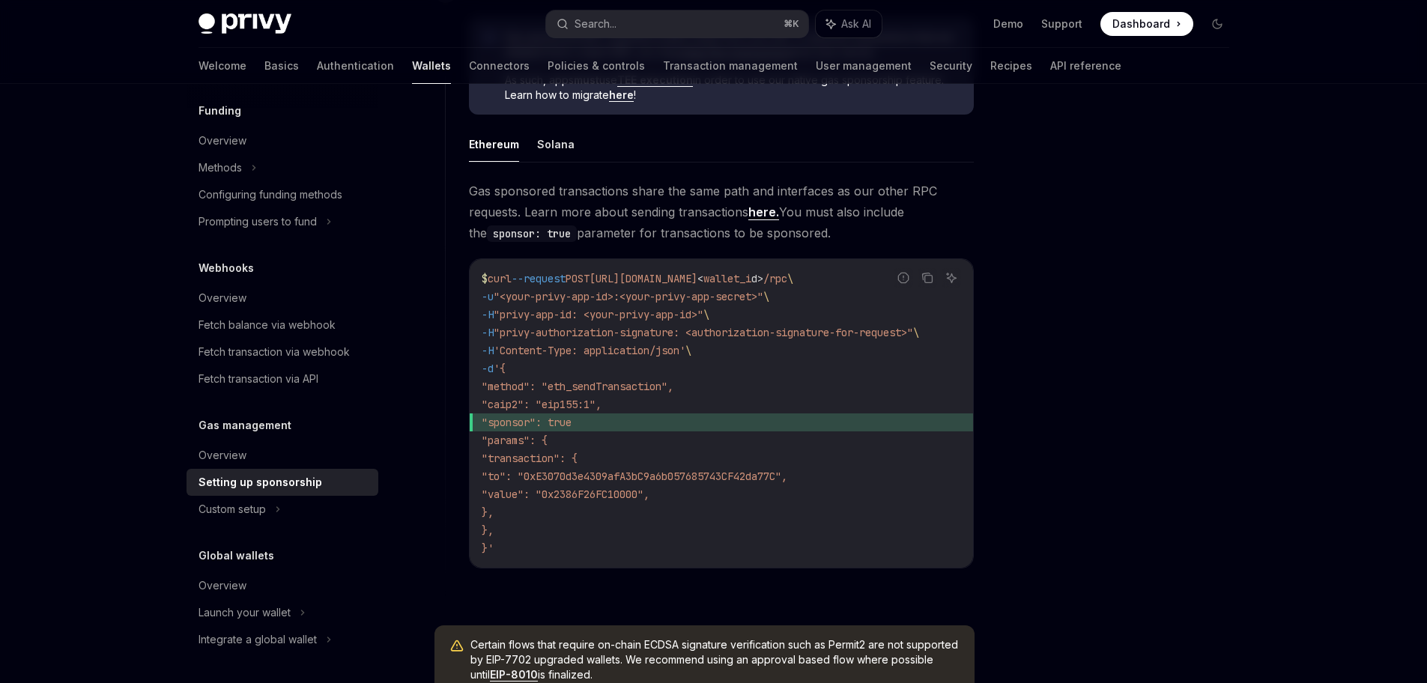
scroll to position [1152, 0]
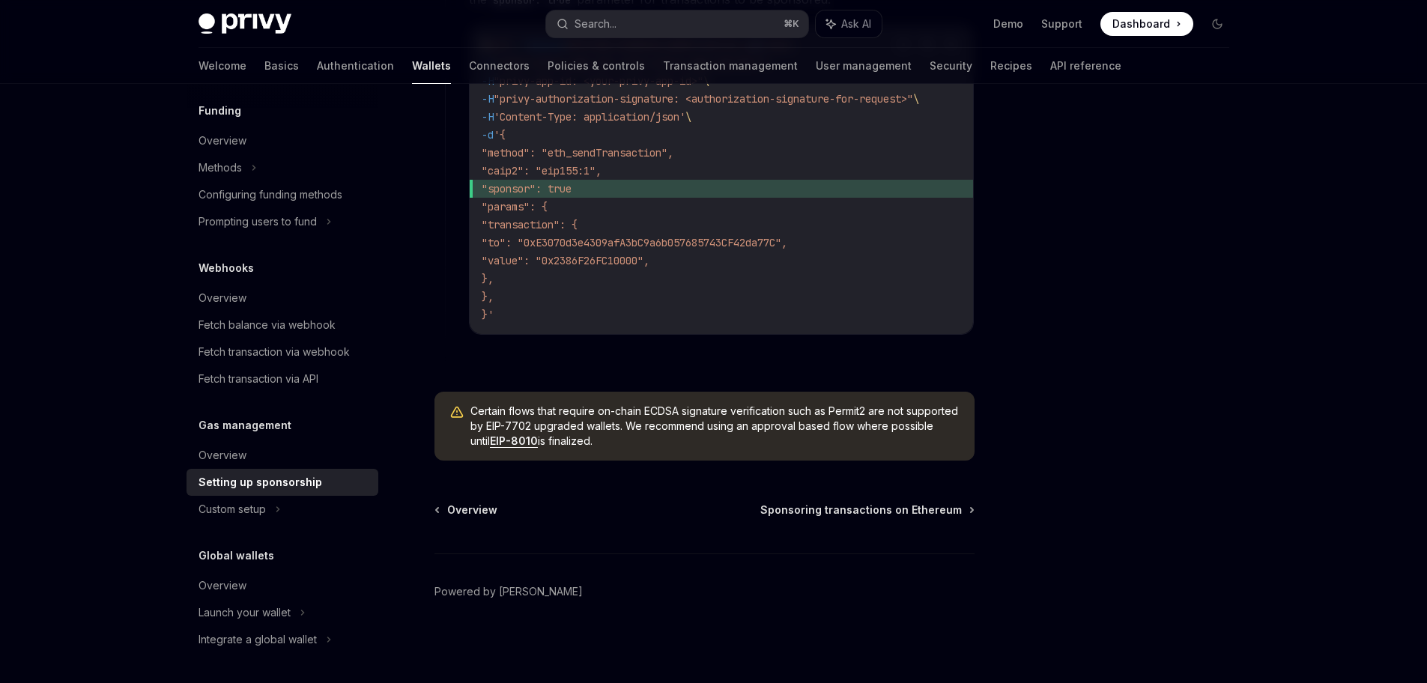
drag, startPoint x: 691, startPoint y: 443, endPoint x: 460, endPoint y: 413, distance: 232.6
click at [460, 413] on div "Certain flows that require on-chain ECDSA signature verification such as Permit…" at bounding box center [704, 426] width 540 height 69
copy span "Certain flows that require on-chain ECDSA signature verification such as Permit…"
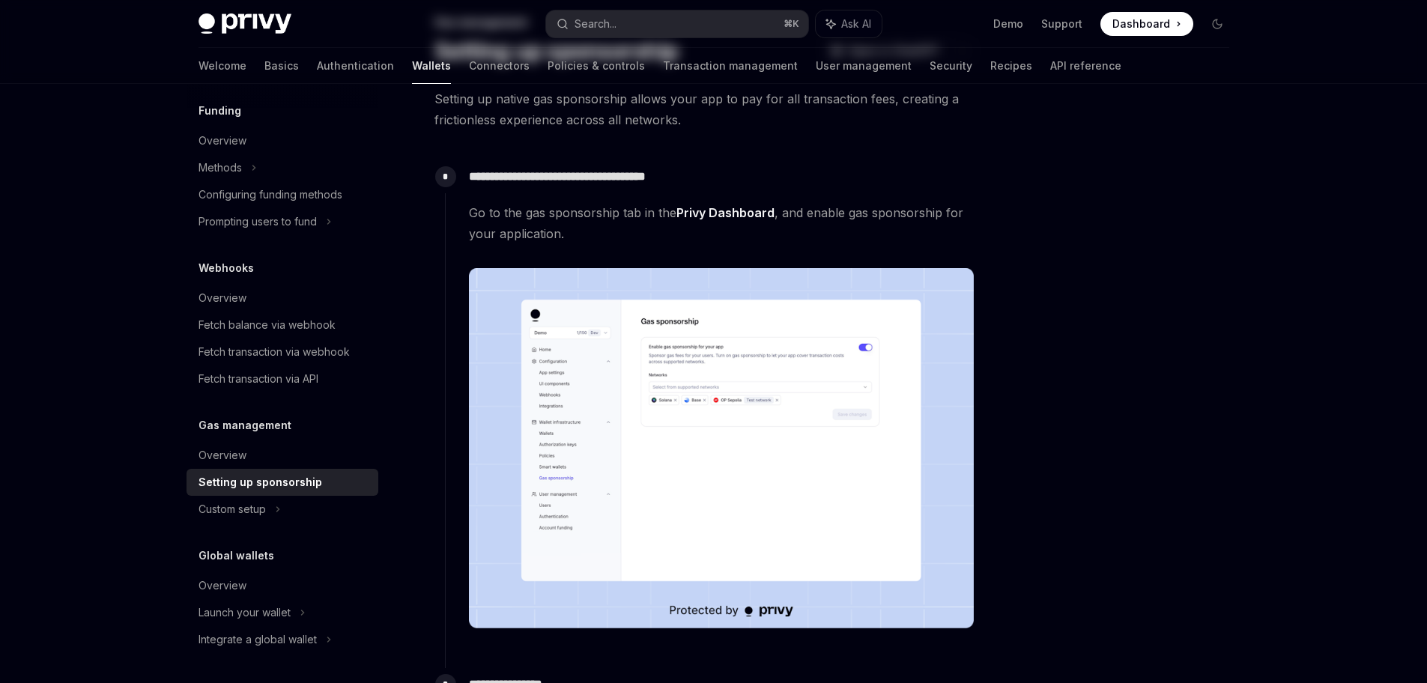
scroll to position [0, 0]
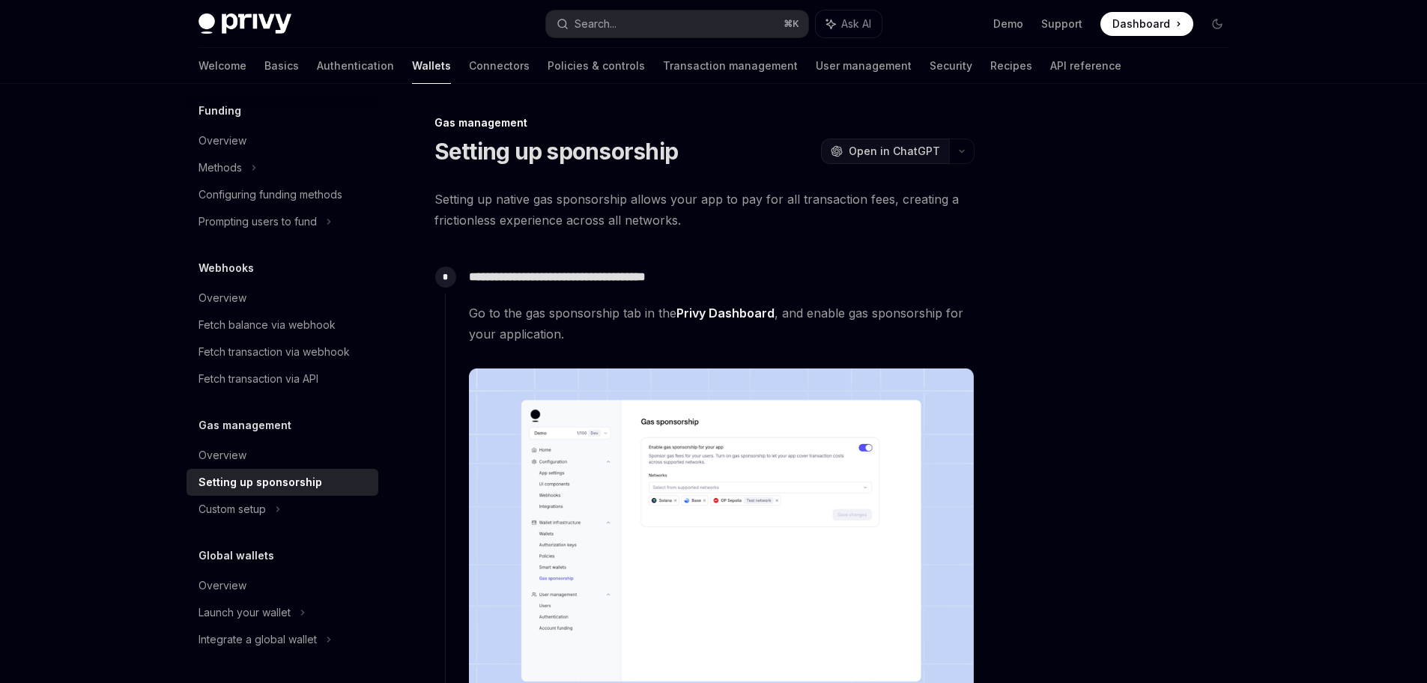
click at [882, 149] on span "Open in ChatGPT" at bounding box center [894, 151] width 91 height 15
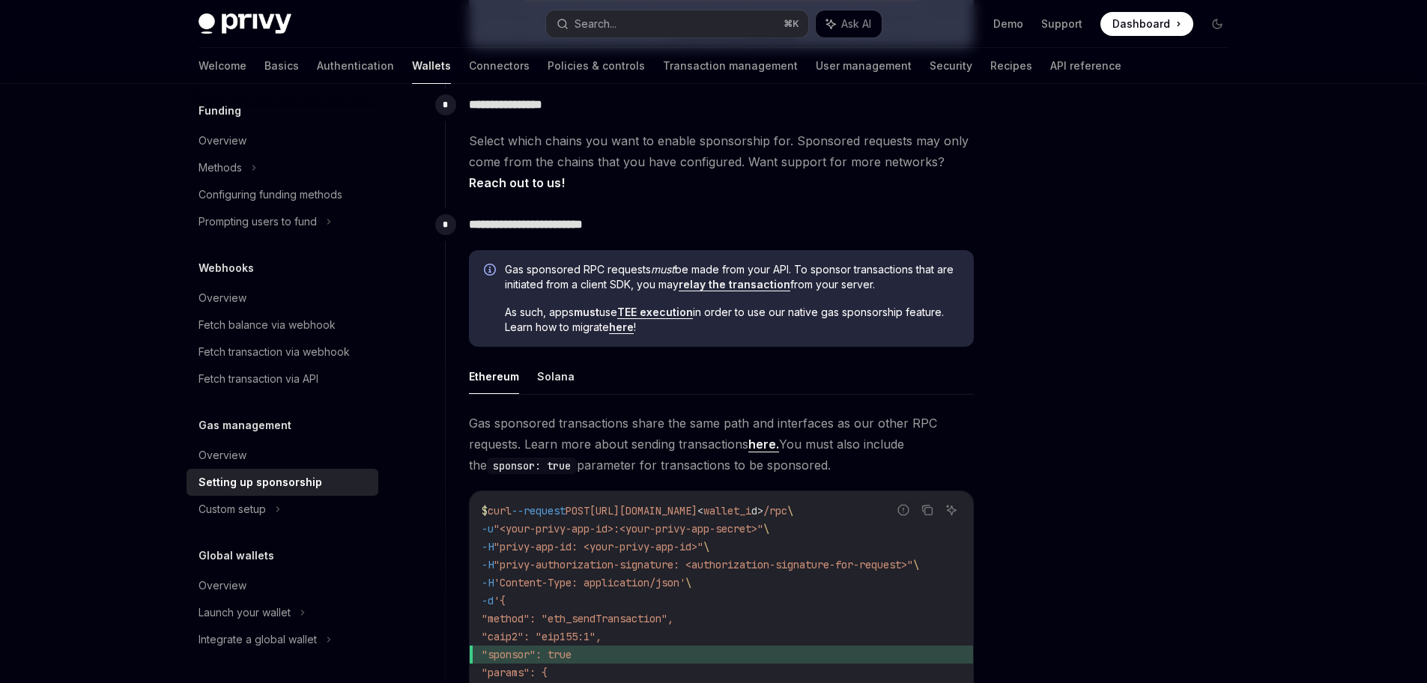
scroll to position [591, 0]
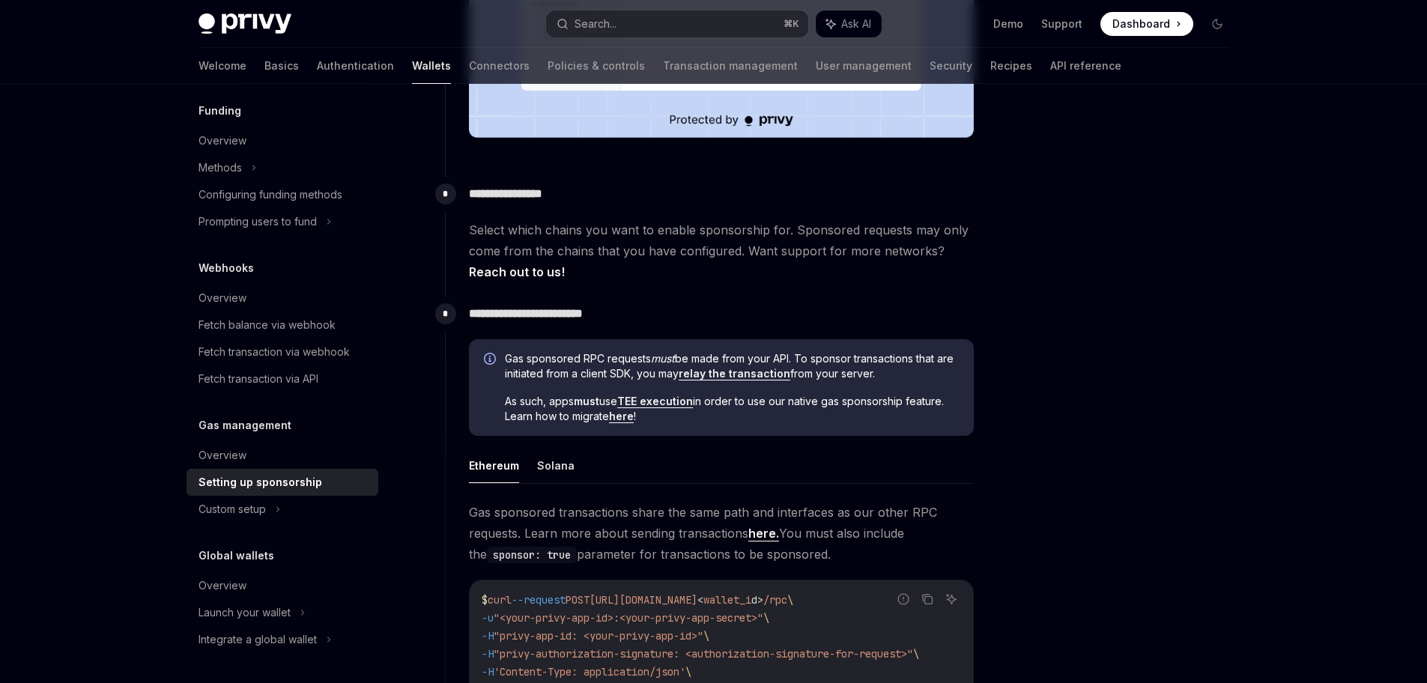
click at [1086, 324] on div at bounding box center [1127, 398] width 228 height 569
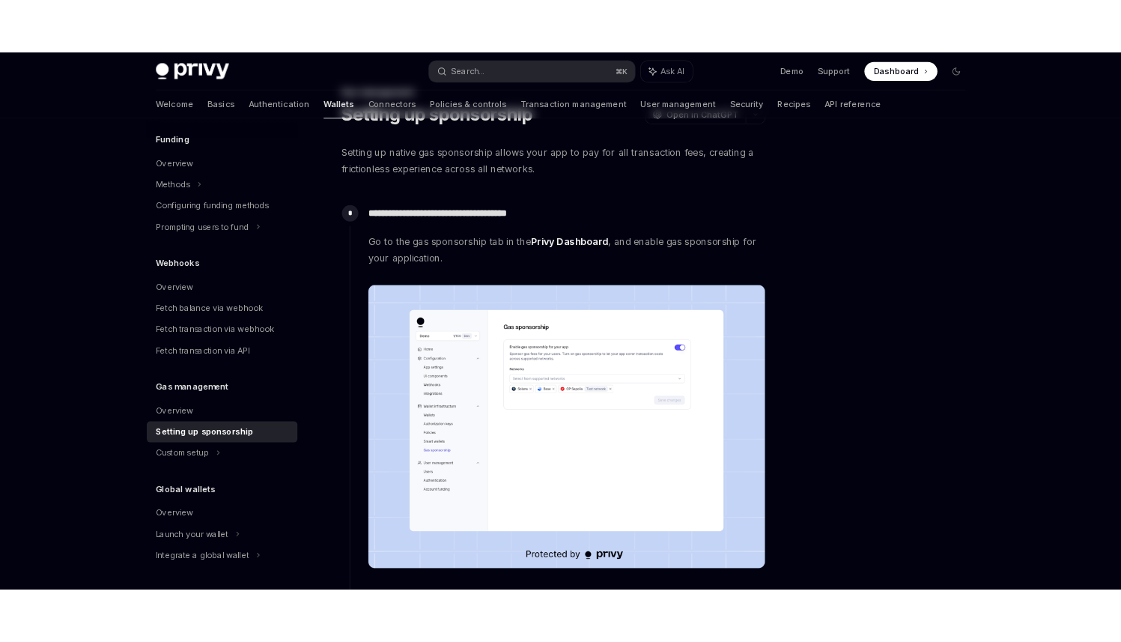
scroll to position [0, 0]
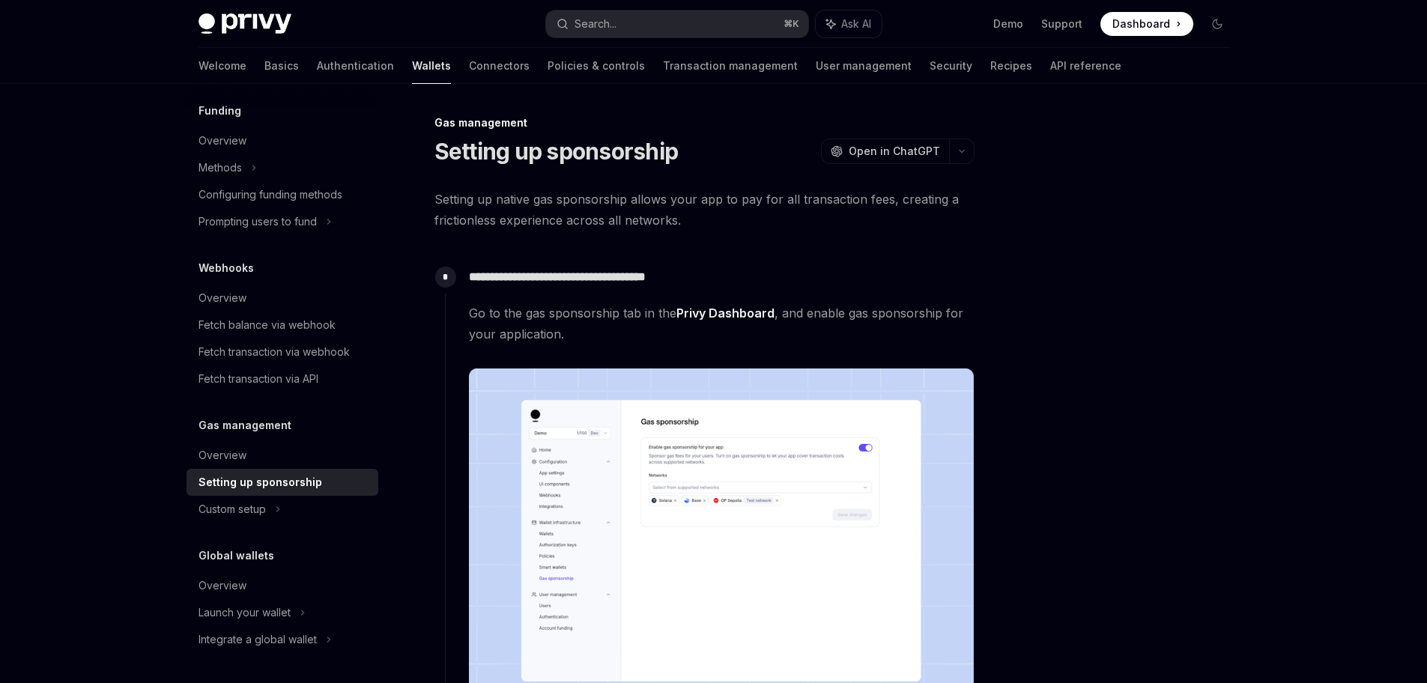
click at [518, 207] on span "Setting up native gas sponsorship allows your app to pay for all transaction fe…" at bounding box center [704, 210] width 540 height 42
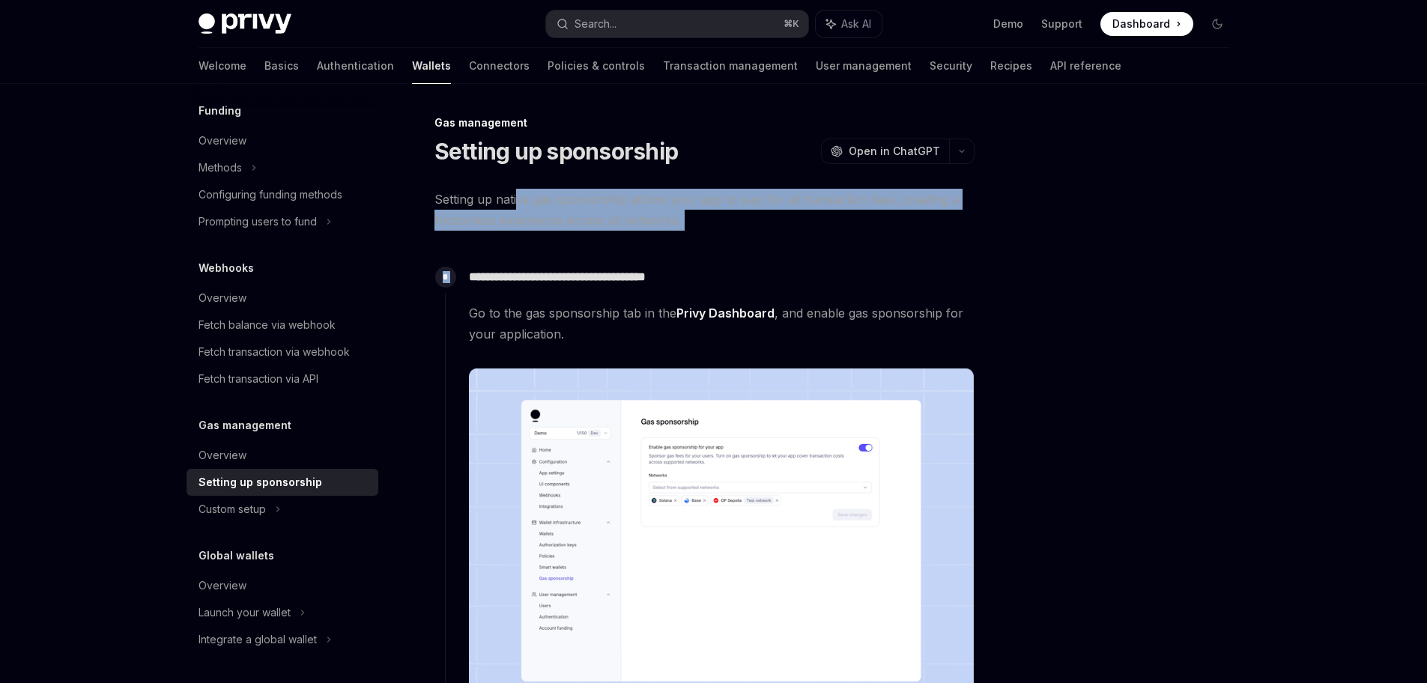
drag, startPoint x: 516, startPoint y: 203, endPoint x: 771, endPoint y: 243, distance: 258.5
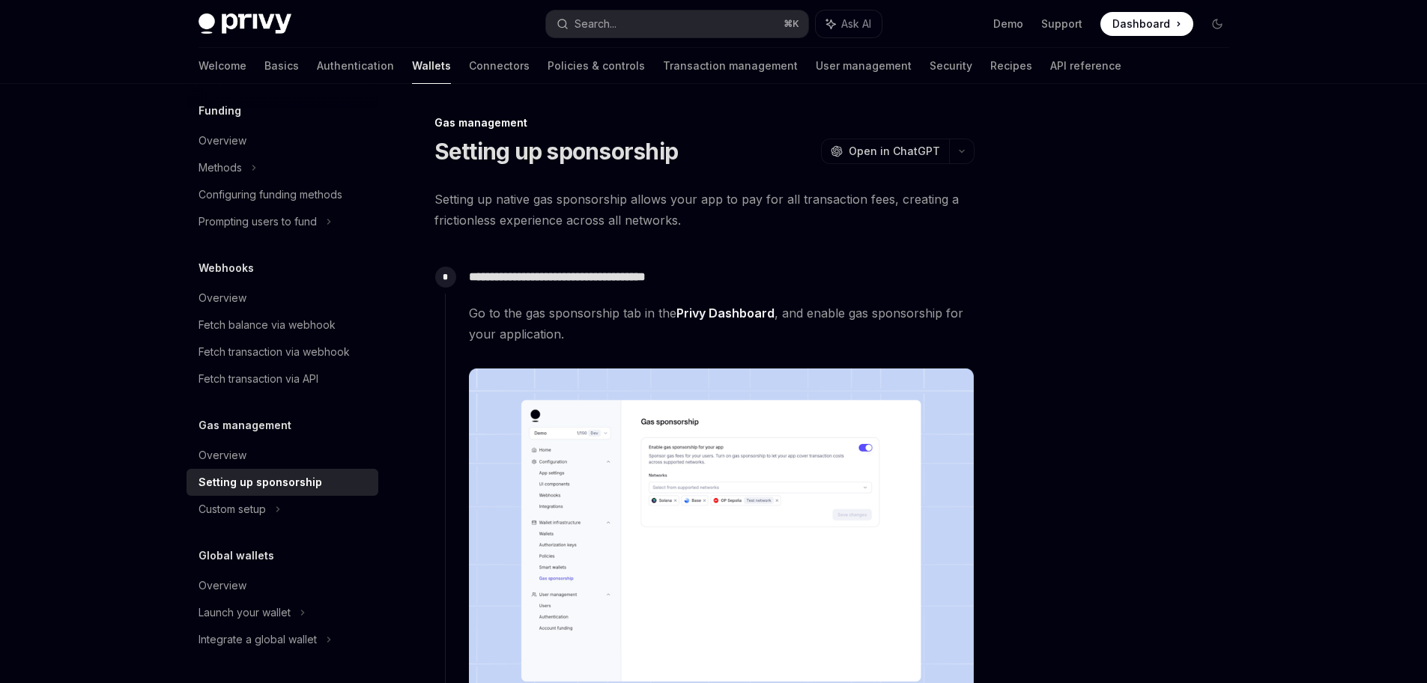
type textarea "*"
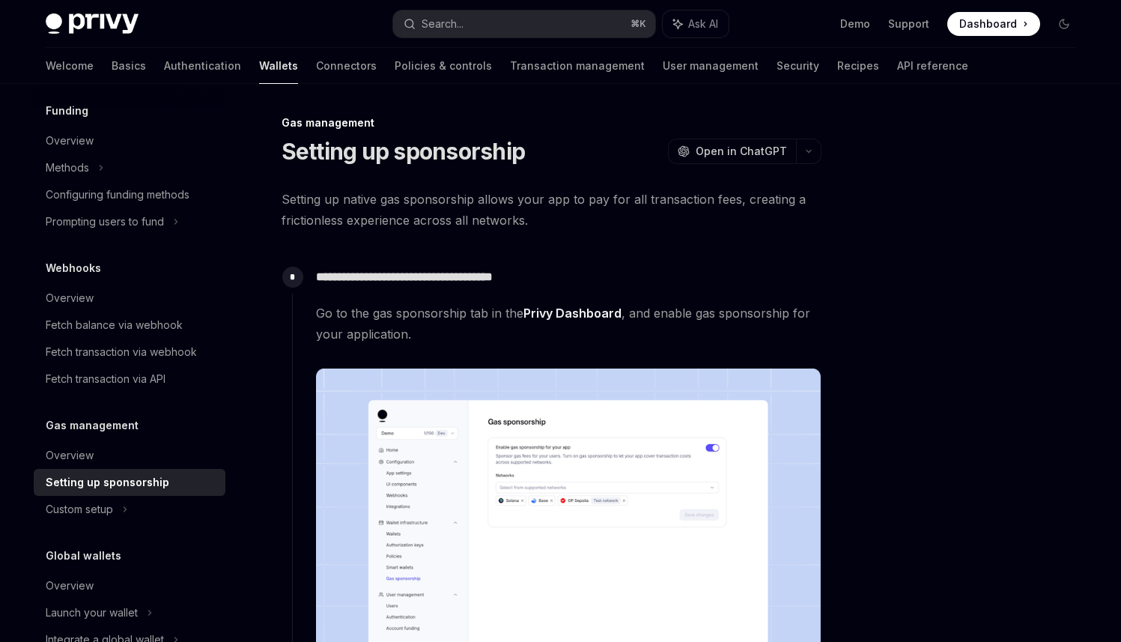
scroll to position [604, 0]
click at [533, 292] on div "**********" at bounding box center [557, 507] width 530 height 493
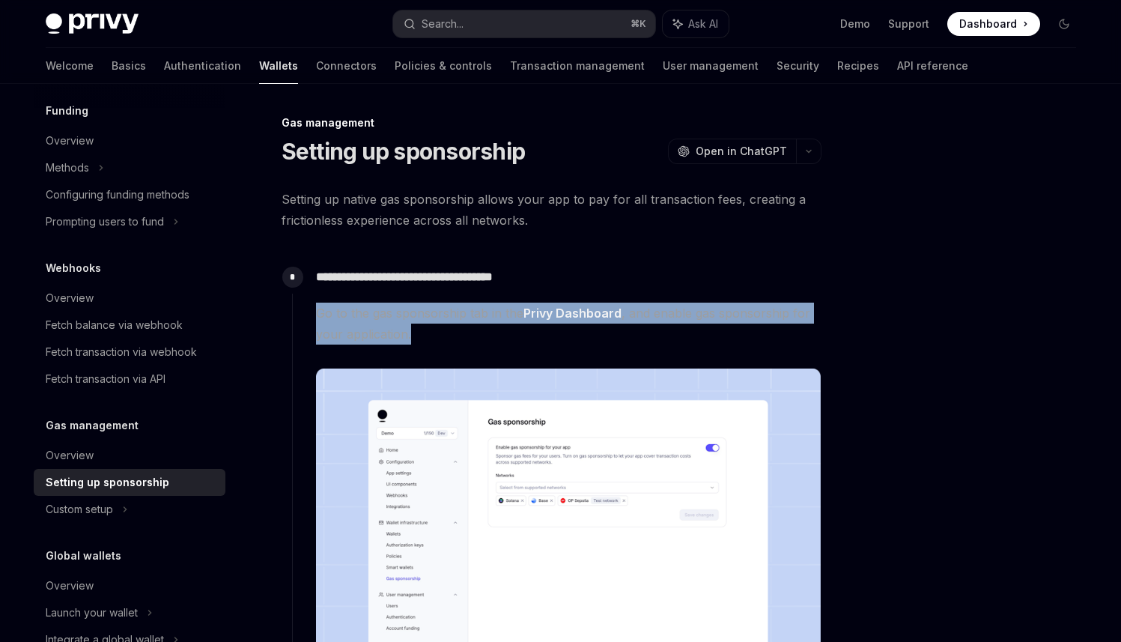
drag, startPoint x: 299, startPoint y: 312, endPoint x: 500, endPoint y: 341, distance: 203.5
click at [500, 341] on div "**********" at bounding box center [557, 507] width 530 height 493
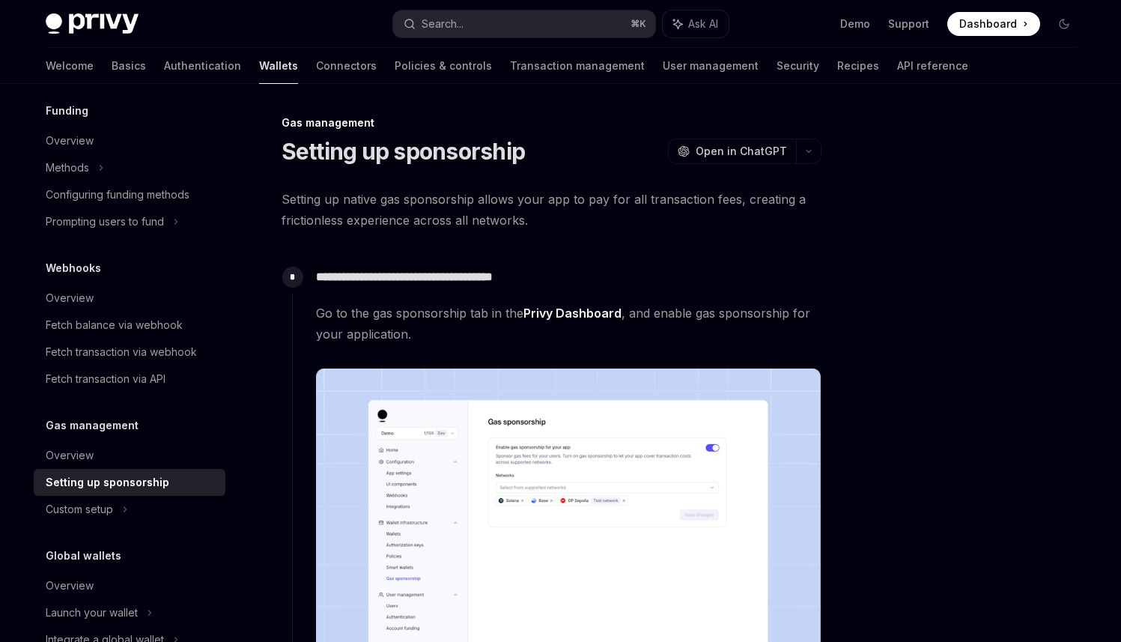
click at [500, 342] on span "Go to the gas sponsorship tab in the Privy Dashboard , and enable gas sponsorsh…" at bounding box center [568, 324] width 505 height 42
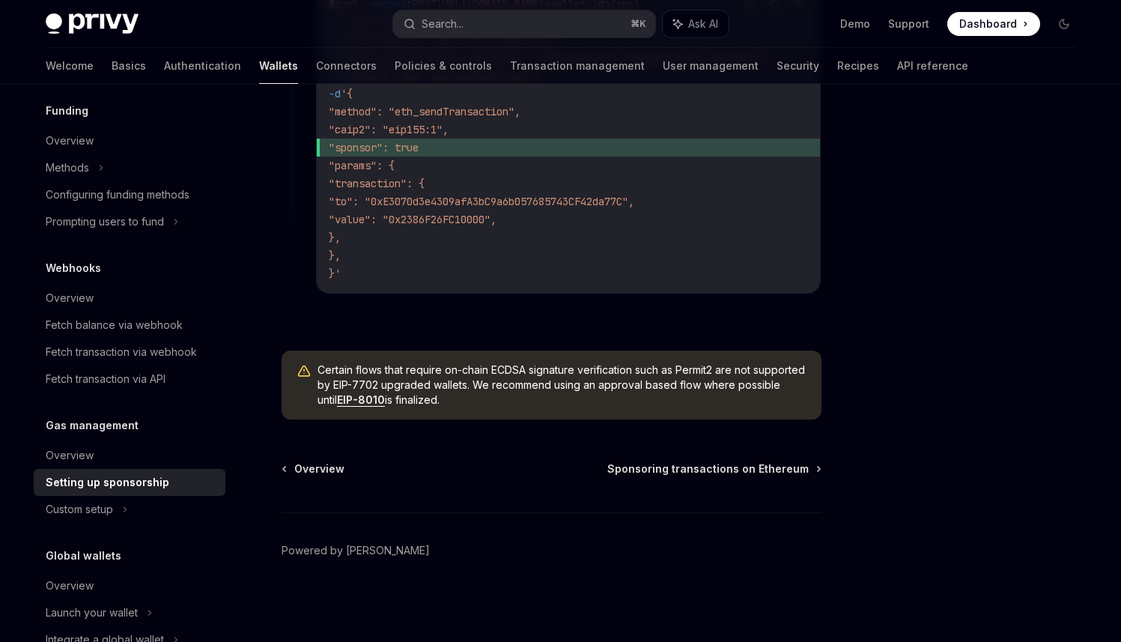
scroll to position [910, 0]
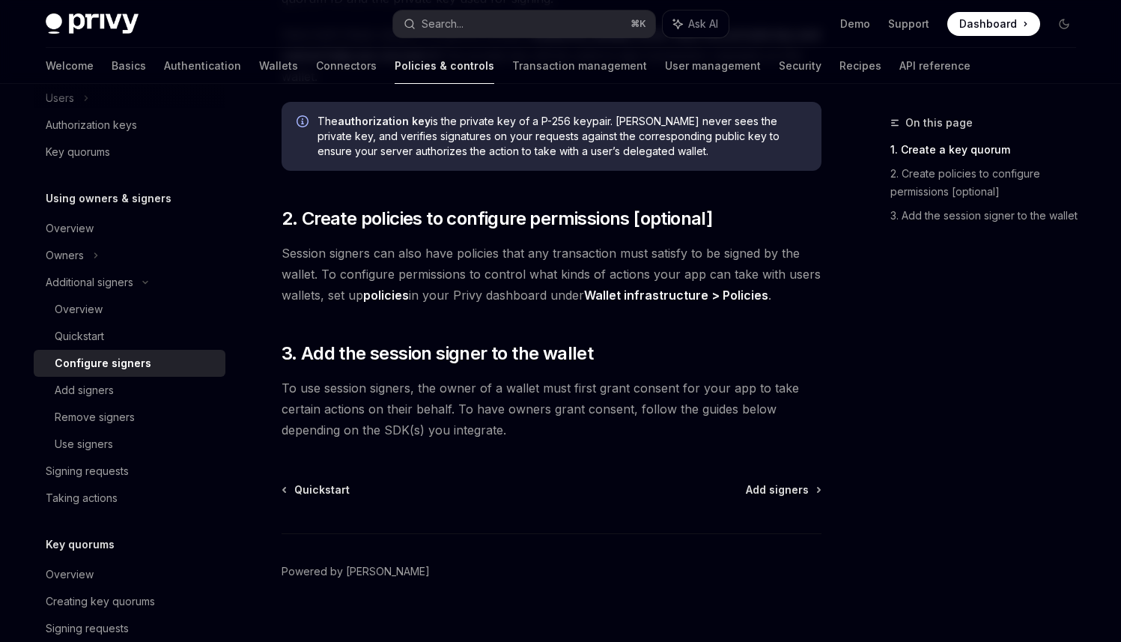
scroll to position [431, 0]
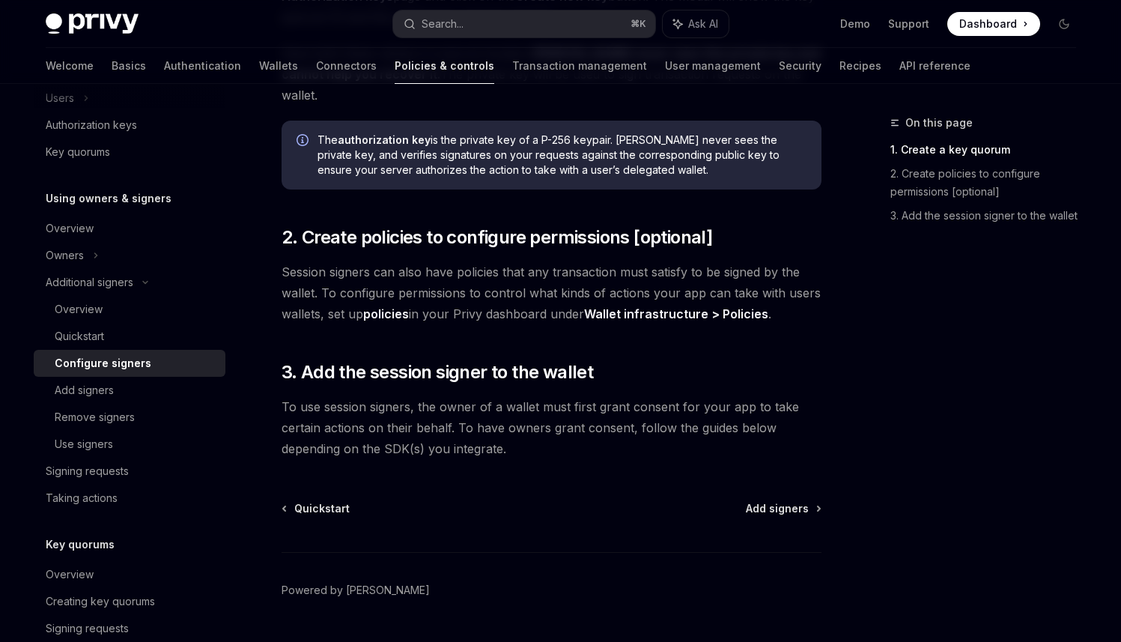
click at [772, 501] on div "Quickstart Add signers Powered by [PERSON_NAME]" at bounding box center [552, 591] width 540 height 181
click at [771, 501] on div "Quickstart Add signers Powered by [PERSON_NAME]" at bounding box center [552, 591] width 540 height 181
click at [761, 501] on span "Add signers" at bounding box center [777, 508] width 63 height 15
type textarea "*"
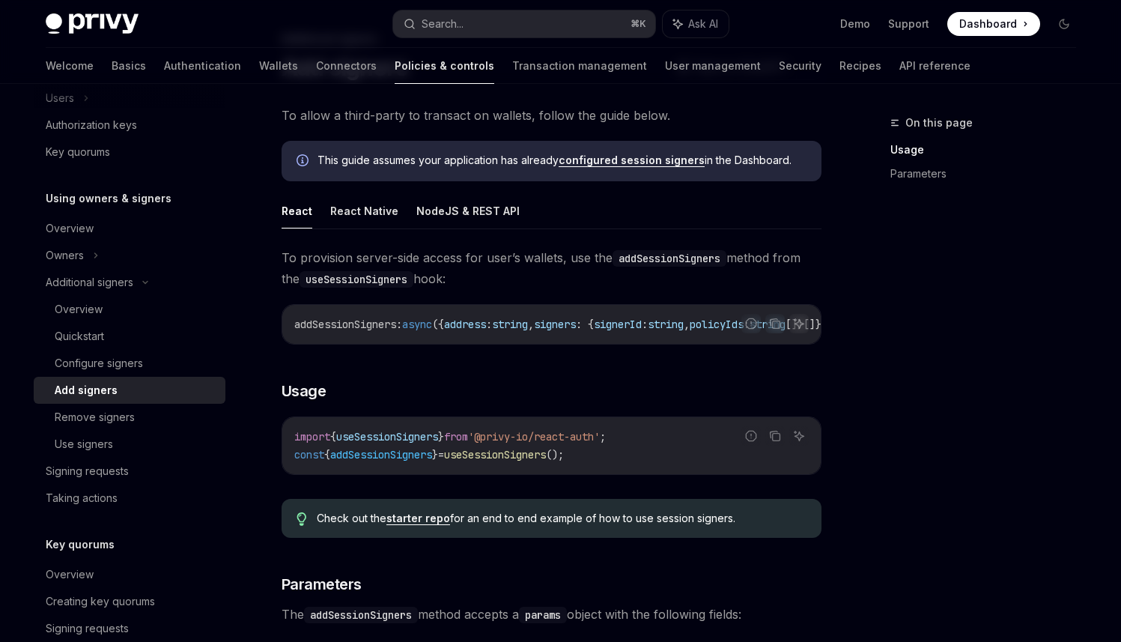
scroll to position [94, 0]
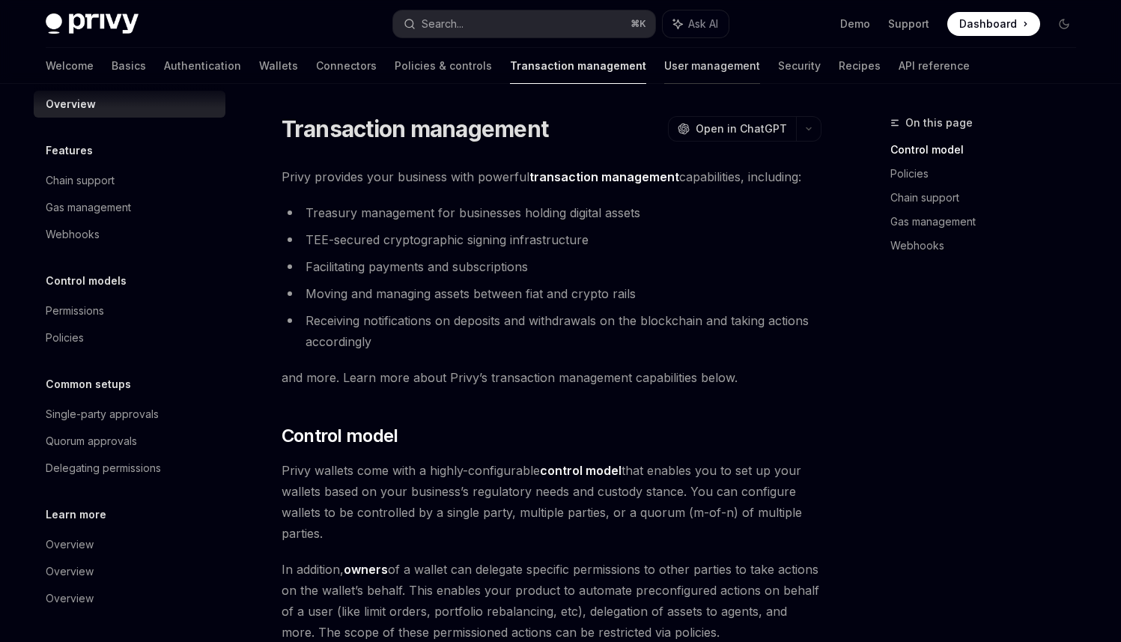
click at [664, 73] on link "User management" at bounding box center [712, 66] width 96 height 36
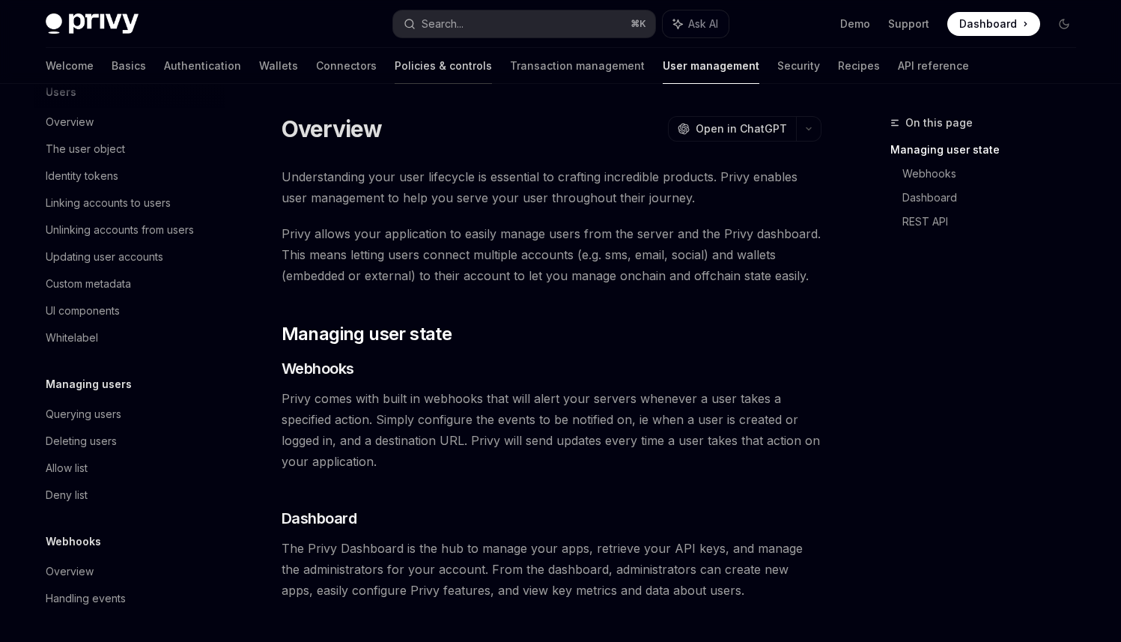
click at [395, 73] on link "Policies & controls" at bounding box center [443, 66] width 97 height 36
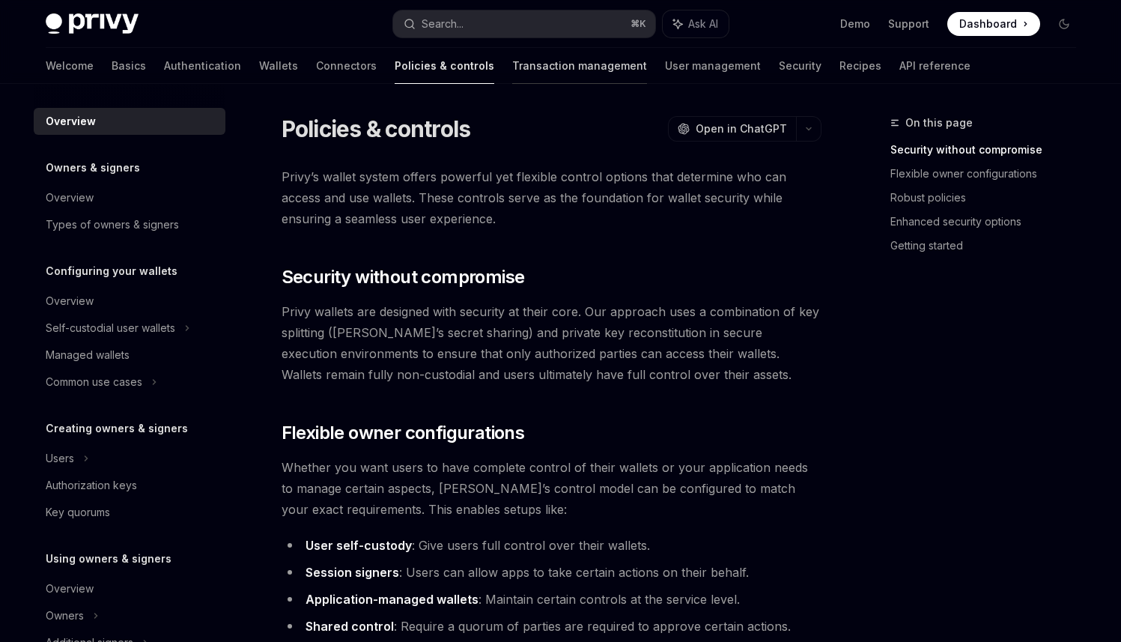
click at [512, 76] on link "Transaction management" at bounding box center [579, 66] width 135 height 36
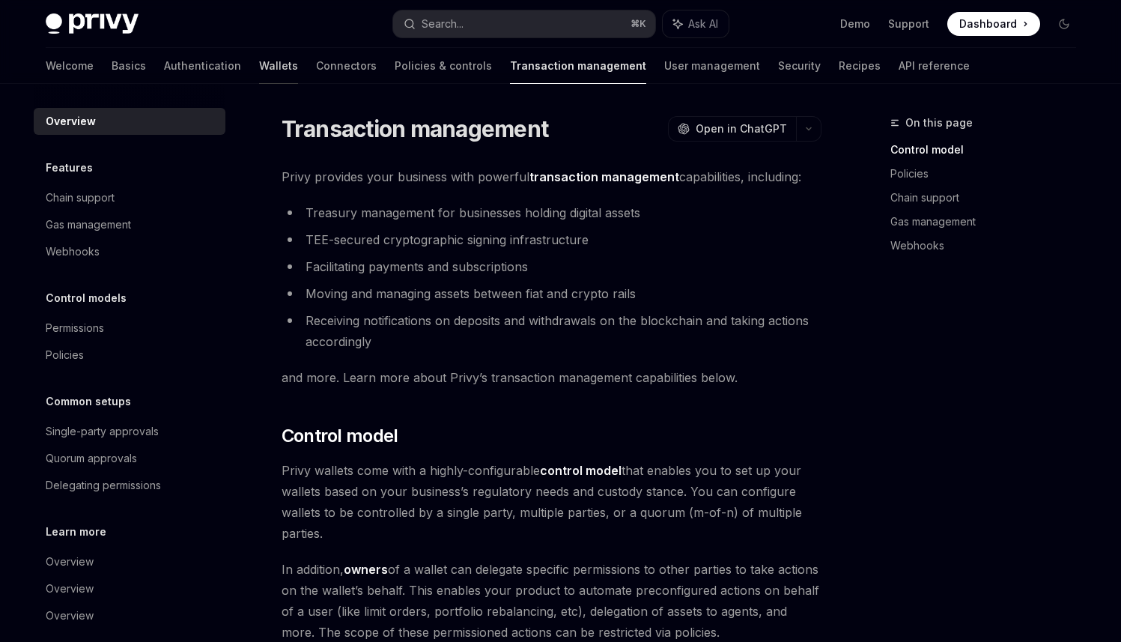
click at [259, 52] on link "Wallets" at bounding box center [278, 66] width 39 height 36
type textarea "*"
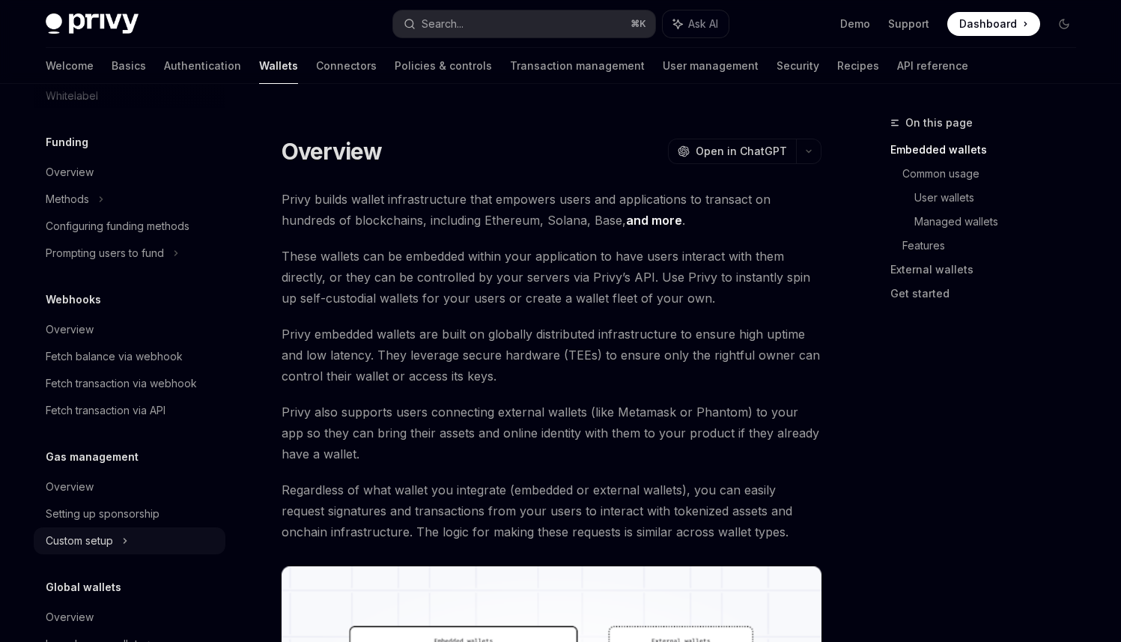
scroll to position [645, 0]
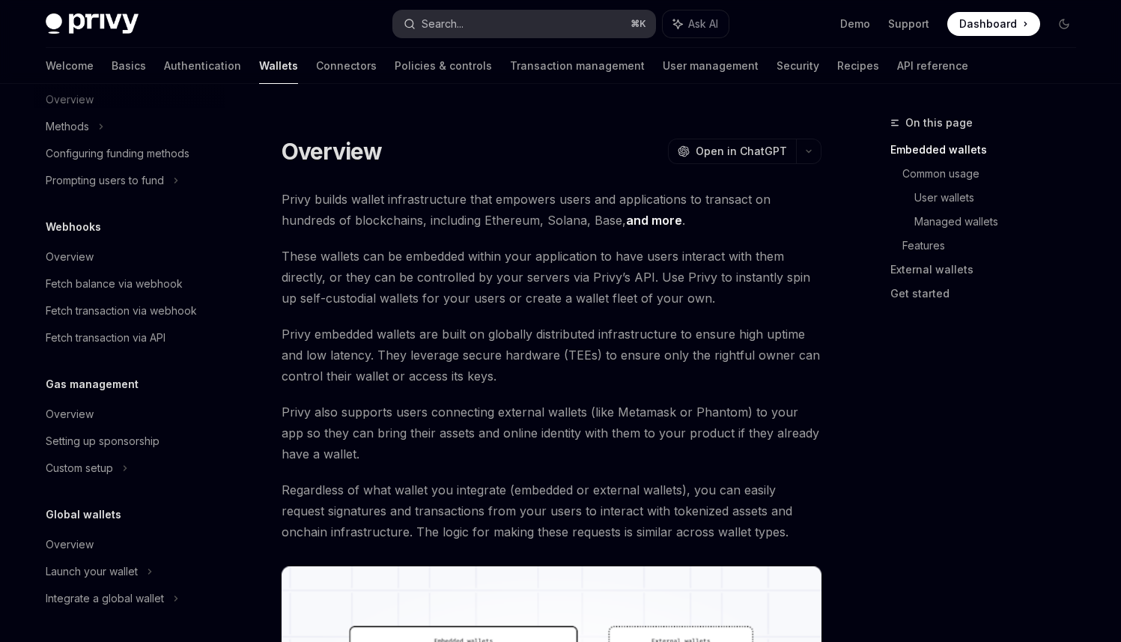
click at [444, 19] on div "Search..." at bounding box center [443, 24] width 42 height 18
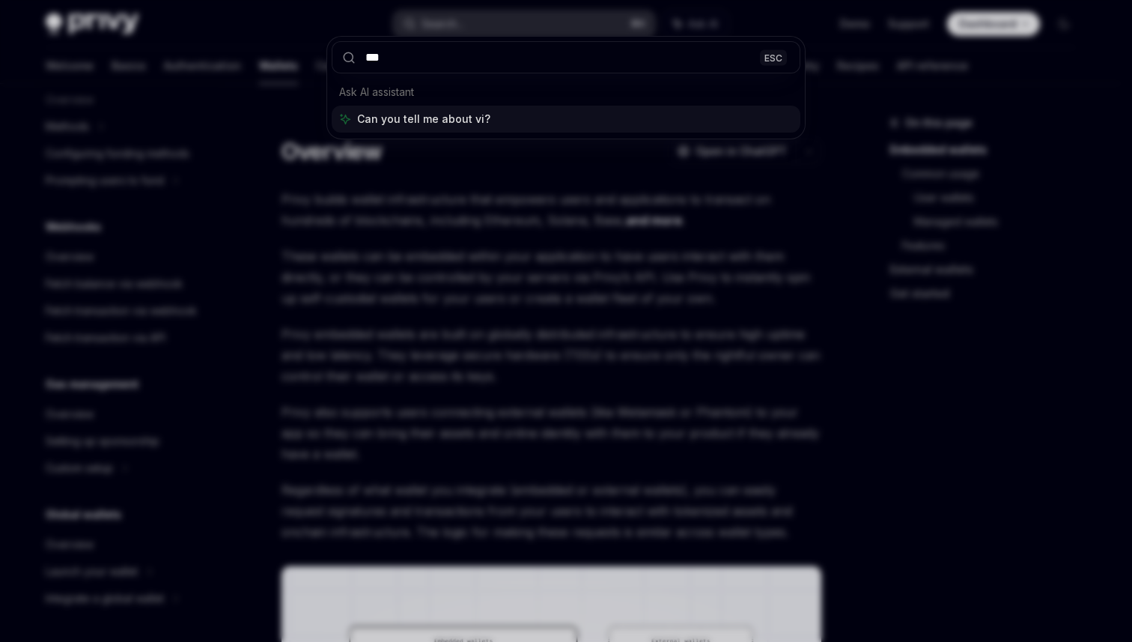
type input "****"
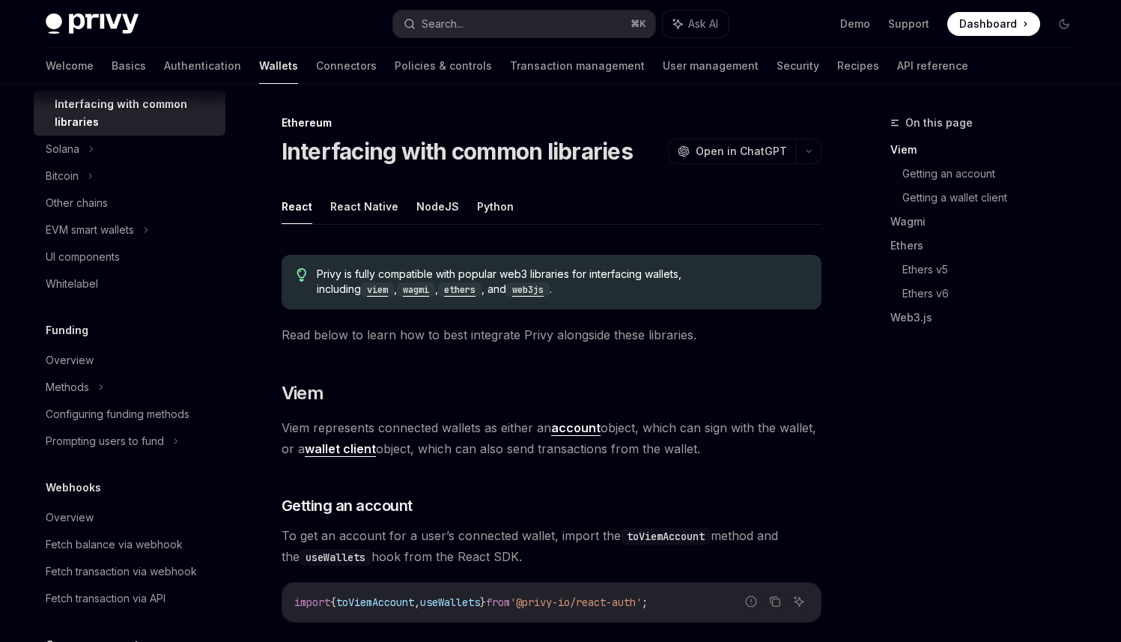
scroll to position [395, 0]
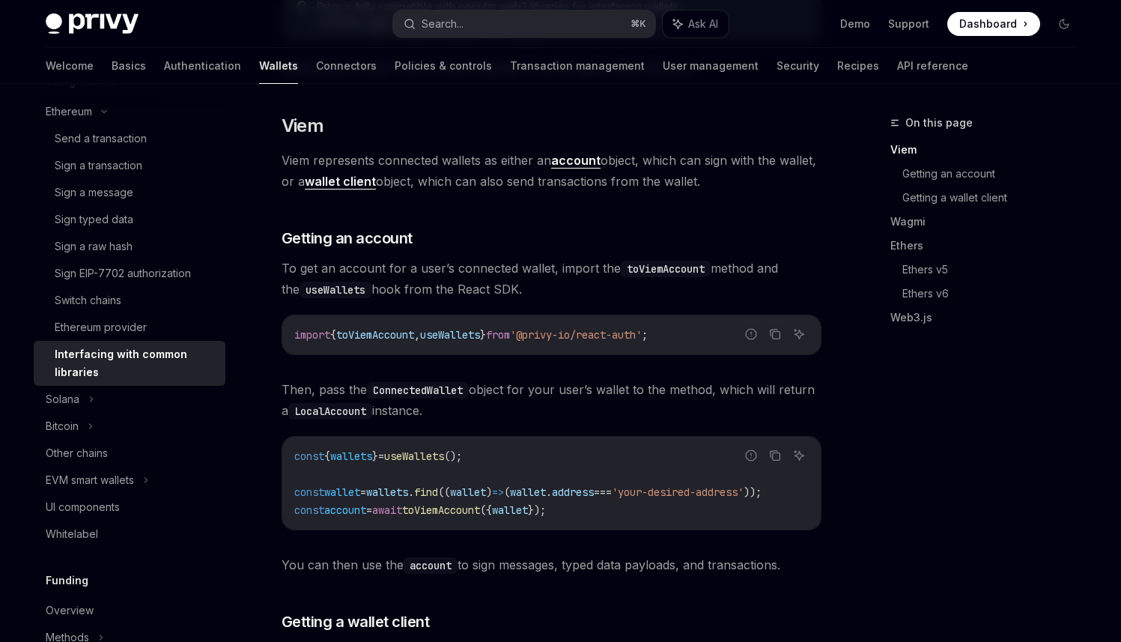
click at [410, 335] on span "toViemAccount" at bounding box center [375, 334] width 78 height 13
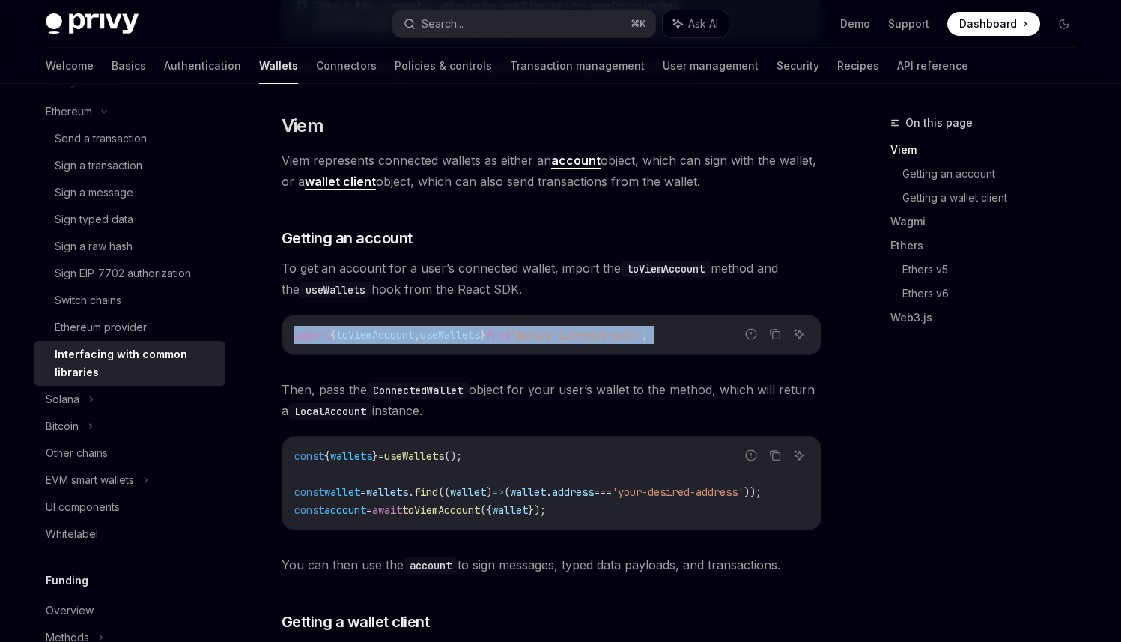
click at [410, 335] on span "toViemAccount" at bounding box center [375, 334] width 78 height 13
copy code "import { toViemAccount , useWallets } from '@privy-io/react-auth' ;"
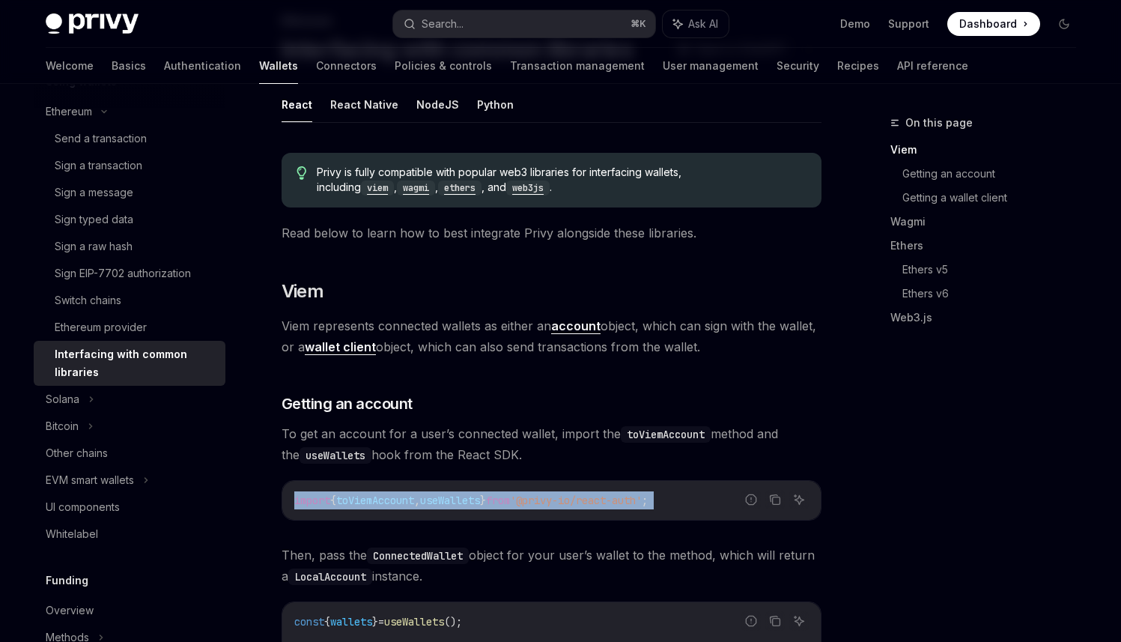
scroll to position [0, 0]
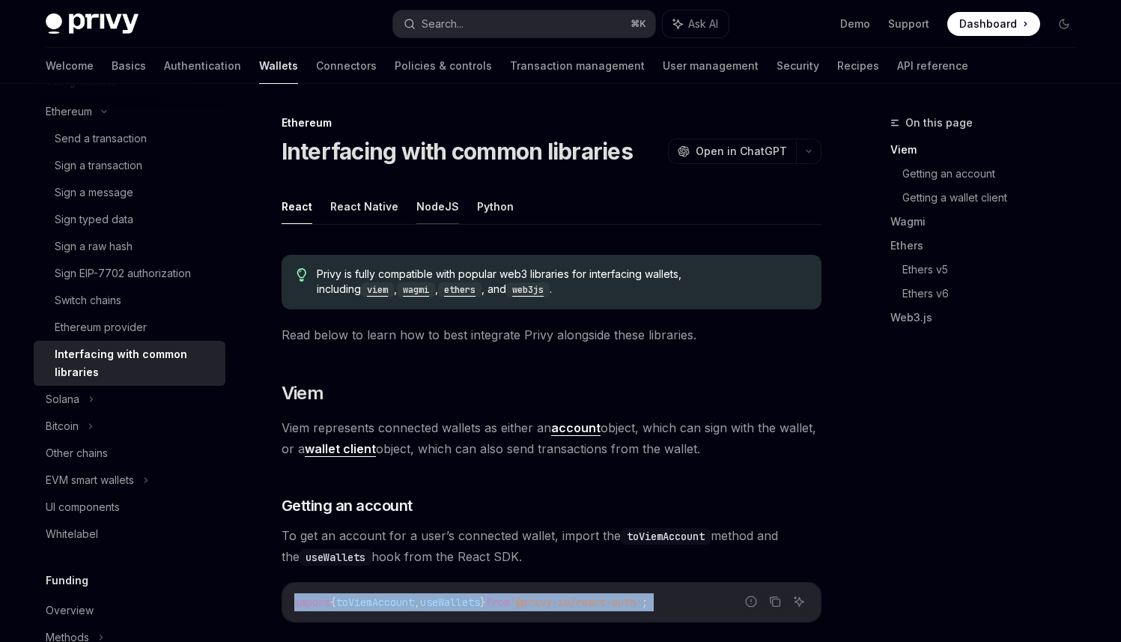
click at [434, 208] on button "NodeJS" at bounding box center [437, 206] width 43 height 35
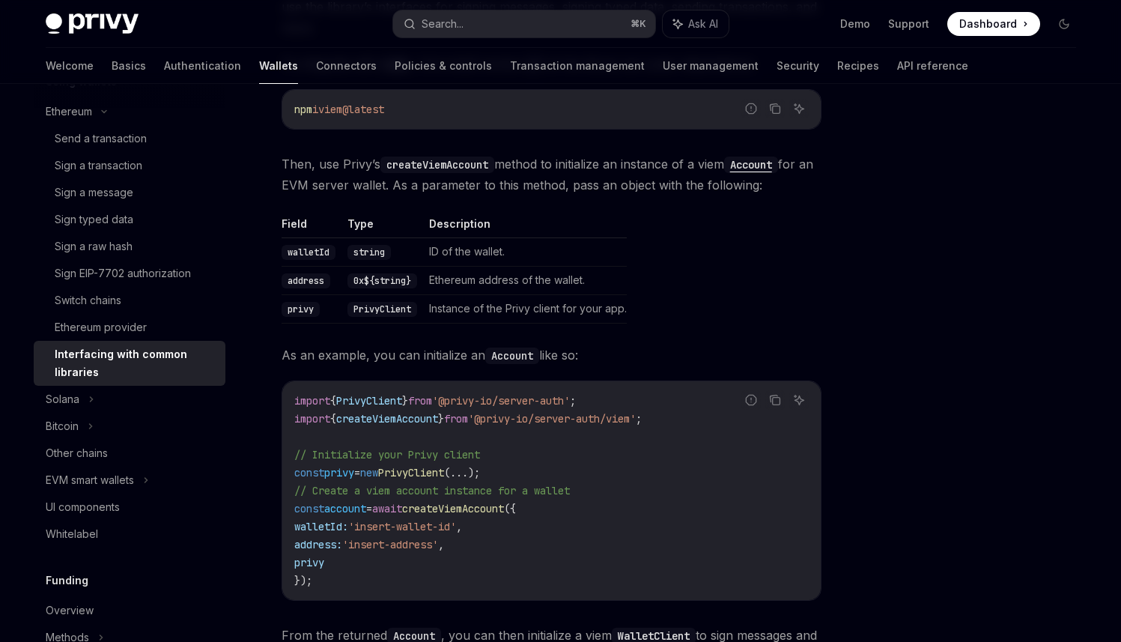
scroll to position [407, 0]
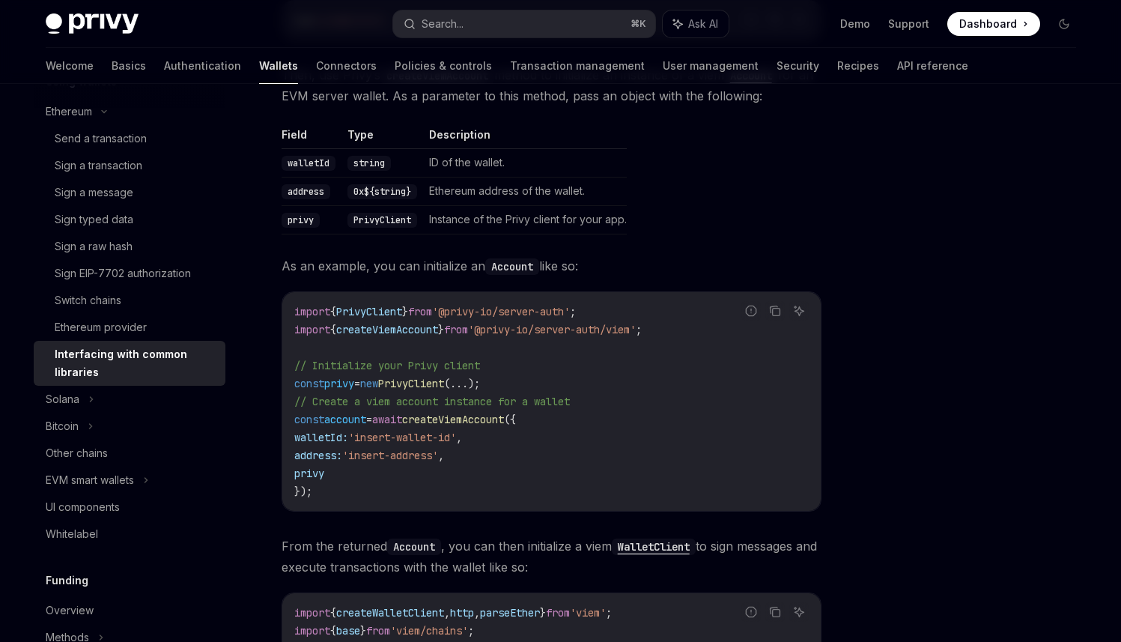
click at [593, 323] on span "'@privy-io/server-auth/viem'" at bounding box center [552, 329] width 168 height 13
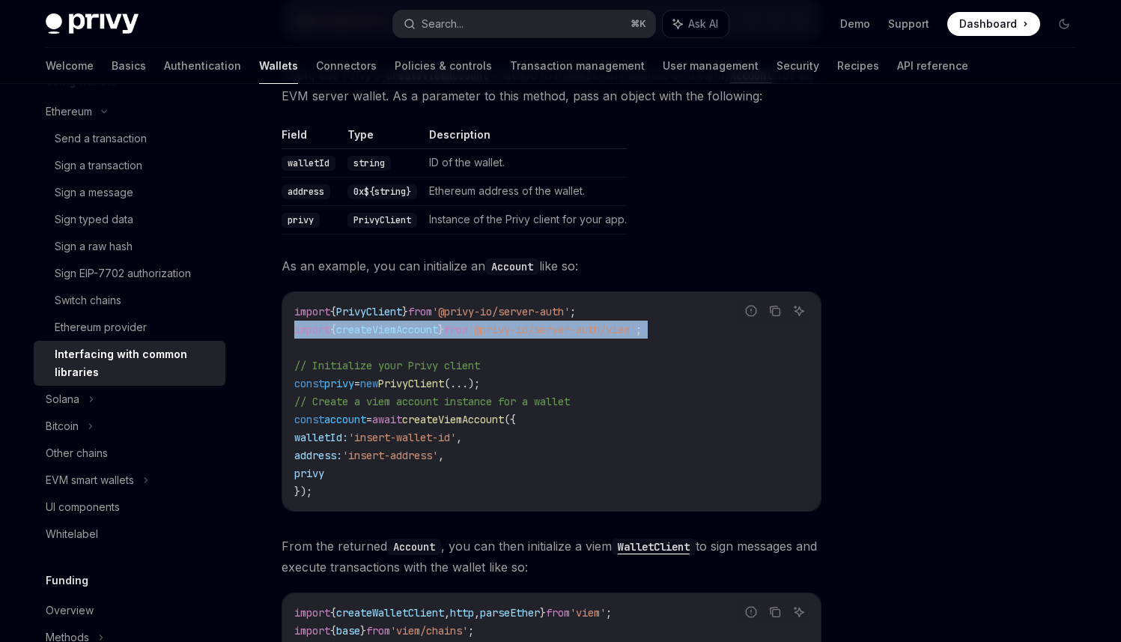
click at [593, 323] on span "'@privy-io/server-auth/viem'" at bounding box center [552, 329] width 168 height 13
copy code "import { createViemAccount } from '@privy-io/server-auth/viem' ;"
click at [590, 319] on code "import { PrivyClient } from '@privy-io/server-auth' ; import { createViemAccoun…" at bounding box center [551, 402] width 515 height 198
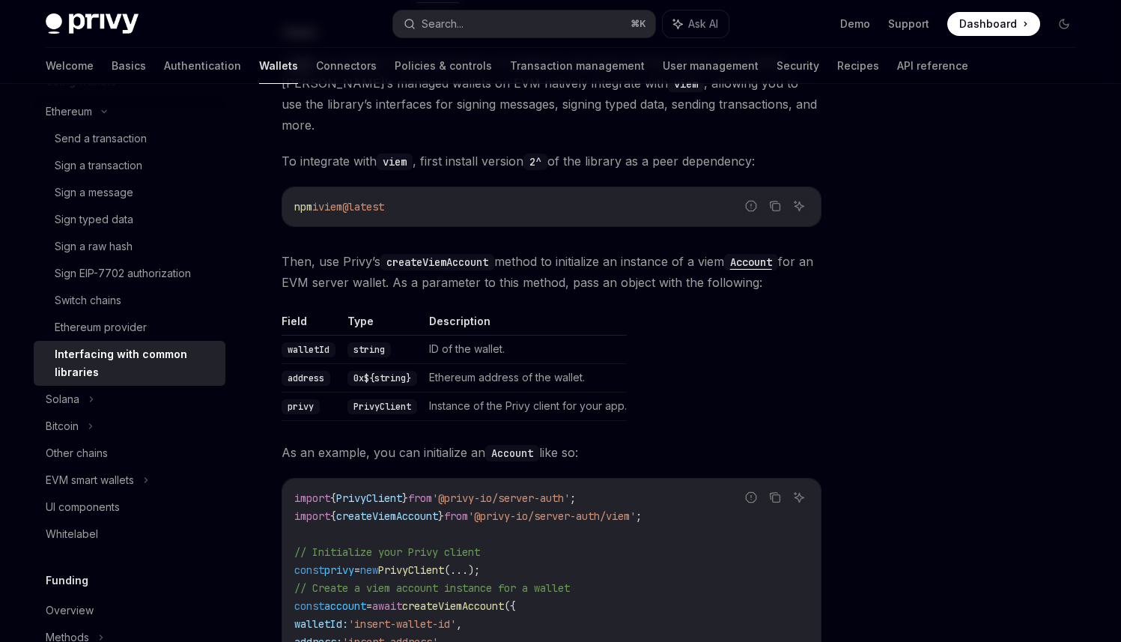
scroll to position [201, 0]
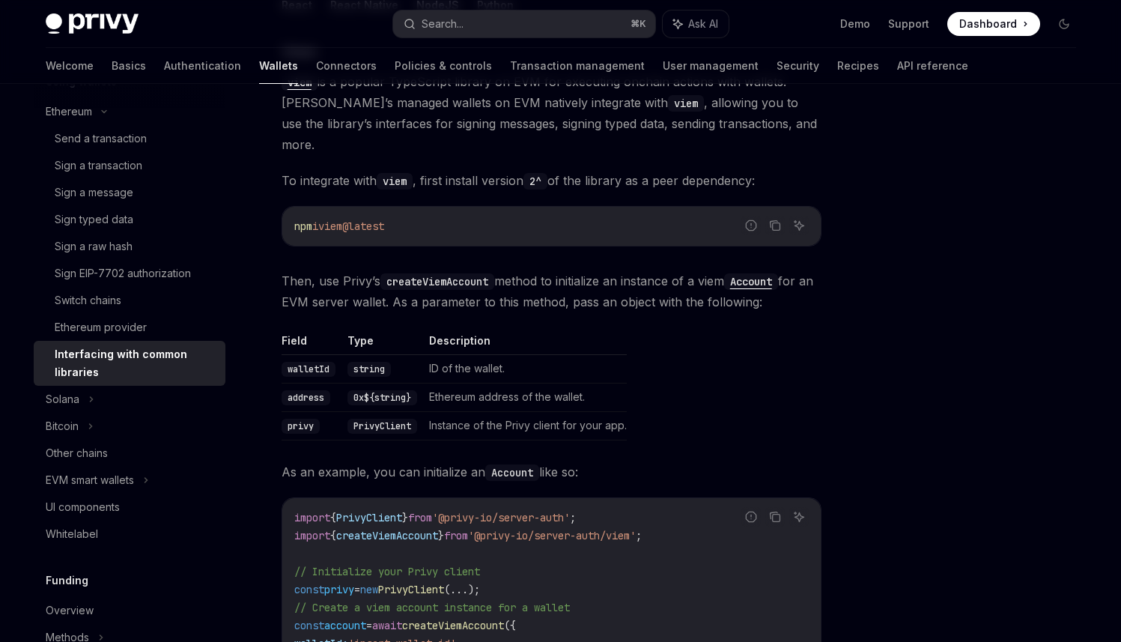
click at [417, 224] on div "npm i viem@latest" at bounding box center [551, 226] width 539 height 39
click at [406, 217] on code "npm i viem@latest" at bounding box center [551, 226] width 515 height 18
drag, startPoint x: 313, startPoint y: 198, endPoint x: 284, endPoint y: 198, distance: 29.2
click at [284, 207] on div "npm i viem@latest" at bounding box center [551, 226] width 539 height 39
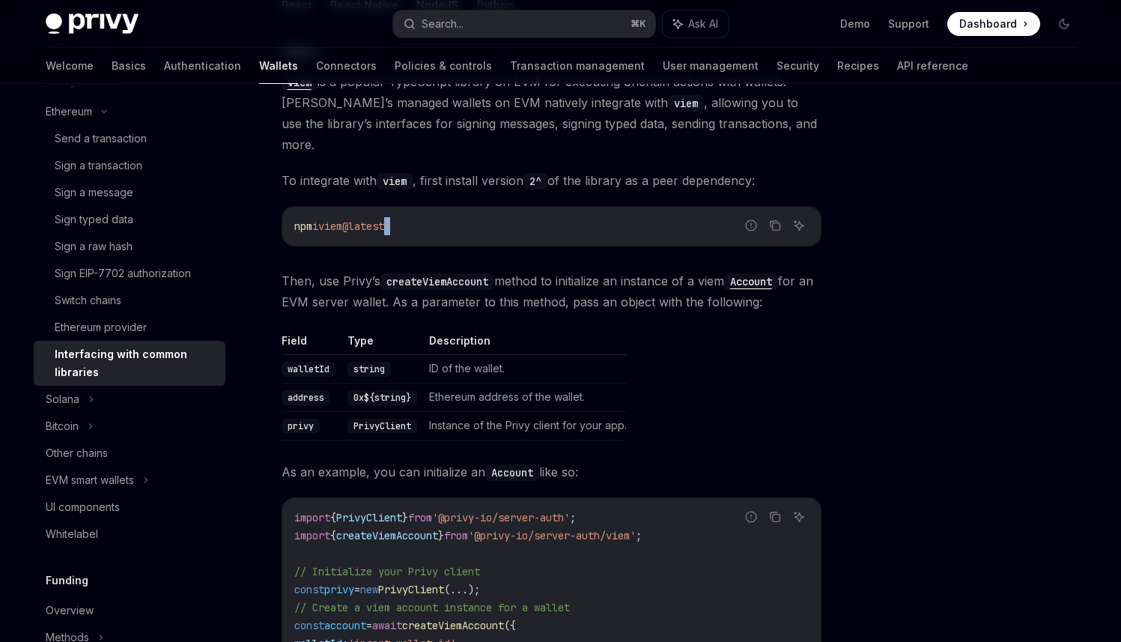
click at [297, 219] on span "npm" at bounding box center [303, 225] width 18 height 13
click at [418, 529] on span "createViemAccount" at bounding box center [387, 535] width 102 height 13
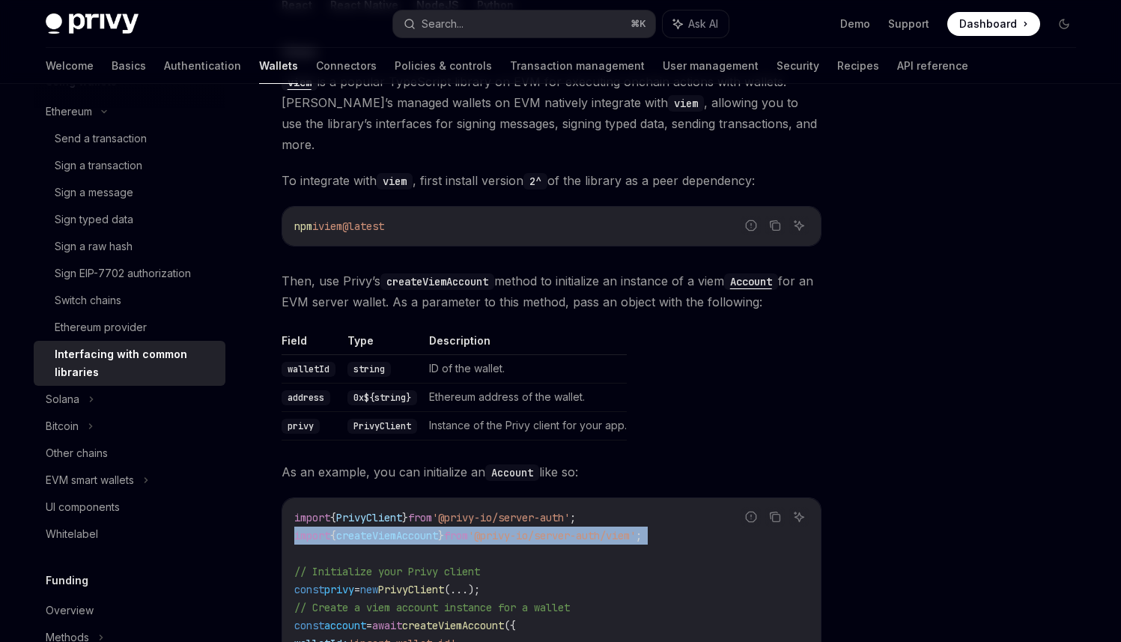
click at [418, 529] on span "createViemAccount" at bounding box center [387, 535] width 102 height 13
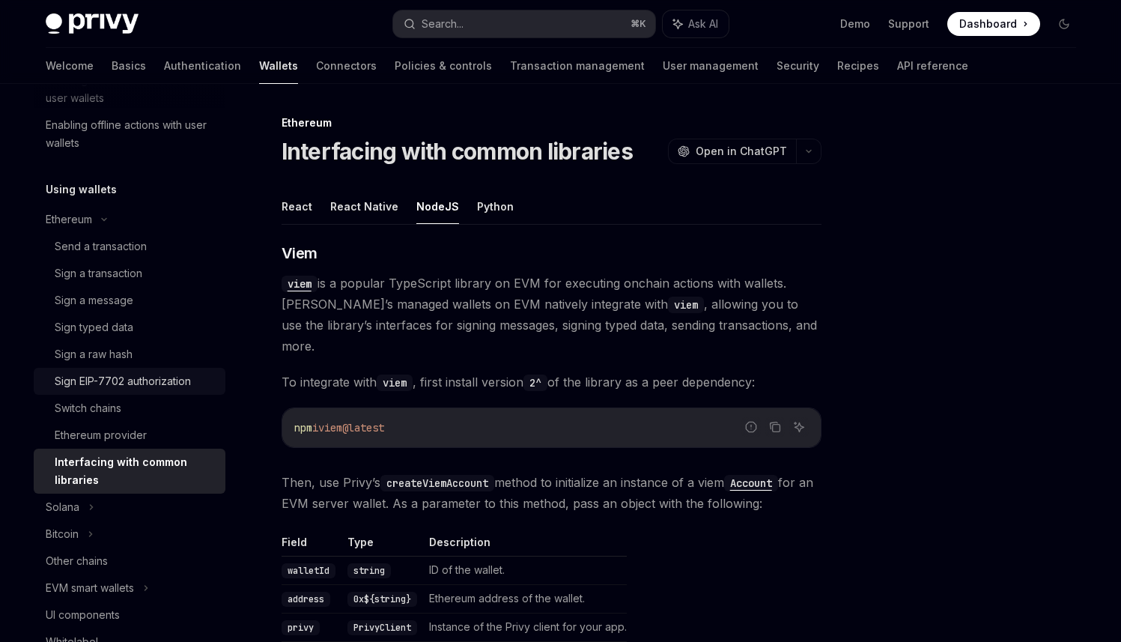
scroll to position [277, 0]
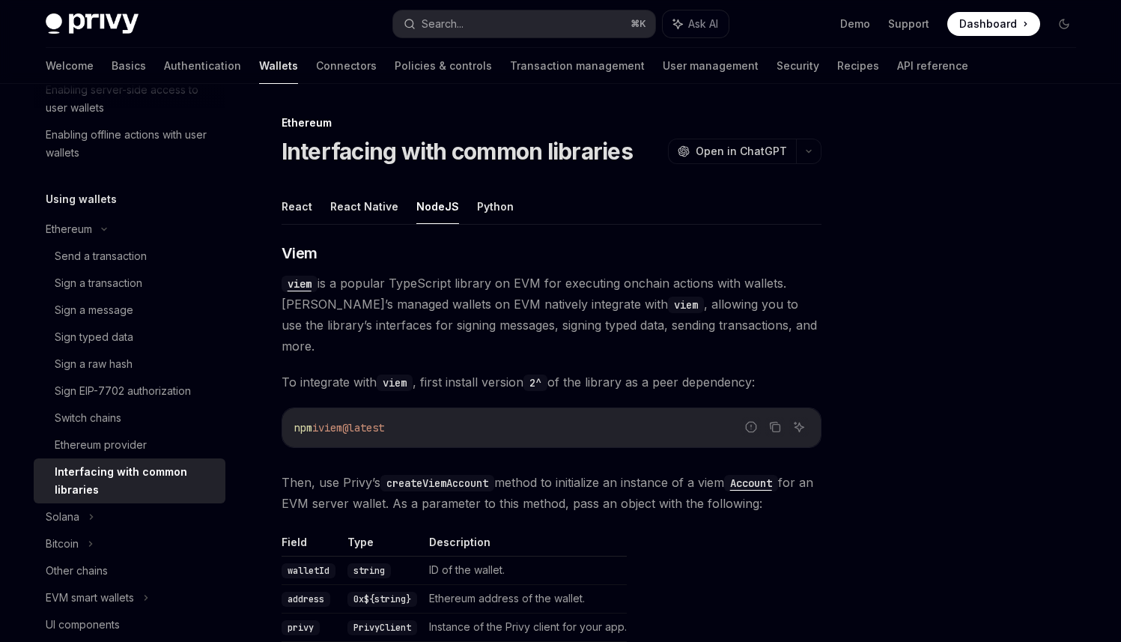
click at [161, 446] on div "Ethereum provider" at bounding box center [136, 445] width 162 height 18
type textarea "*"
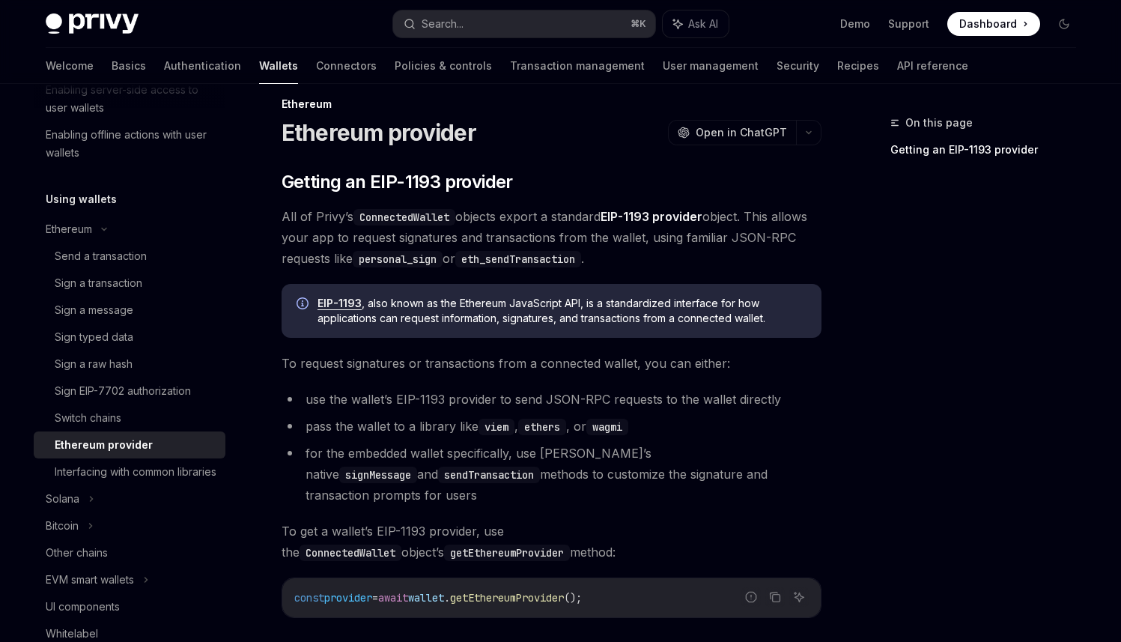
scroll to position [28, 0]
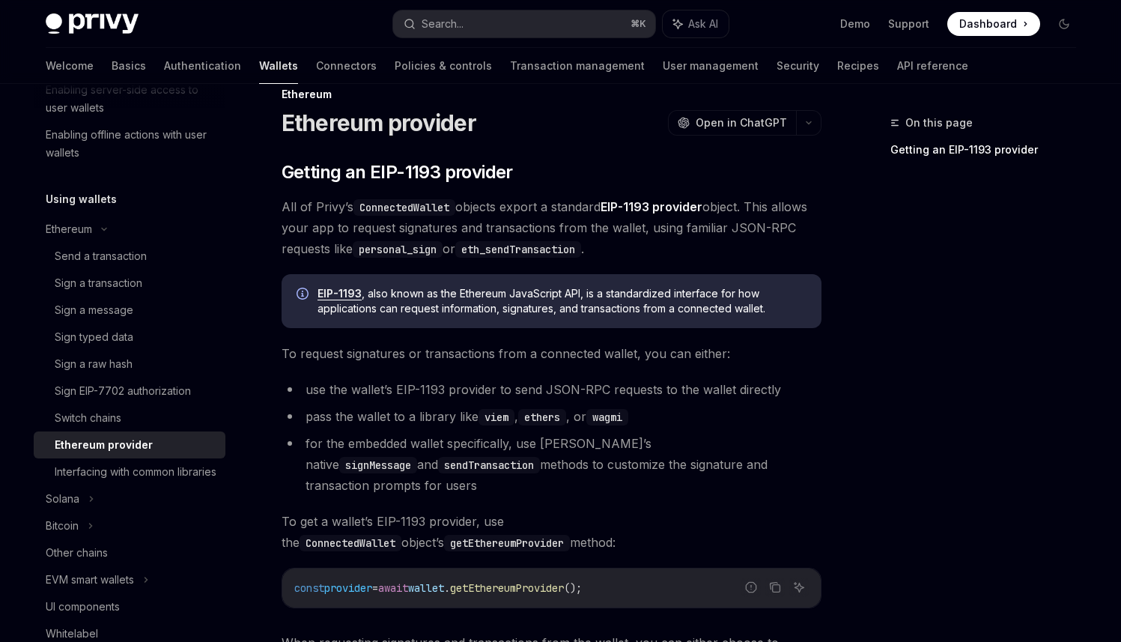
click at [485, 581] on span "getEthereumProvider" at bounding box center [507, 587] width 114 height 13
copy div "const provider = await wallet . getEthereumProvider ();"
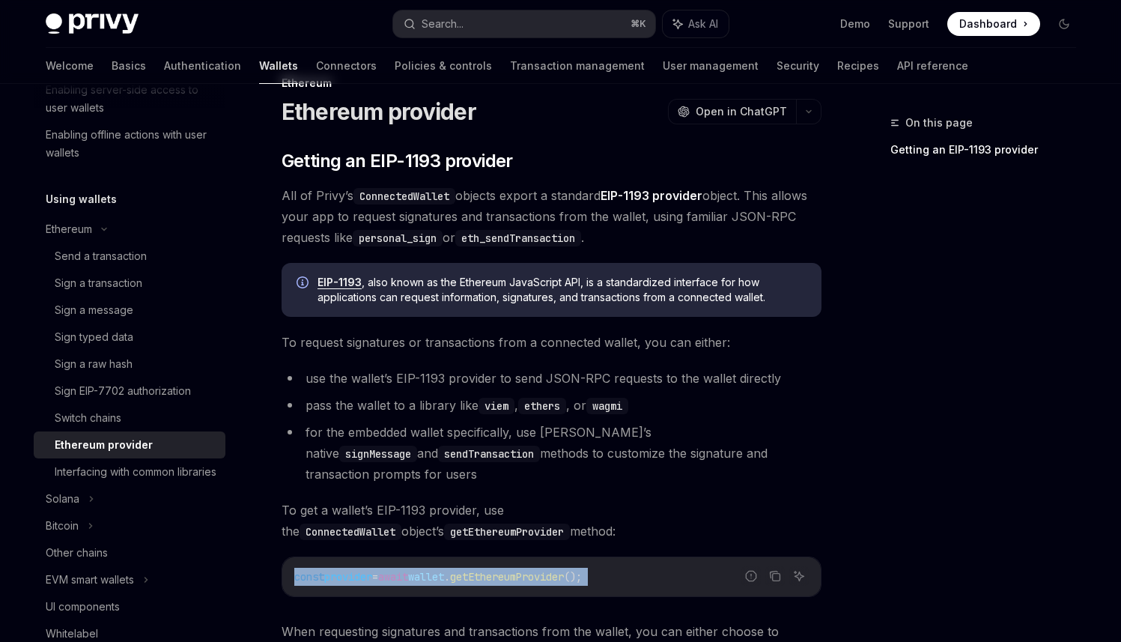
scroll to position [0, 0]
